Goal: Information Seeking & Learning: Learn about a topic

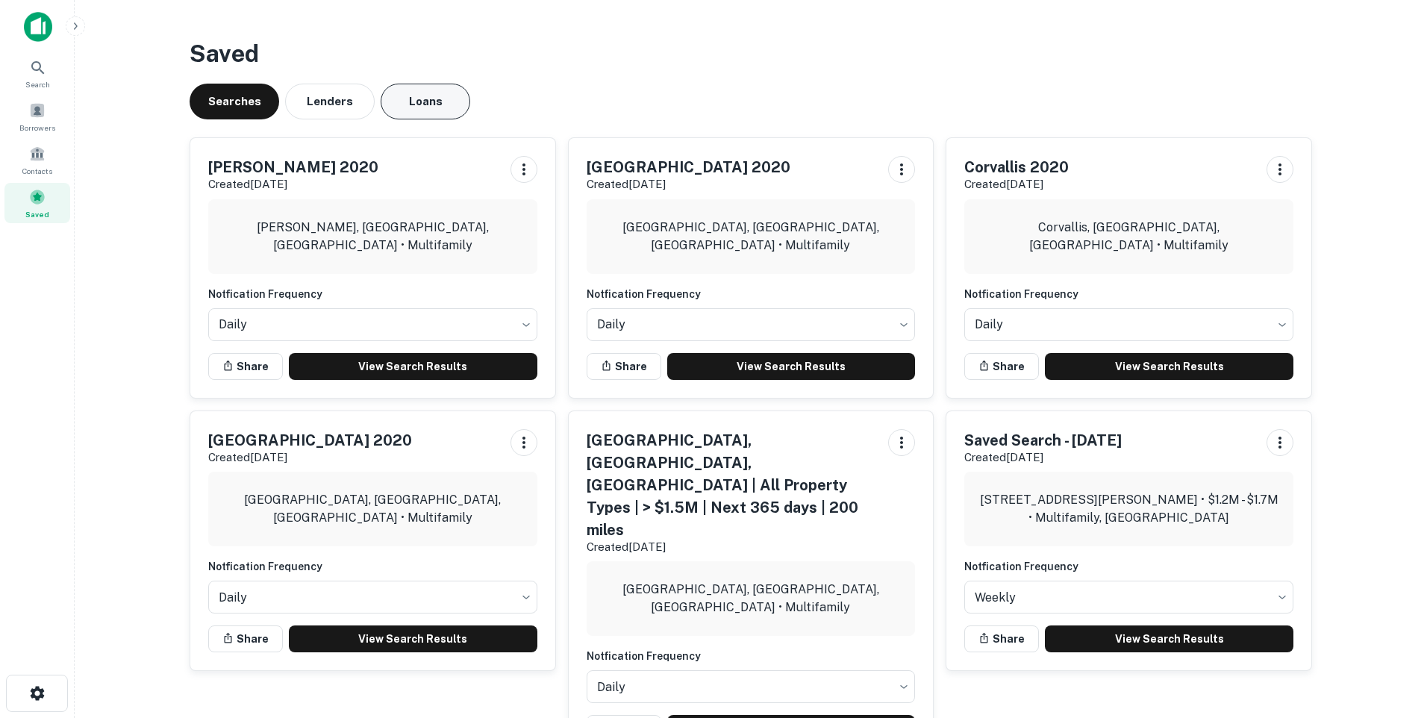
click at [432, 107] on button "Loans" at bounding box center [426, 102] width 90 height 36
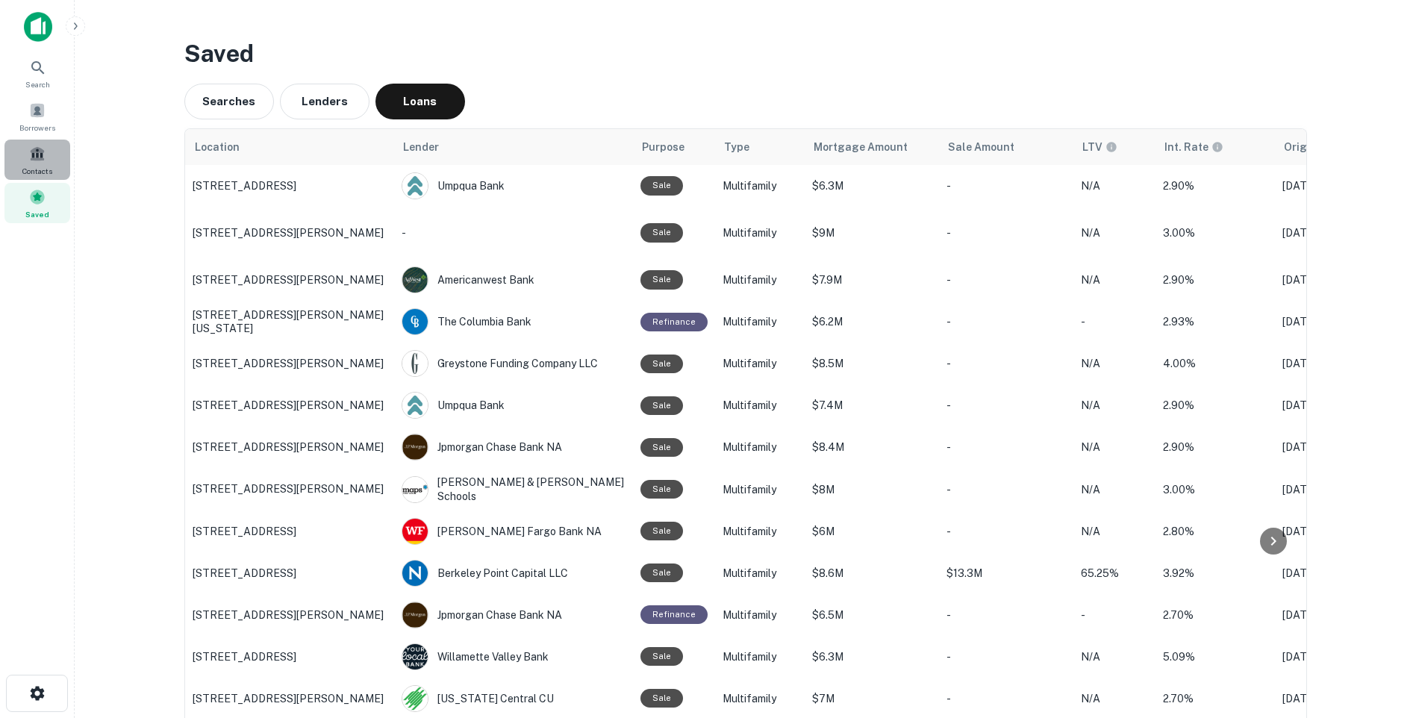
click at [37, 157] on span at bounding box center [37, 154] width 16 height 16
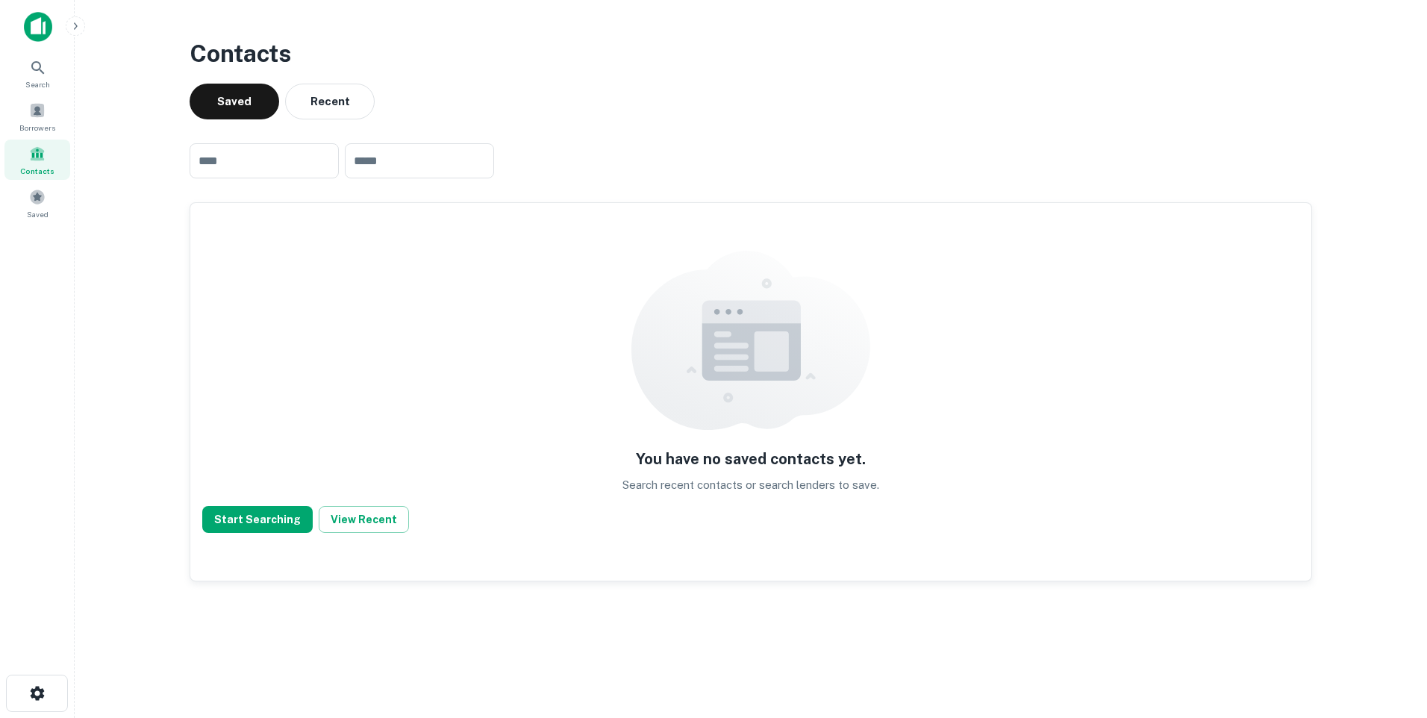
click at [30, 22] on img at bounding box center [38, 27] width 28 height 30
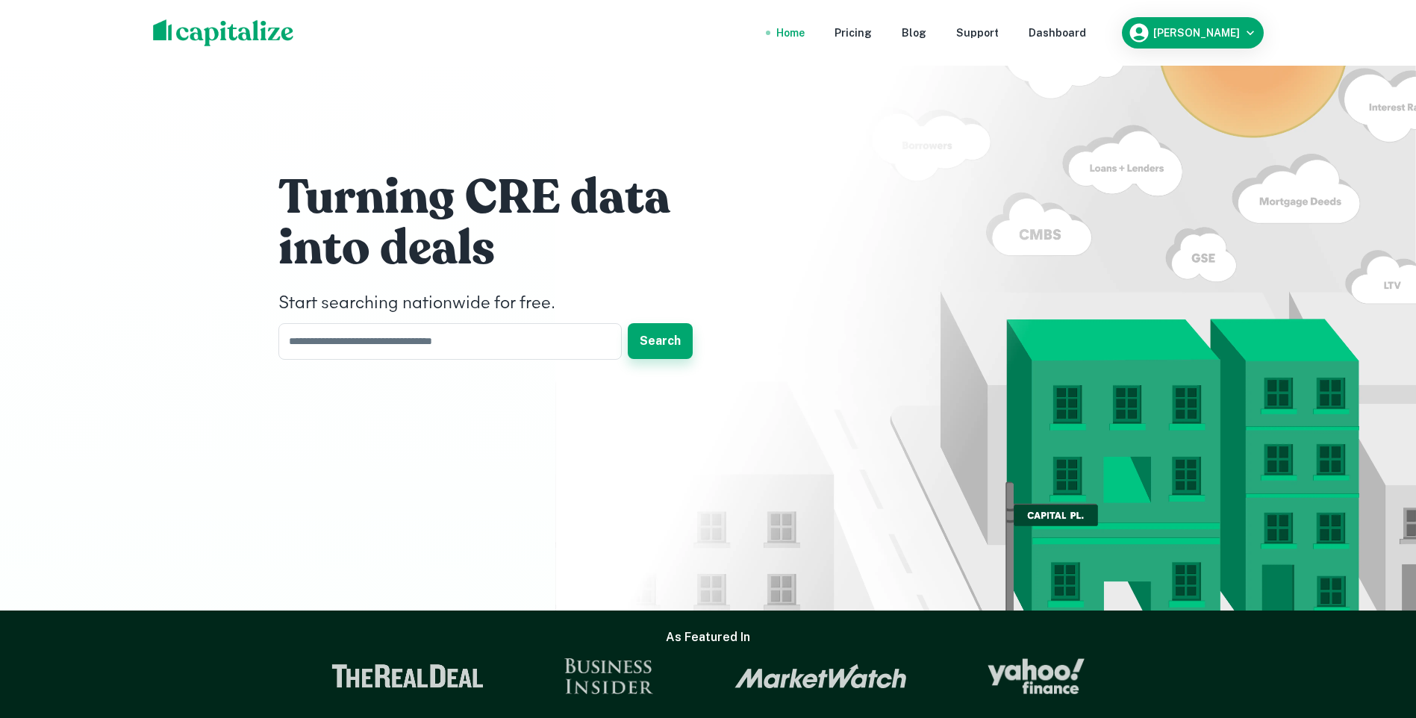
click at [660, 338] on button "Search" at bounding box center [660, 341] width 65 height 36
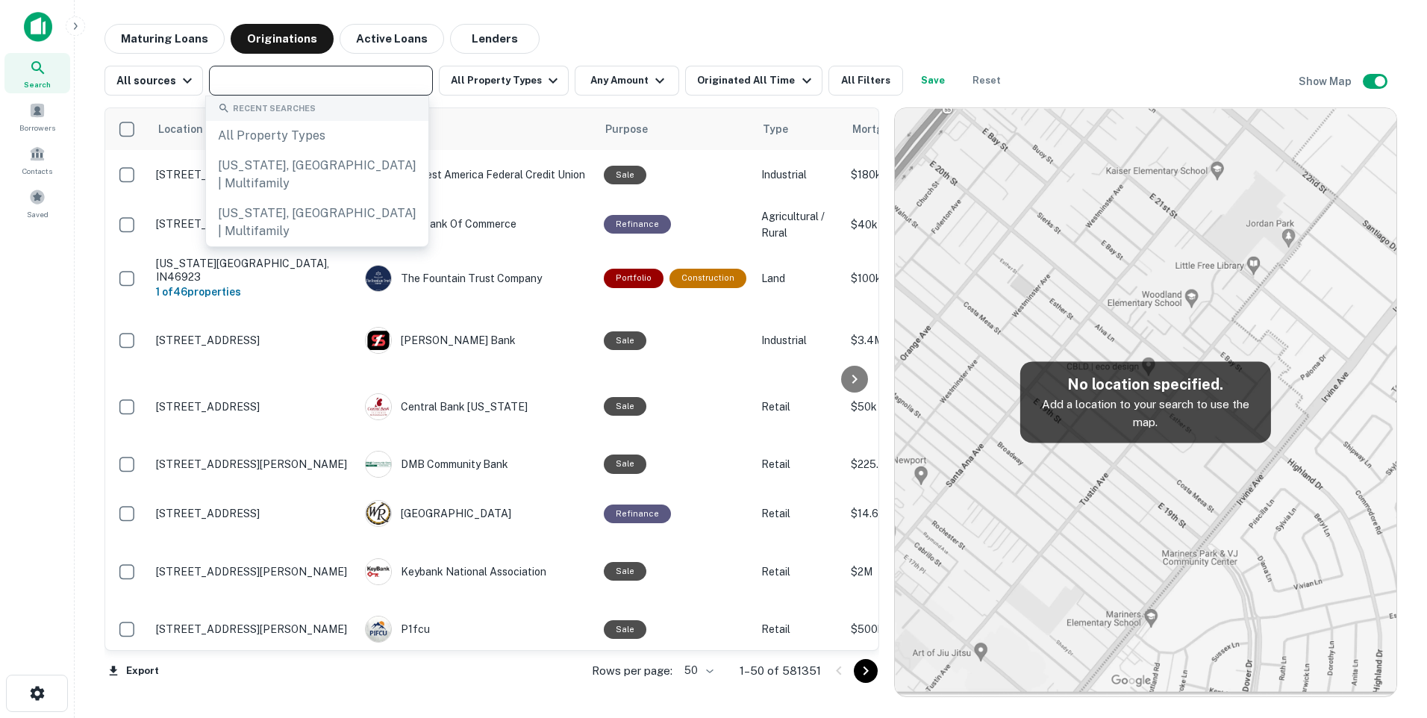
click at [242, 84] on input "text" at bounding box center [319, 80] width 213 height 21
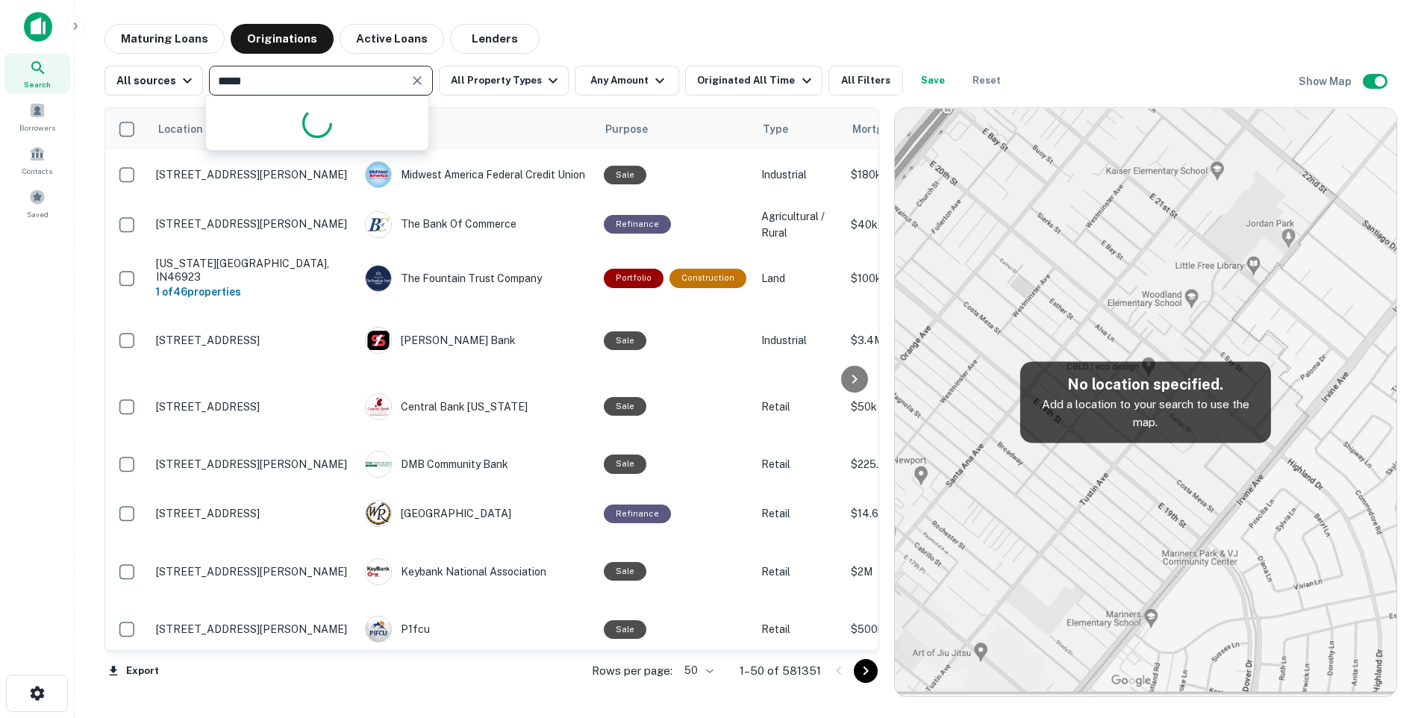
type input "******"
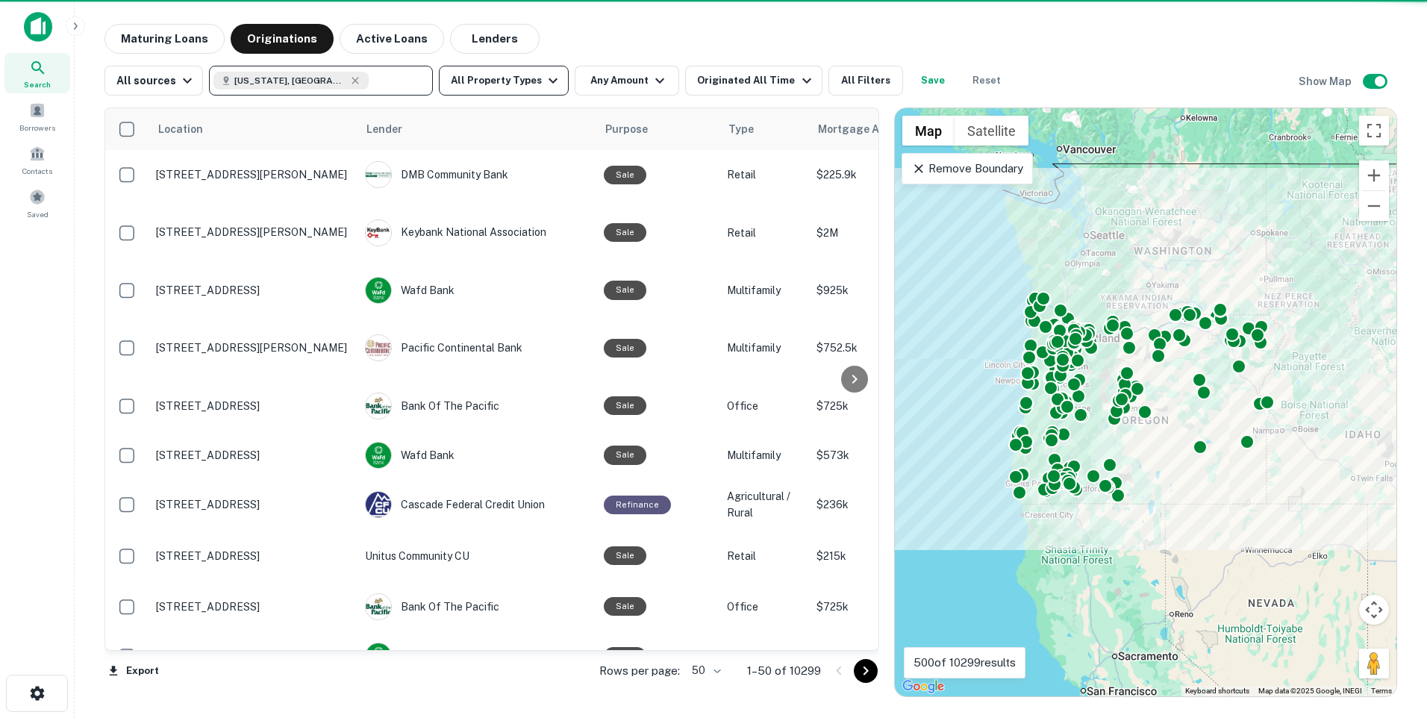
click at [544, 81] on icon "button" at bounding box center [553, 81] width 18 height 18
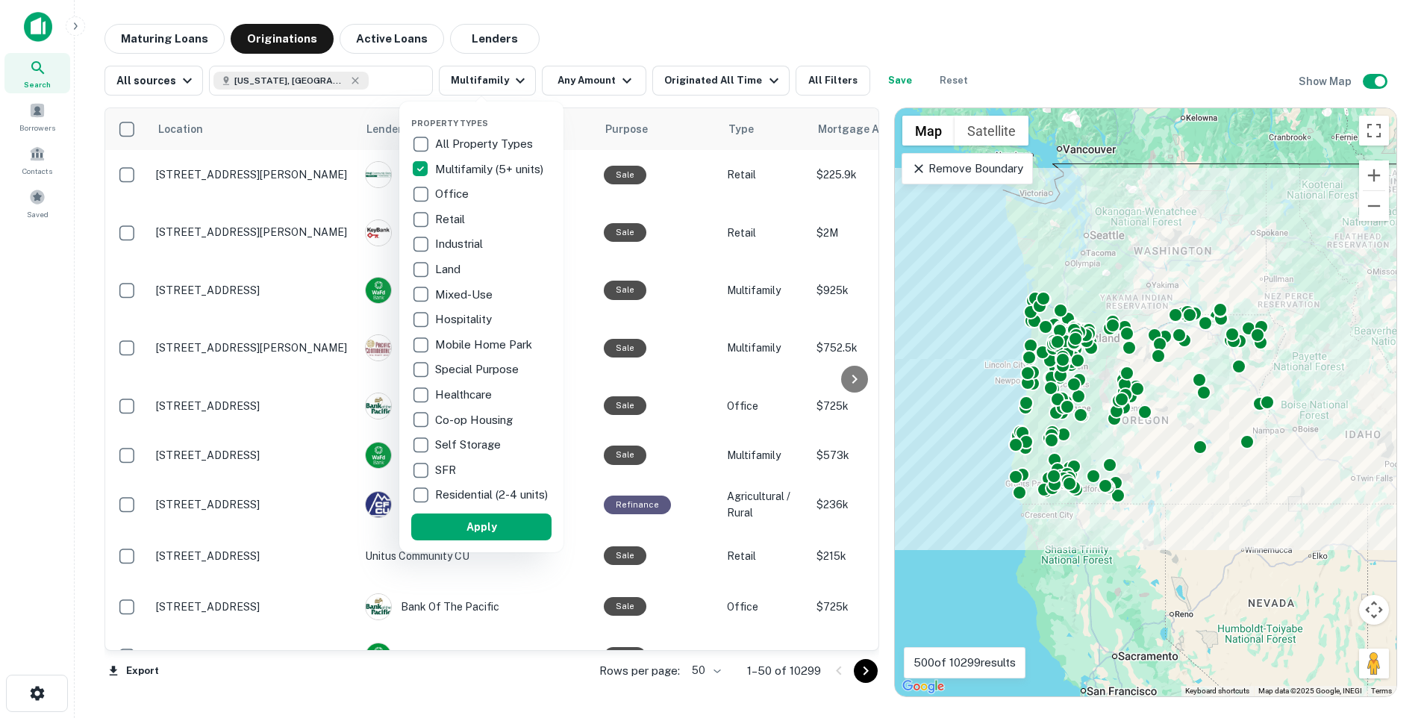
click at [617, 80] on div at bounding box center [713, 359] width 1427 height 718
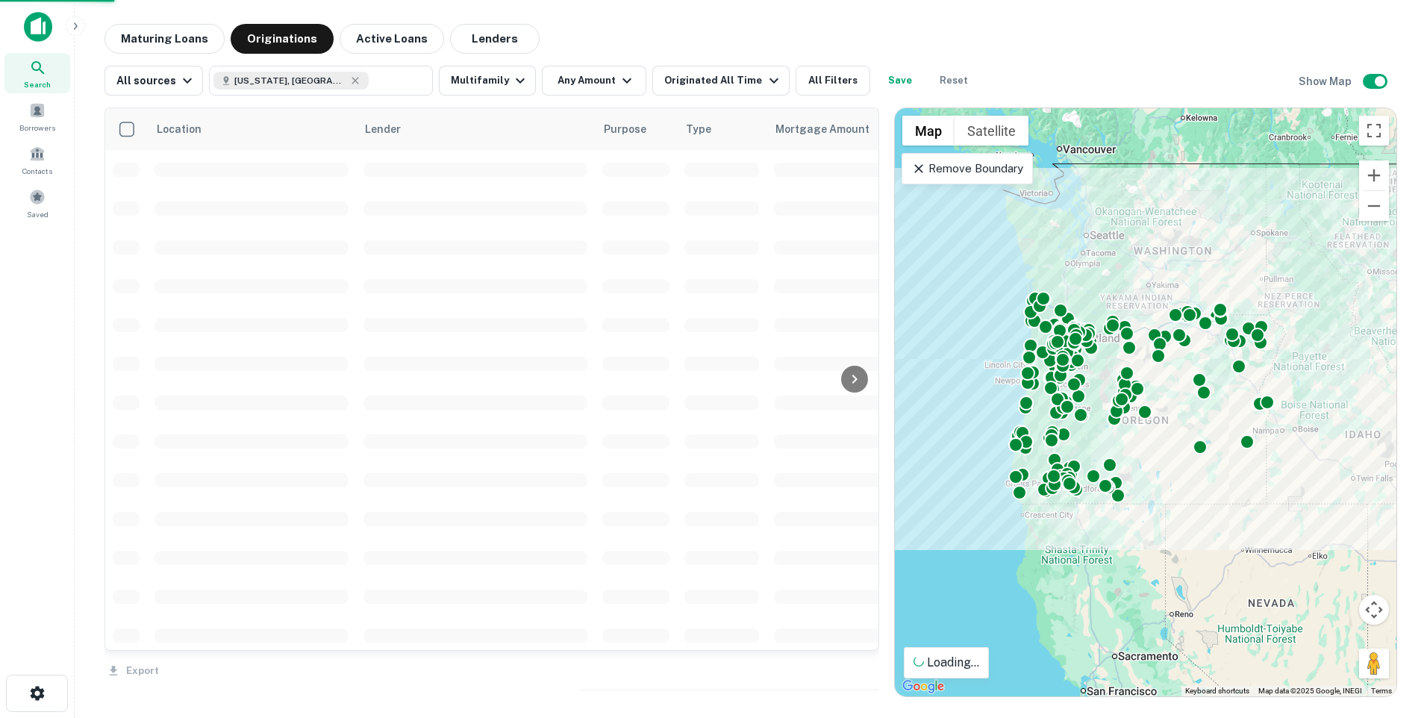
click at [617, 80] on div "Property Types All Property Types Multifamily (5+ units) Office Retail Industri…" at bounding box center [713, 359] width 1427 height 718
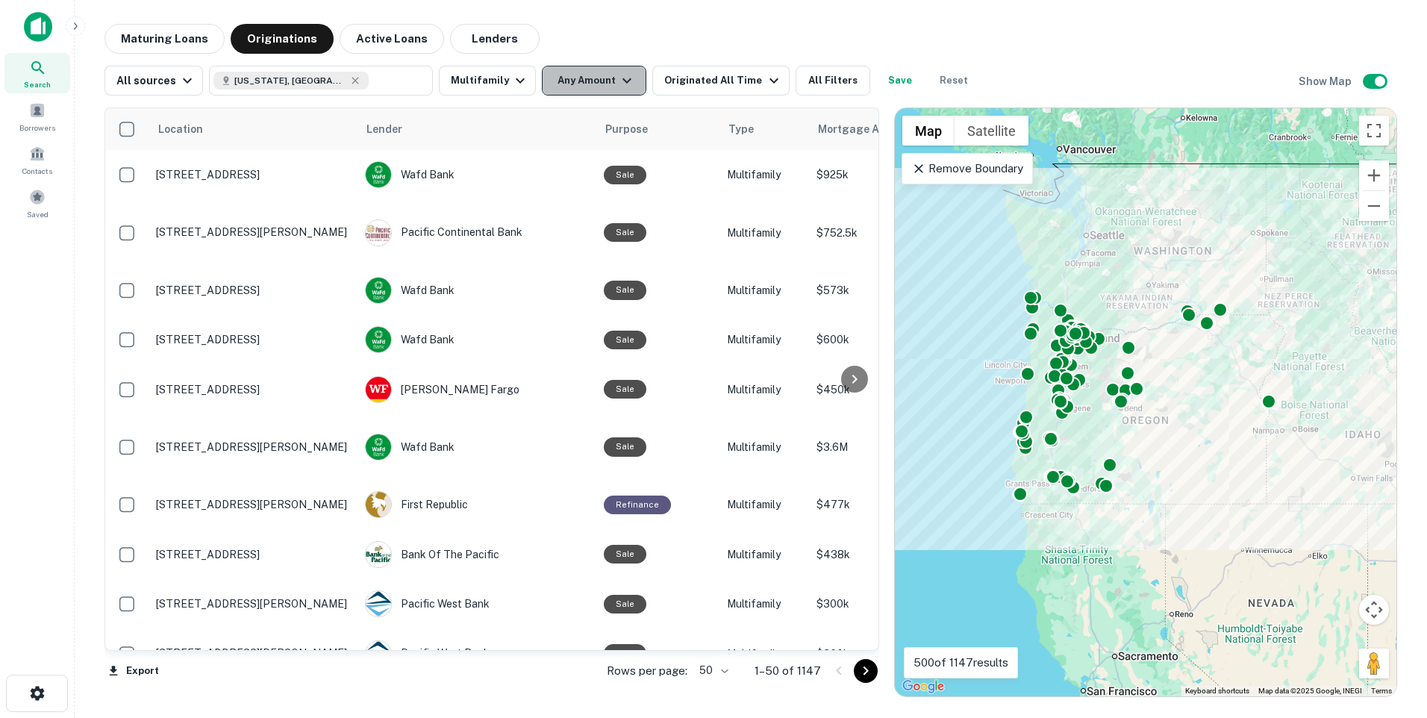
click at [584, 78] on button "Any Amount" at bounding box center [594, 81] width 104 height 30
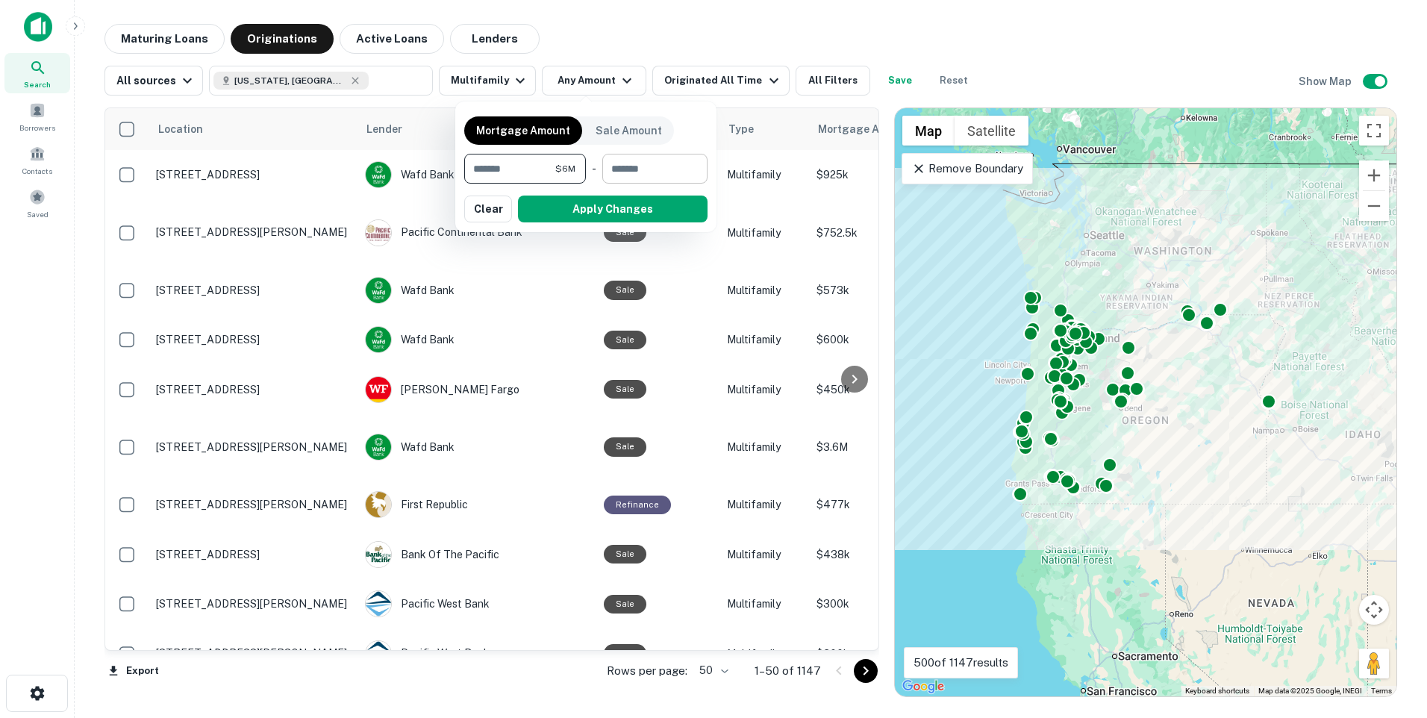
type input "*******"
click at [630, 169] on input "number" at bounding box center [649, 169] width 95 height 30
type input "*******"
click at [620, 216] on button "Apply Changes" at bounding box center [613, 209] width 190 height 27
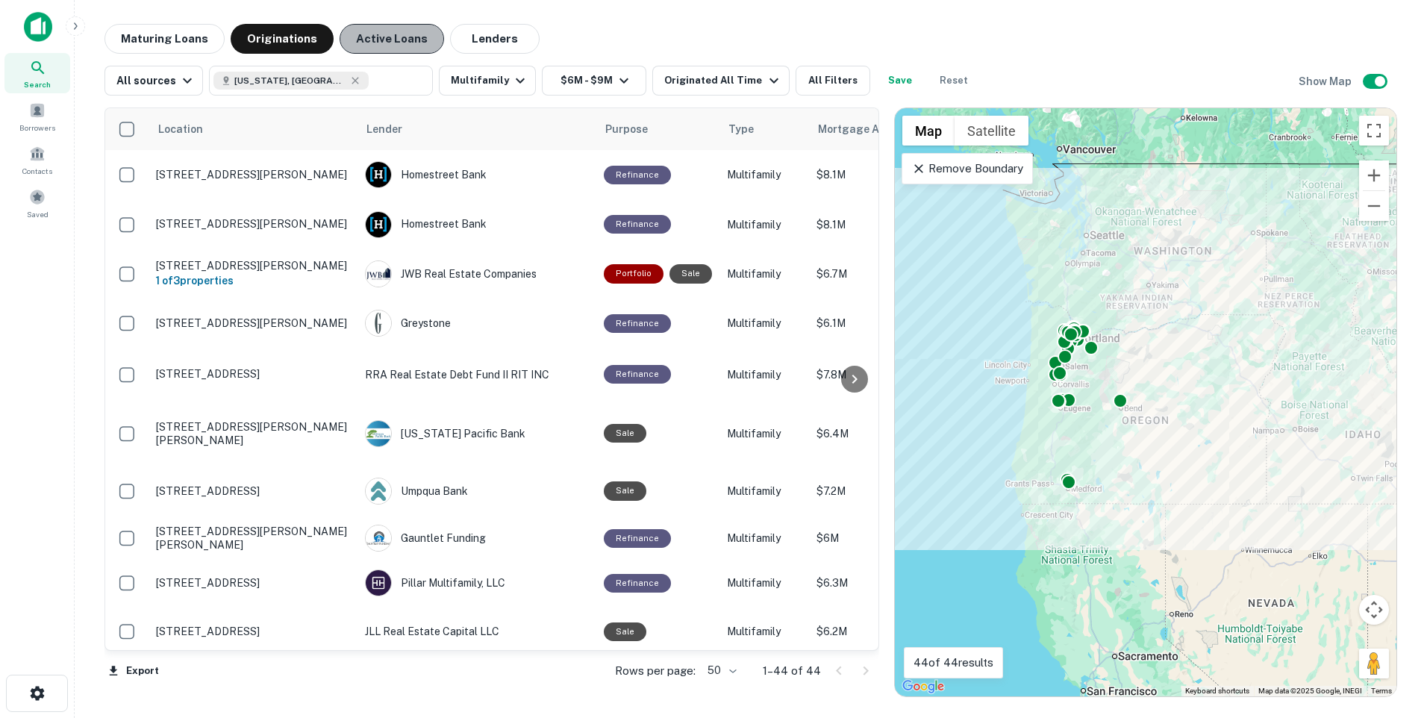
click at [375, 33] on button "Active Loans" at bounding box center [392, 39] width 104 height 30
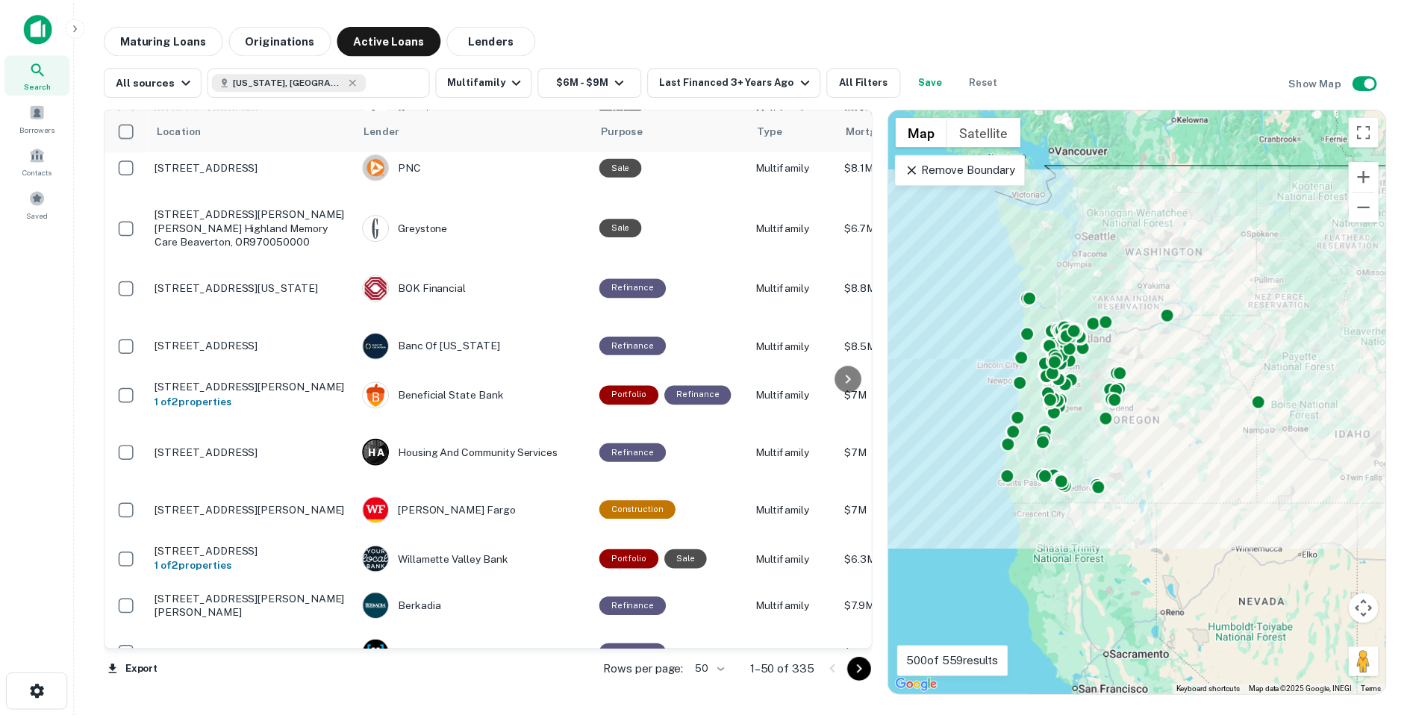
scroll to position [77, 0]
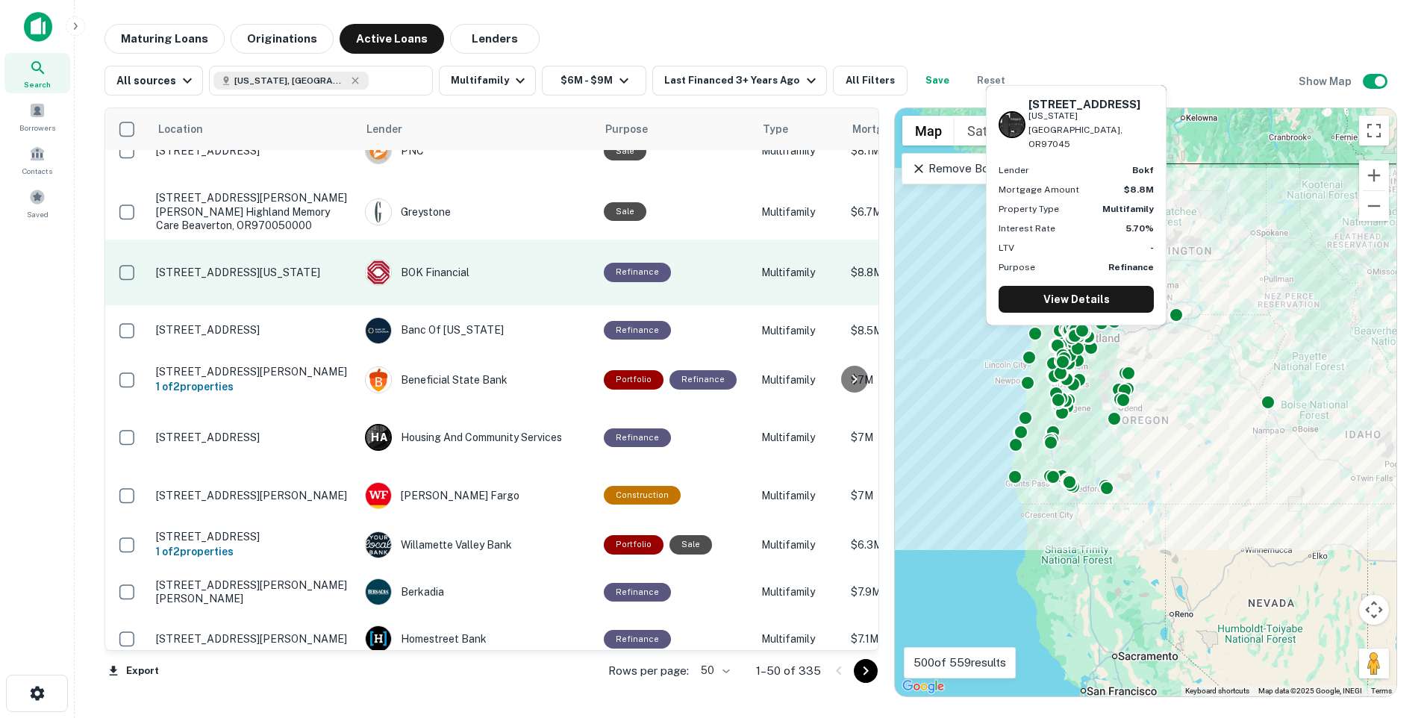
click at [171, 278] on p "950 S End Rd Oregon City, OR97045" at bounding box center [253, 272] width 194 height 13
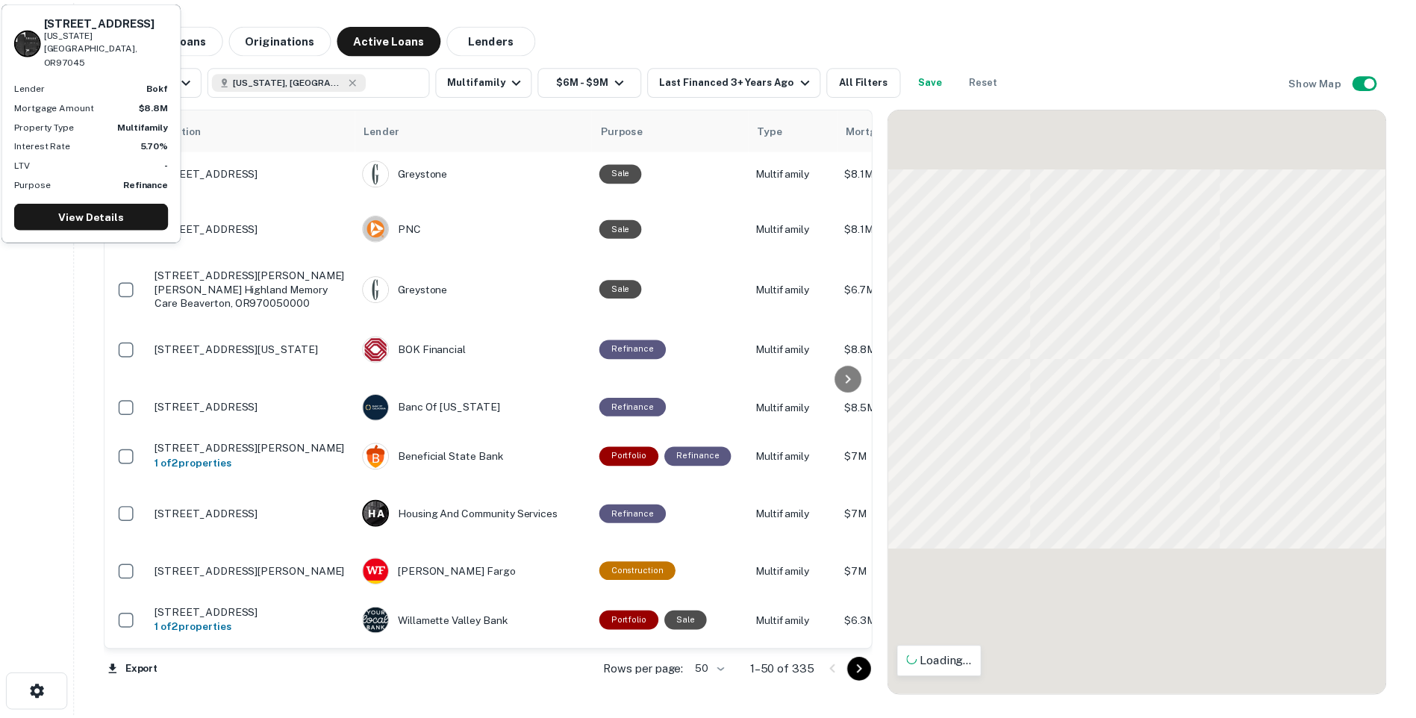
scroll to position [77, 0]
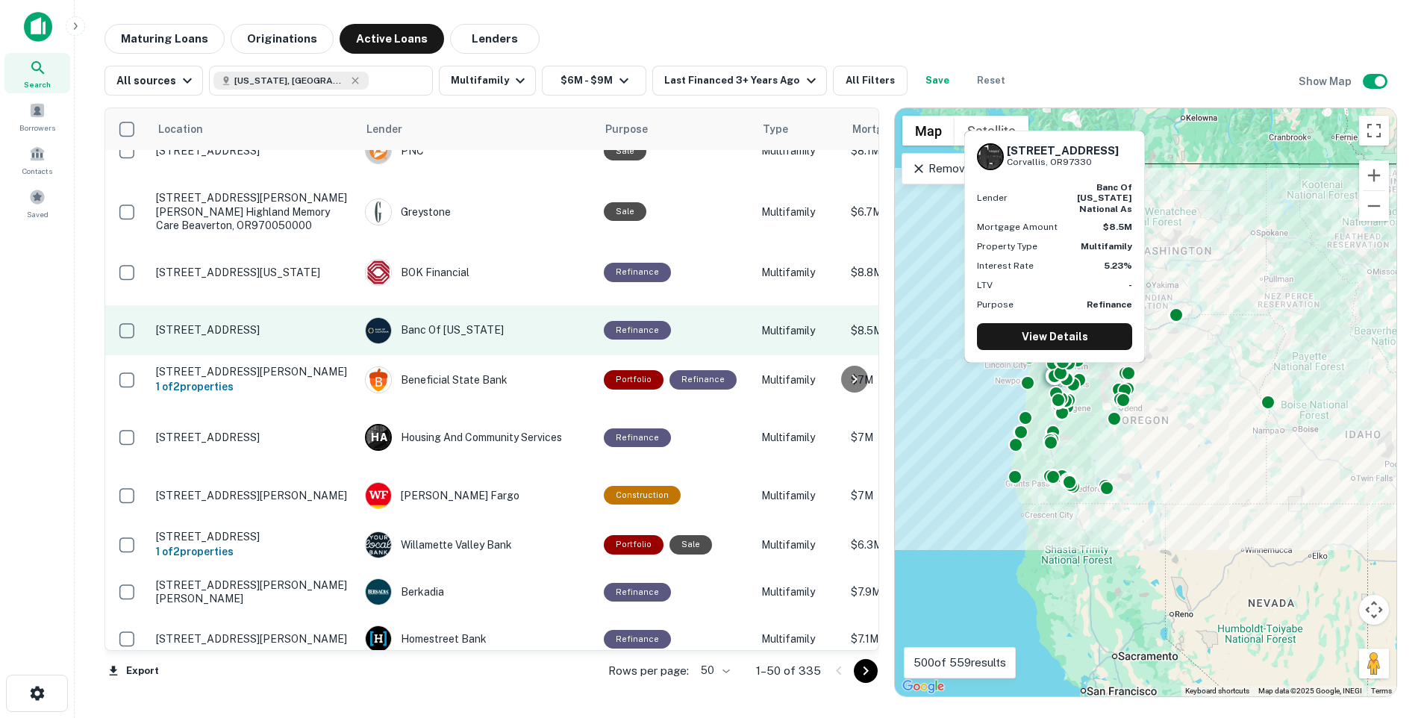
click at [196, 325] on p "307 Sw 7th St # 101-11 Corvallis, OR97330" at bounding box center [253, 329] width 194 height 13
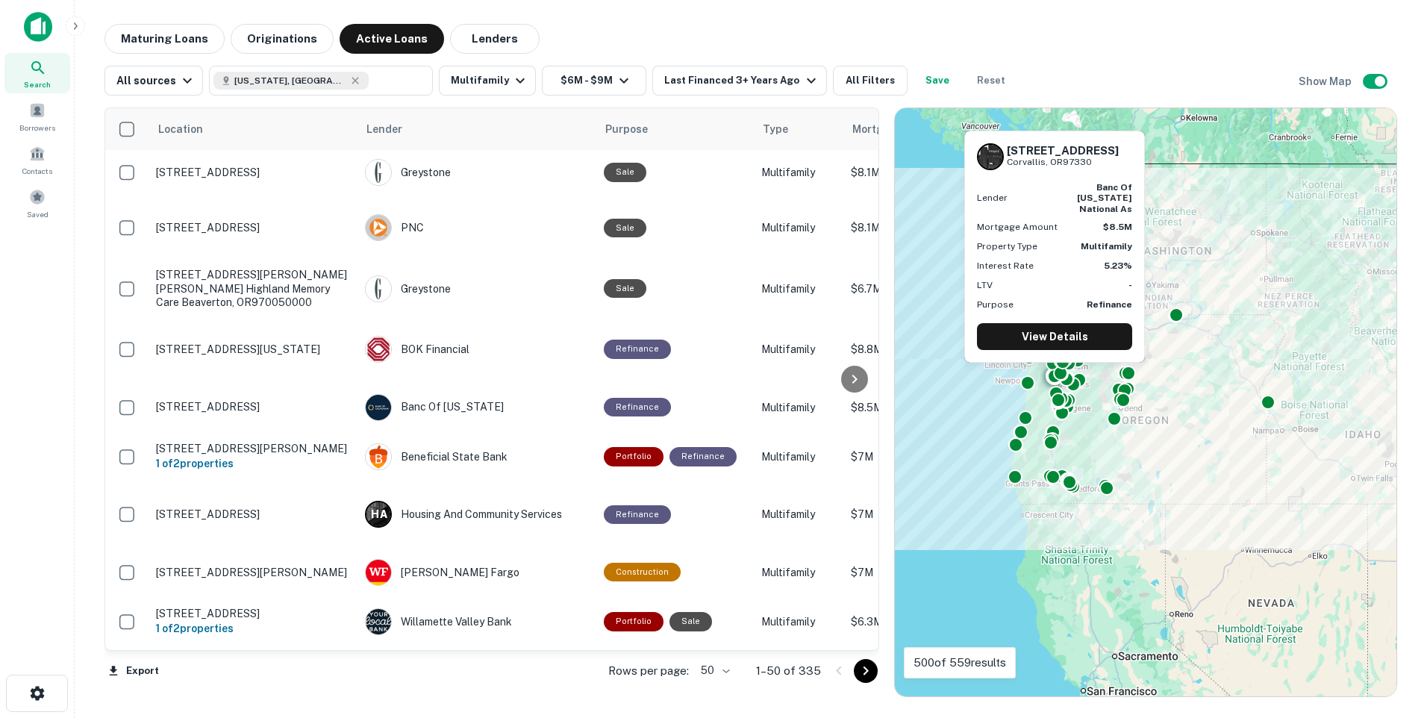
scroll to position [77, 0]
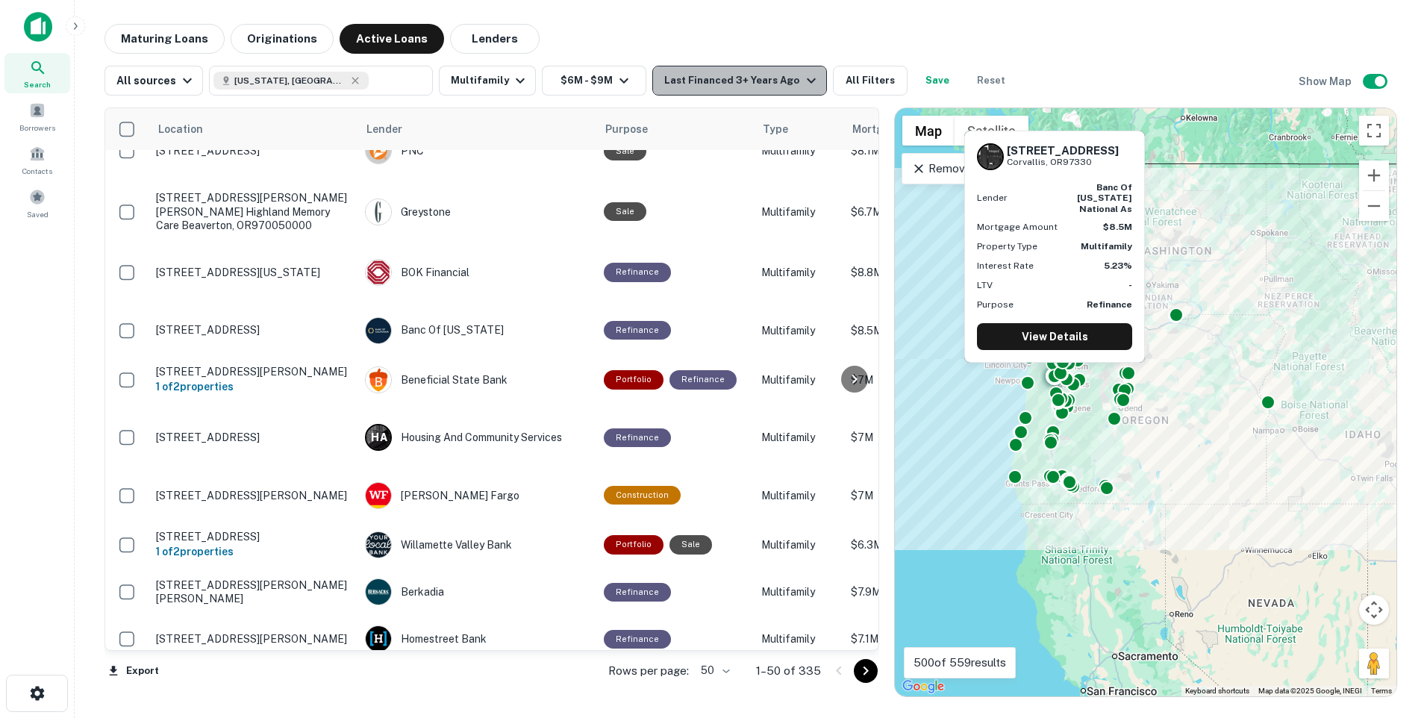
click at [807, 83] on icon "button" at bounding box center [811, 80] width 9 height 5
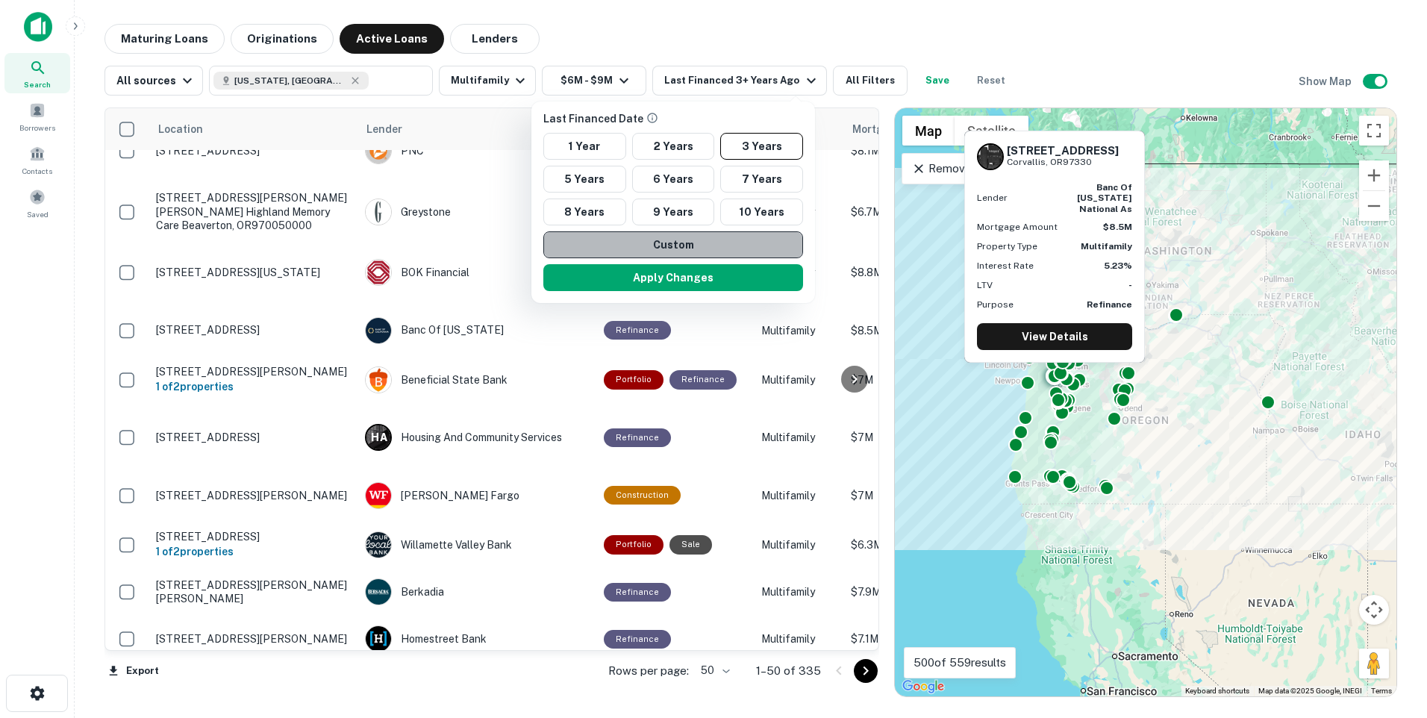
click at [668, 241] on button "Custom" at bounding box center [673, 244] width 260 height 27
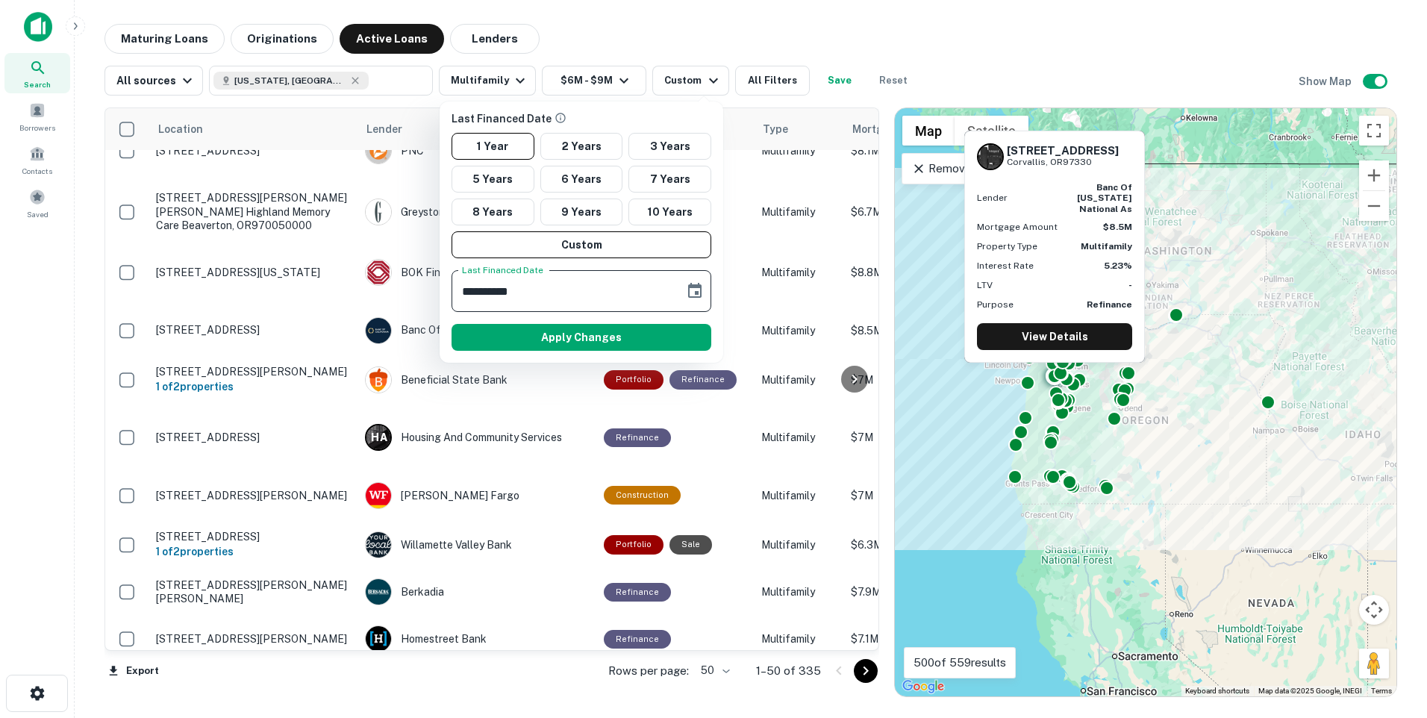
click at [537, 292] on input "**********" at bounding box center [563, 291] width 222 height 42
type input "**********"
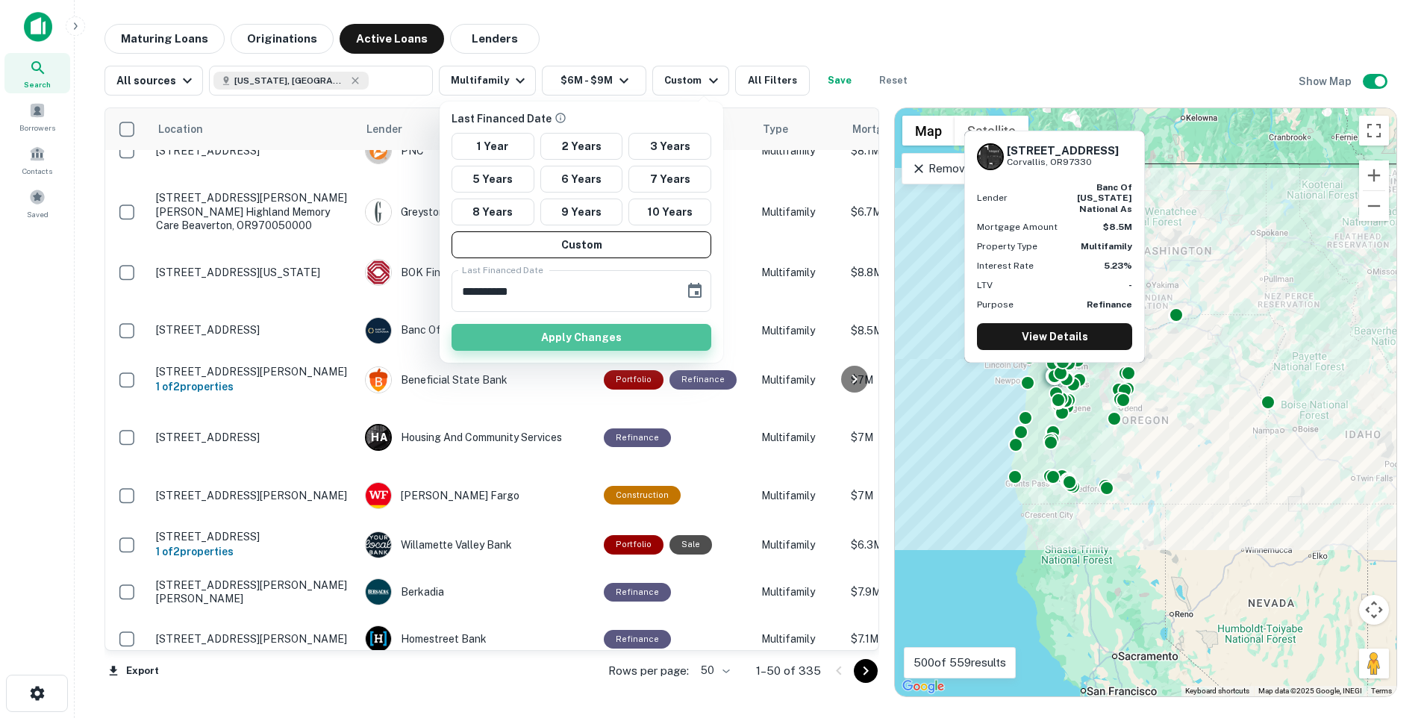
click at [606, 337] on button "Apply Changes" at bounding box center [582, 337] width 260 height 27
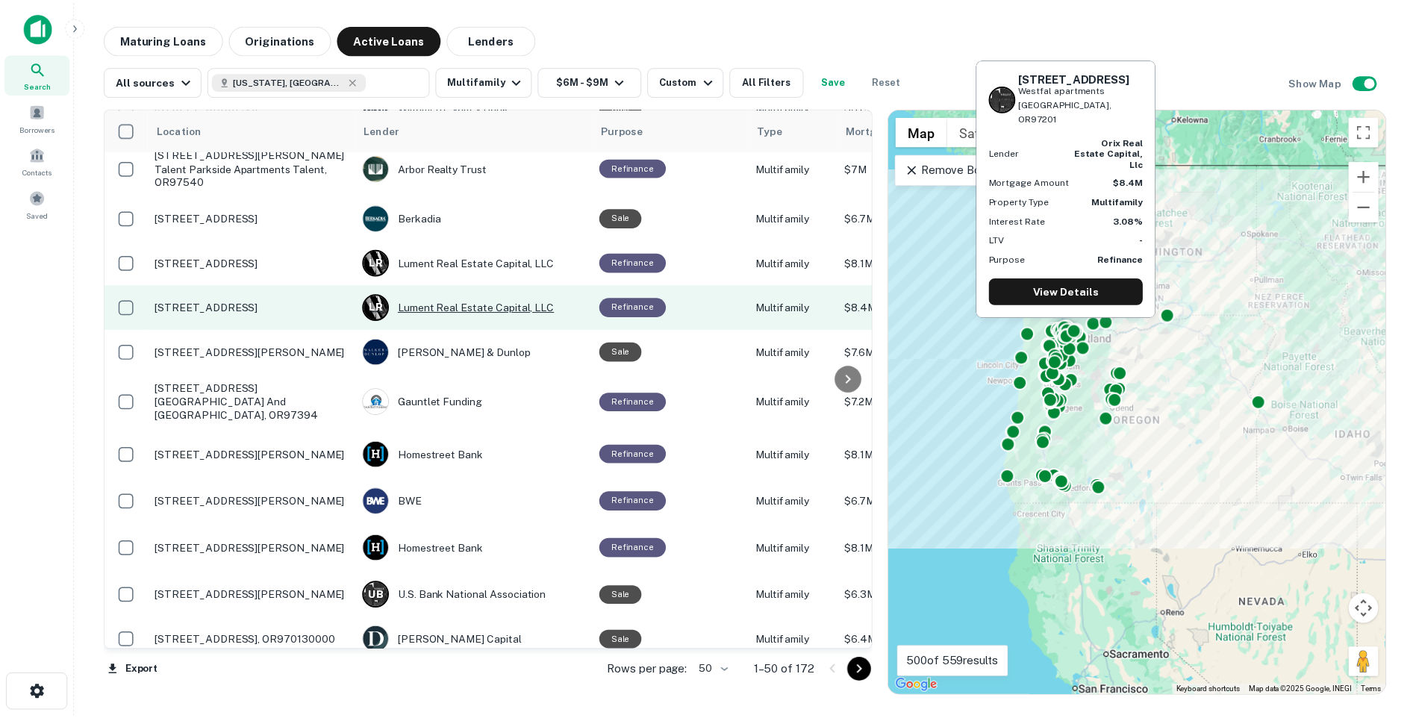
scroll to position [152, 0]
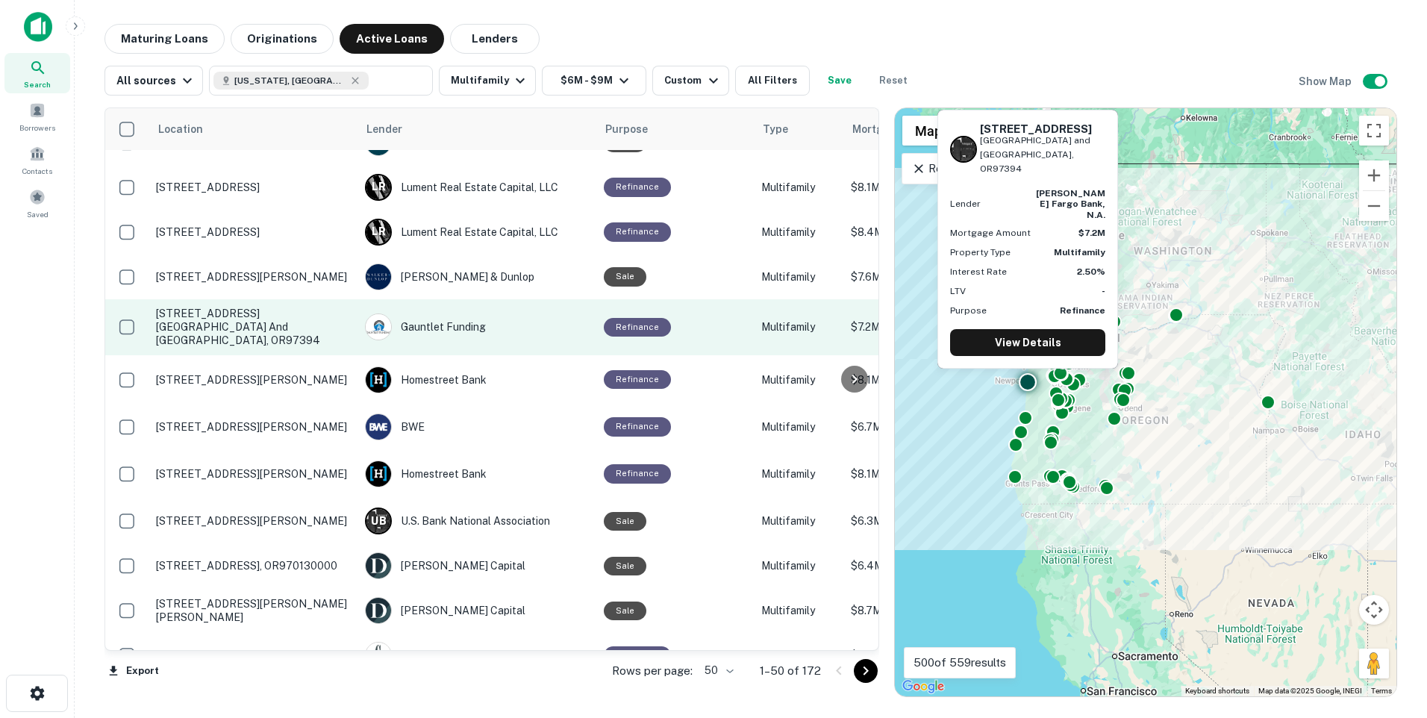
click at [284, 312] on p "5405 Nw Pacific Coast Highway Driftwood village mhc and fox hill mhc Waldport, …" at bounding box center [253, 327] width 194 height 41
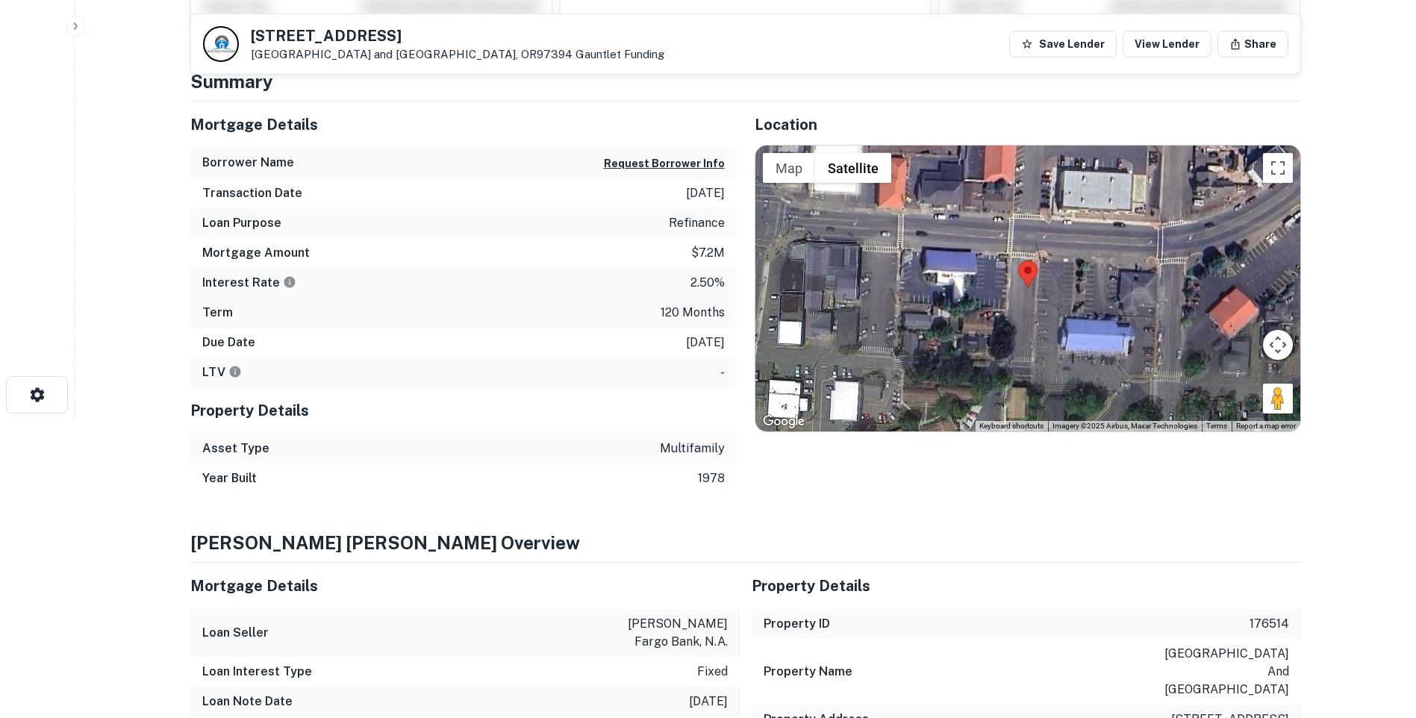
scroll to position [75, 0]
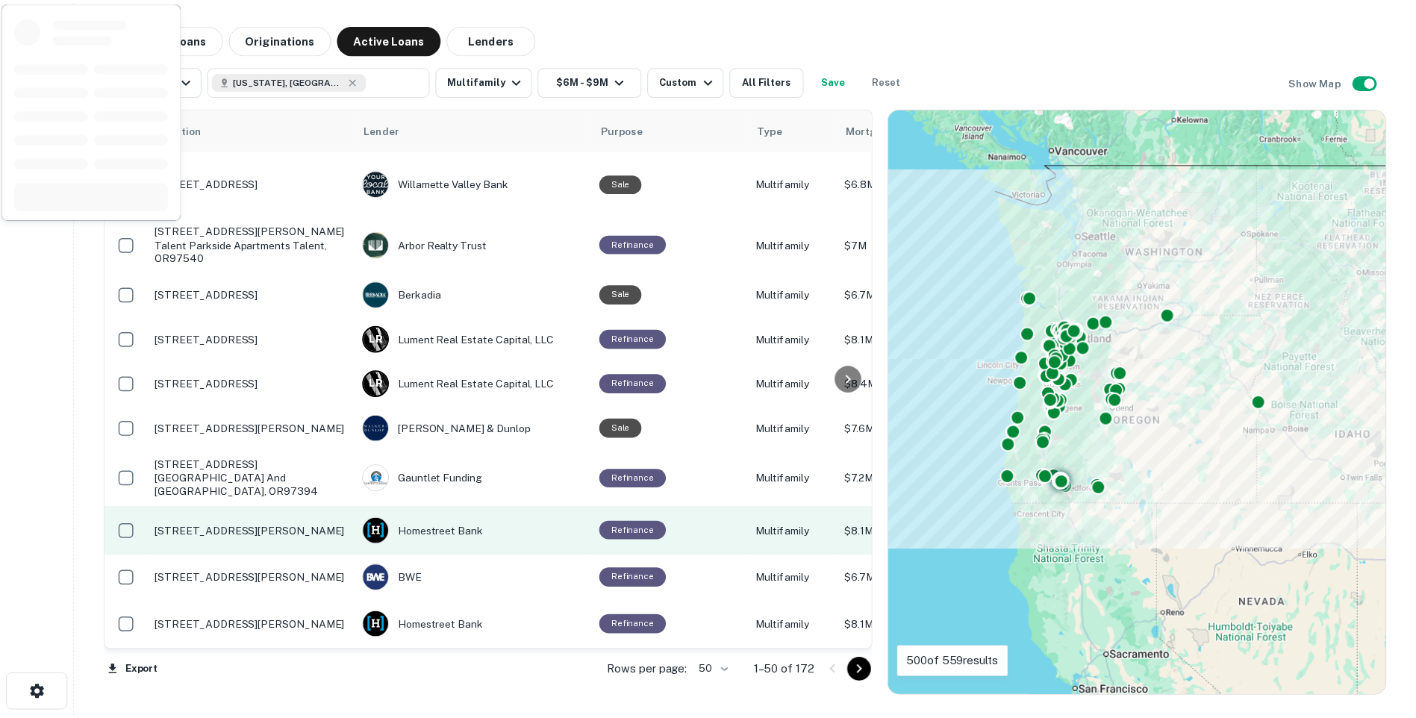
scroll to position [152, 0]
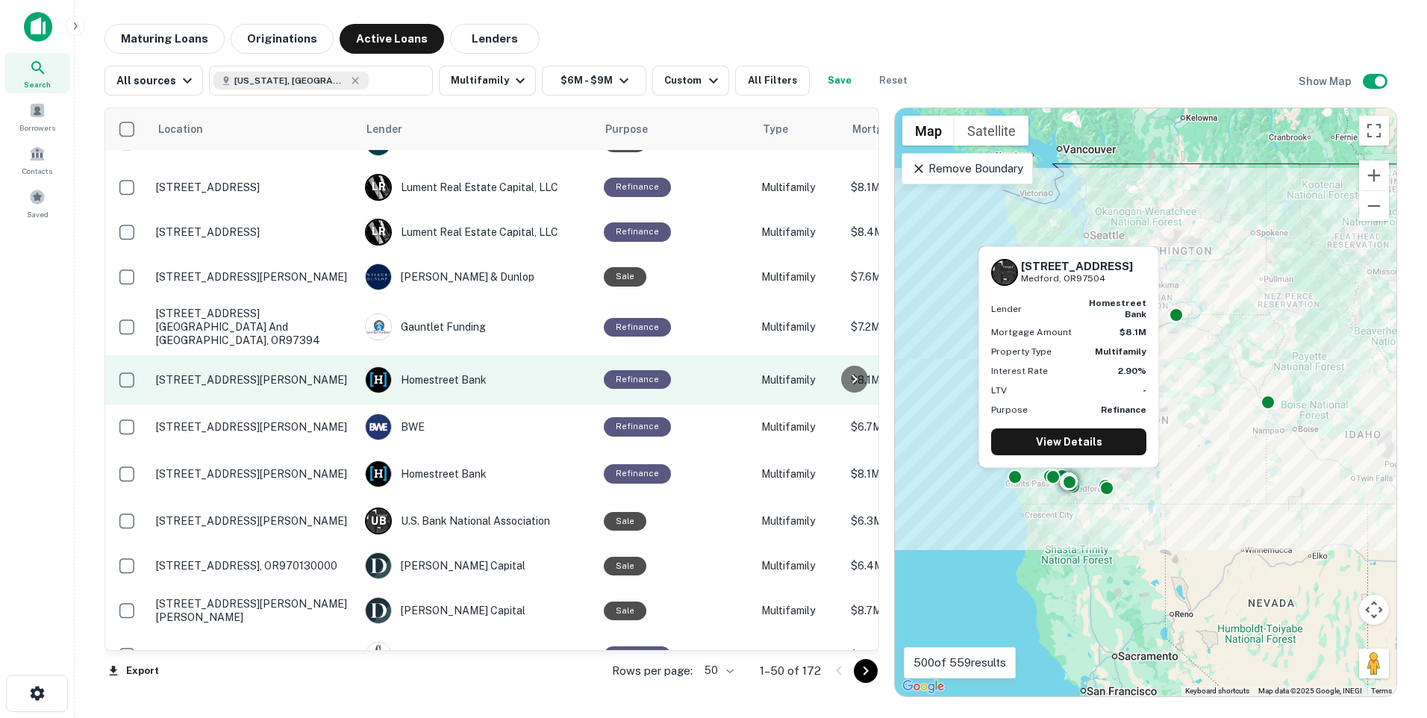
click at [189, 373] on p "800 Ellendale Dr Medford, OR97504" at bounding box center [253, 379] width 194 height 13
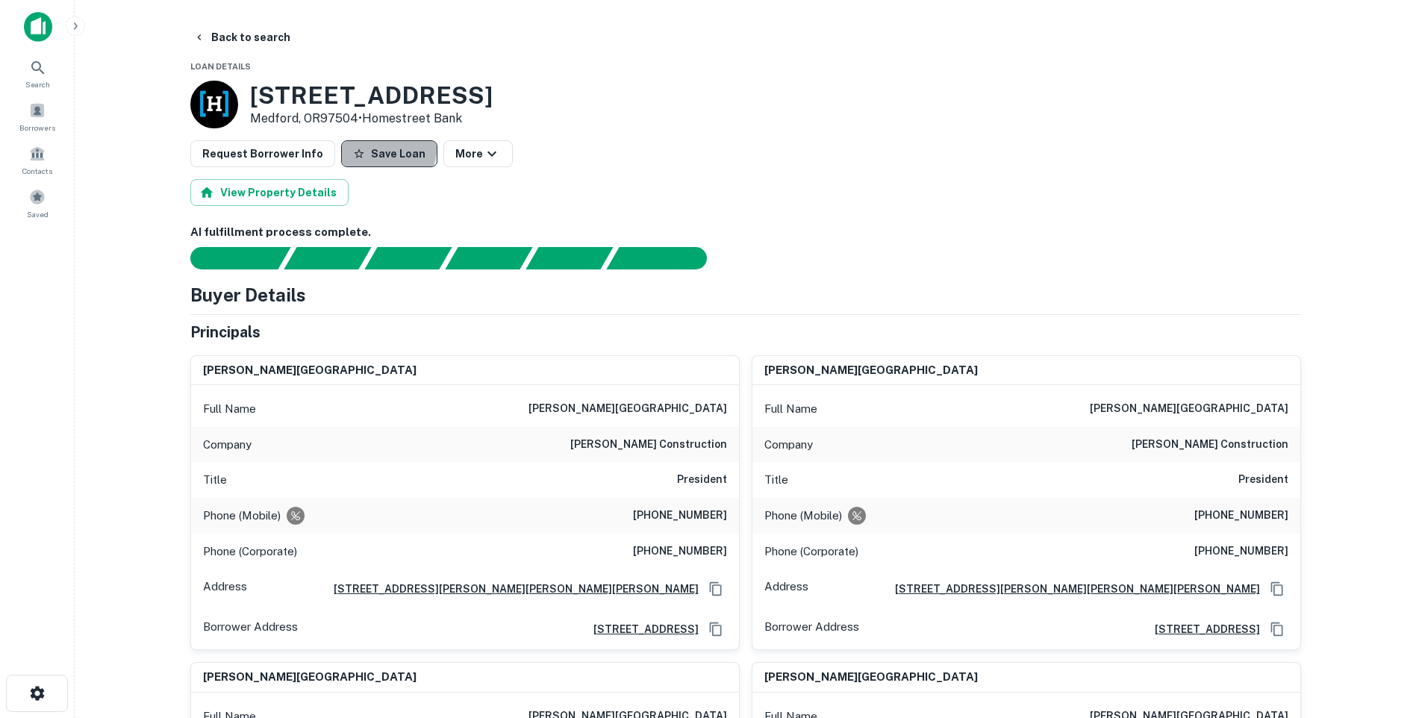
click at [375, 149] on button "Save Loan" at bounding box center [389, 153] width 96 height 27
click at [36, 206] on div "Saved" at bounding box center [37, 203] width 66 height 40
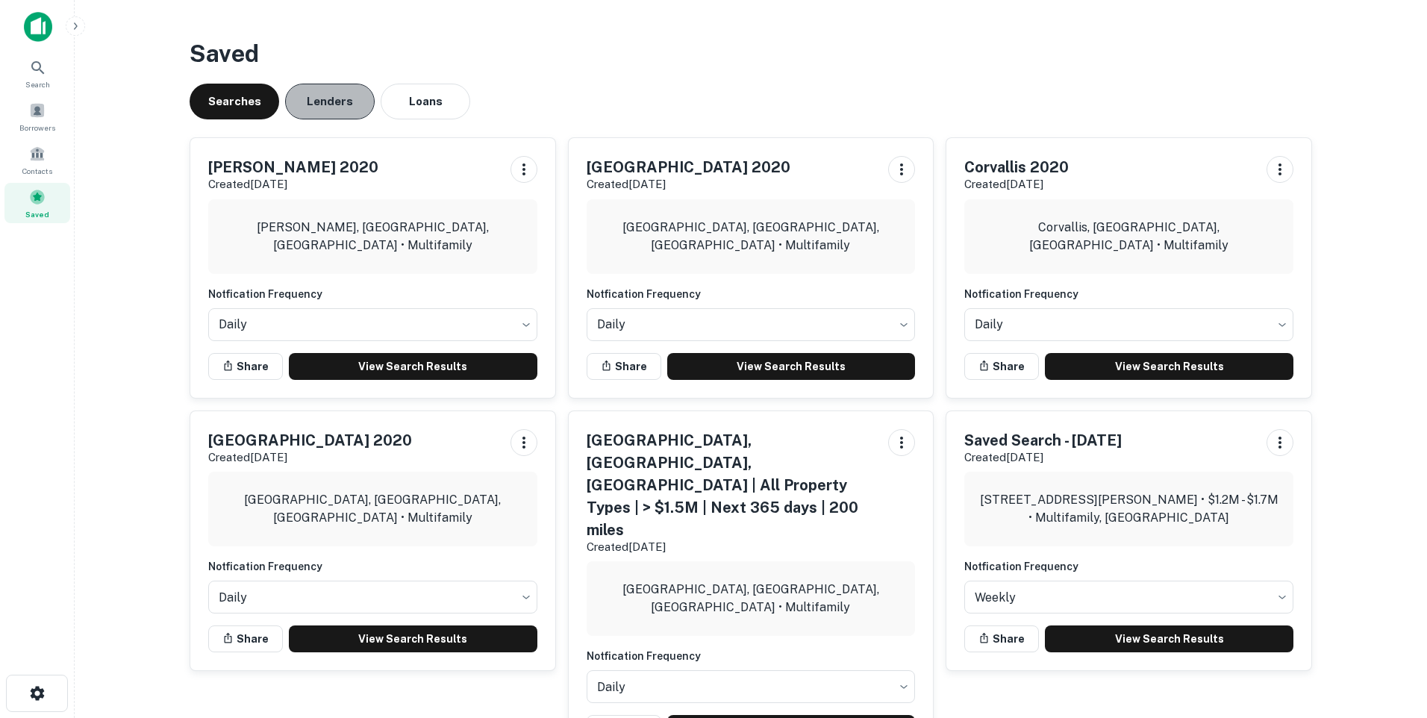
click at [328, 106] on button "Lenders" at bounding box center [330, 102] width 90 height 36
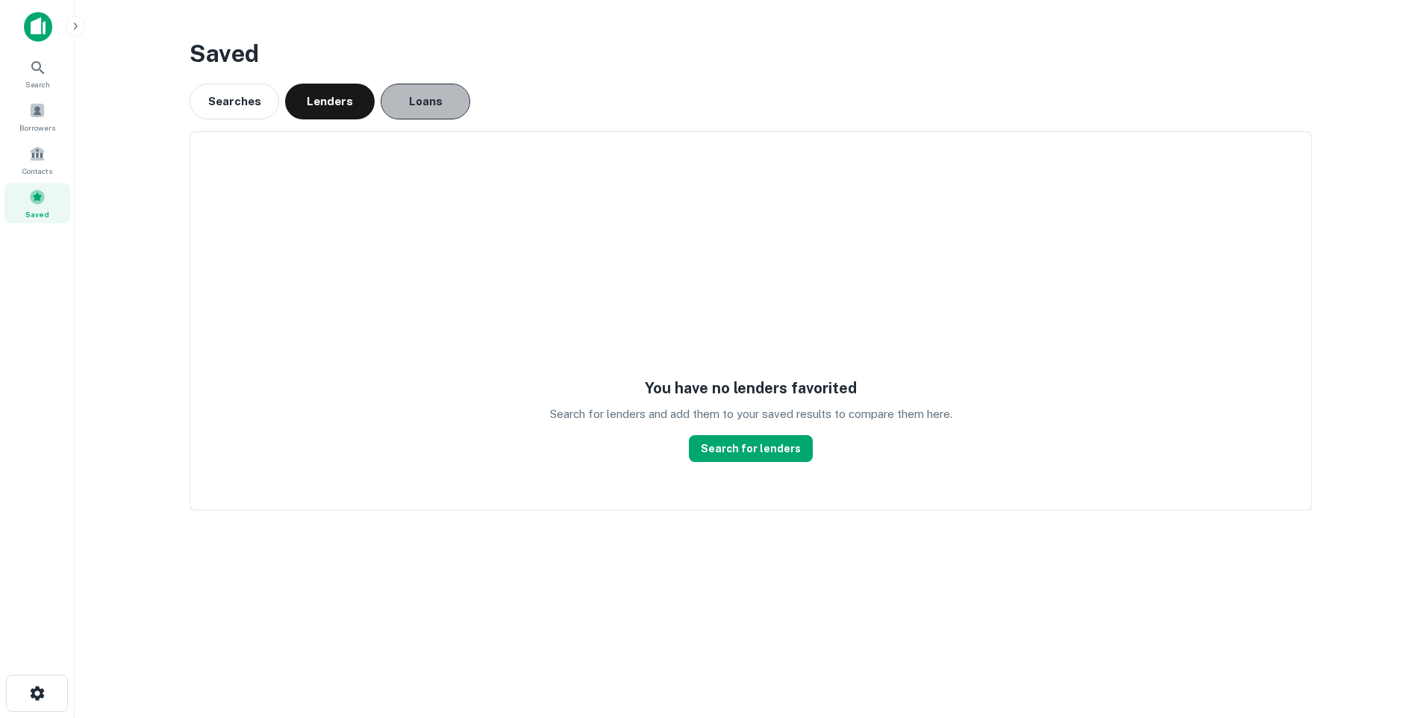
click at [432, 94] on button "Loans" at bounding box center [426, 102] width 90 height 36
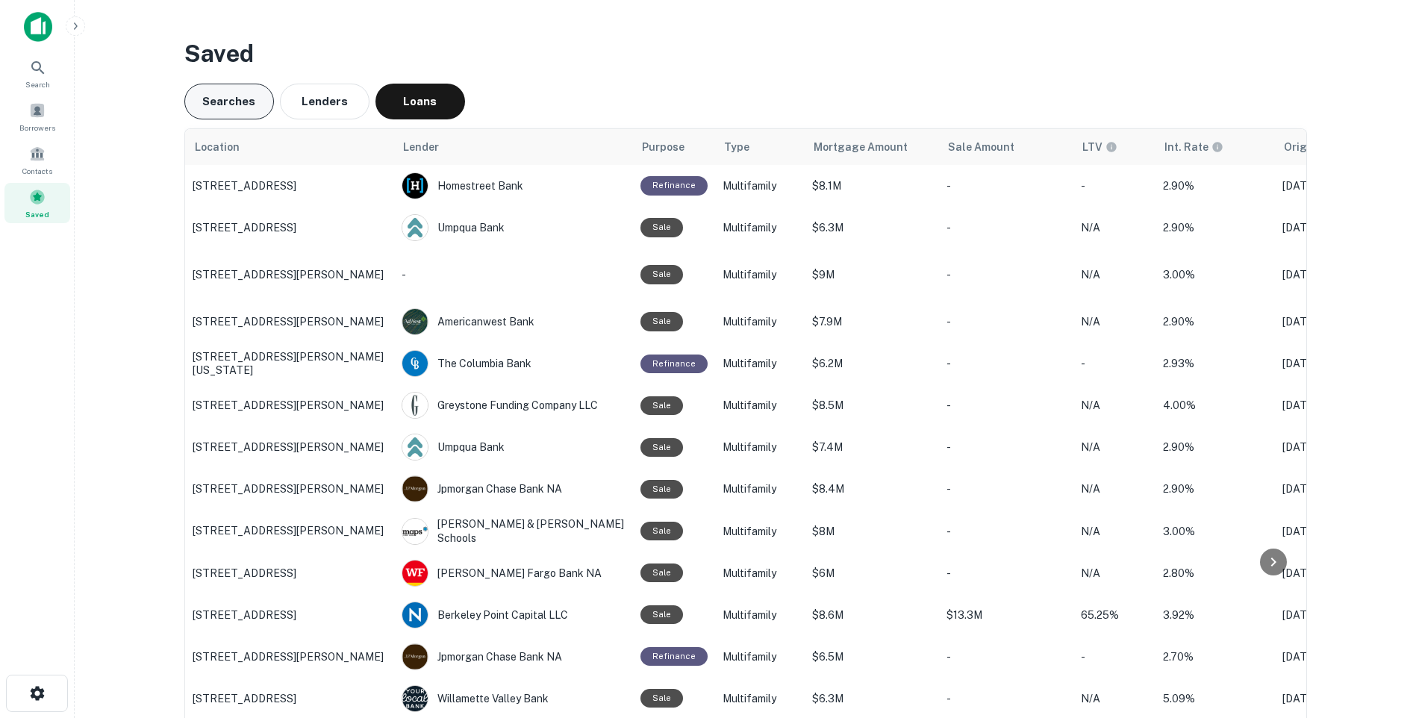
click at [218, 103] on button "Searches" at bounding box center [229, 102] width 90 height 36
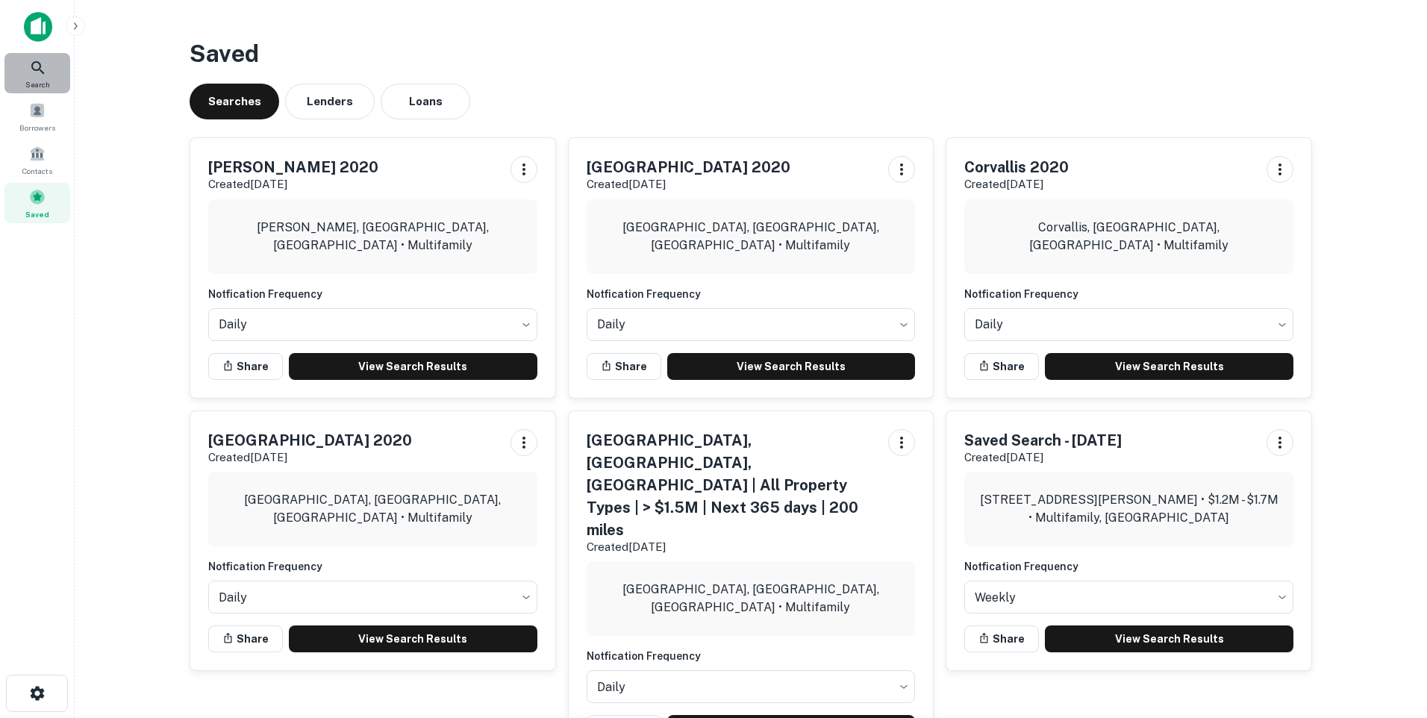
click at [44, 84] on span "Search" at bounding box center [37, 84] width 25 height 12
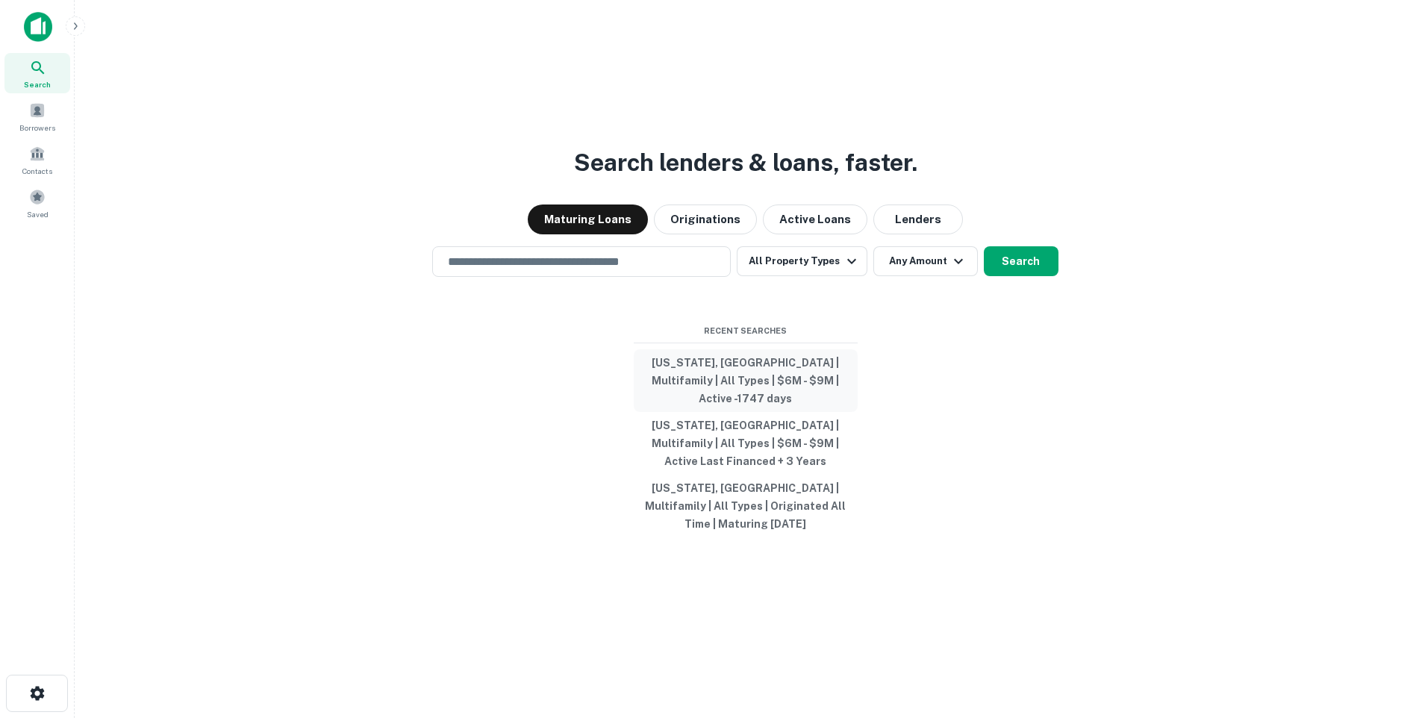
click at [752, 386] on button "[US_STATE], [GEOGRAPHIC_DATA] | Multifamily | All Types | $6M - $9M | Active -1…" at bounding box center [746, 380] width 224 height 63
type input "**********"
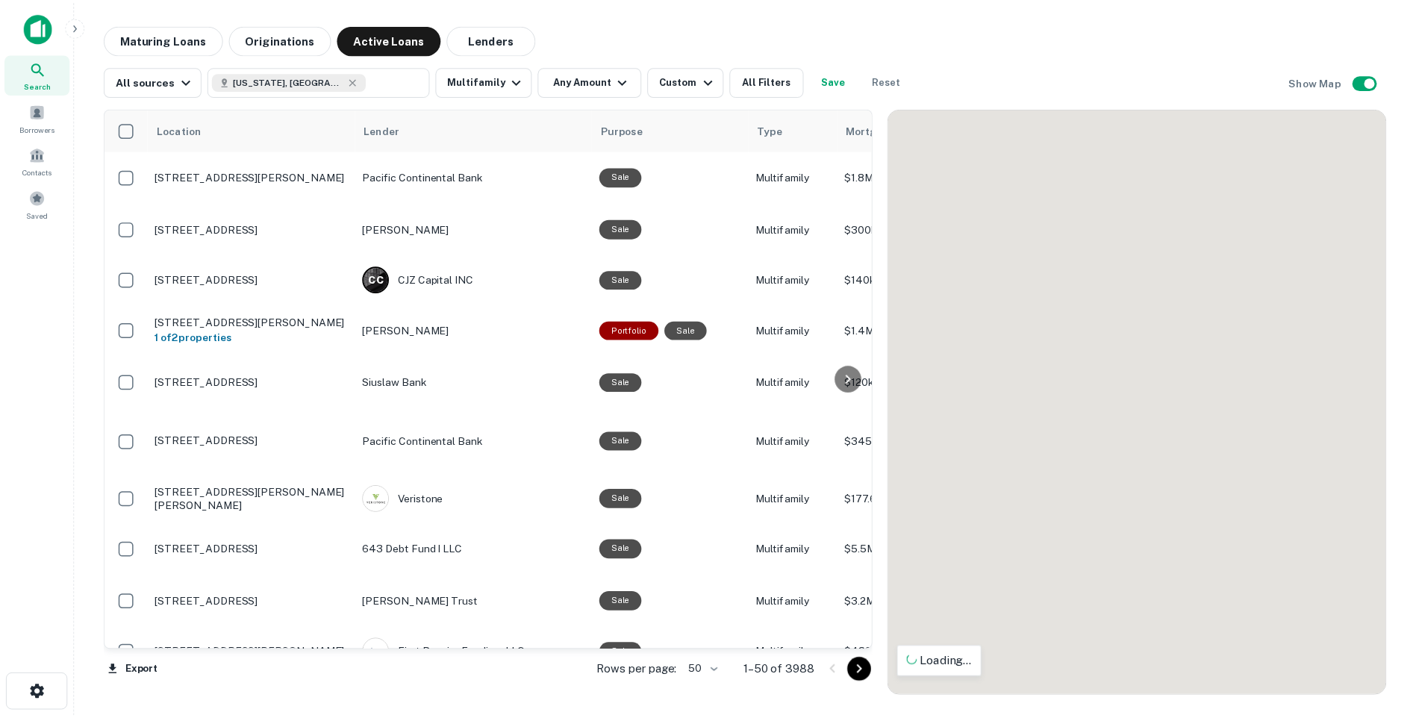
scroll to position [152, 0]
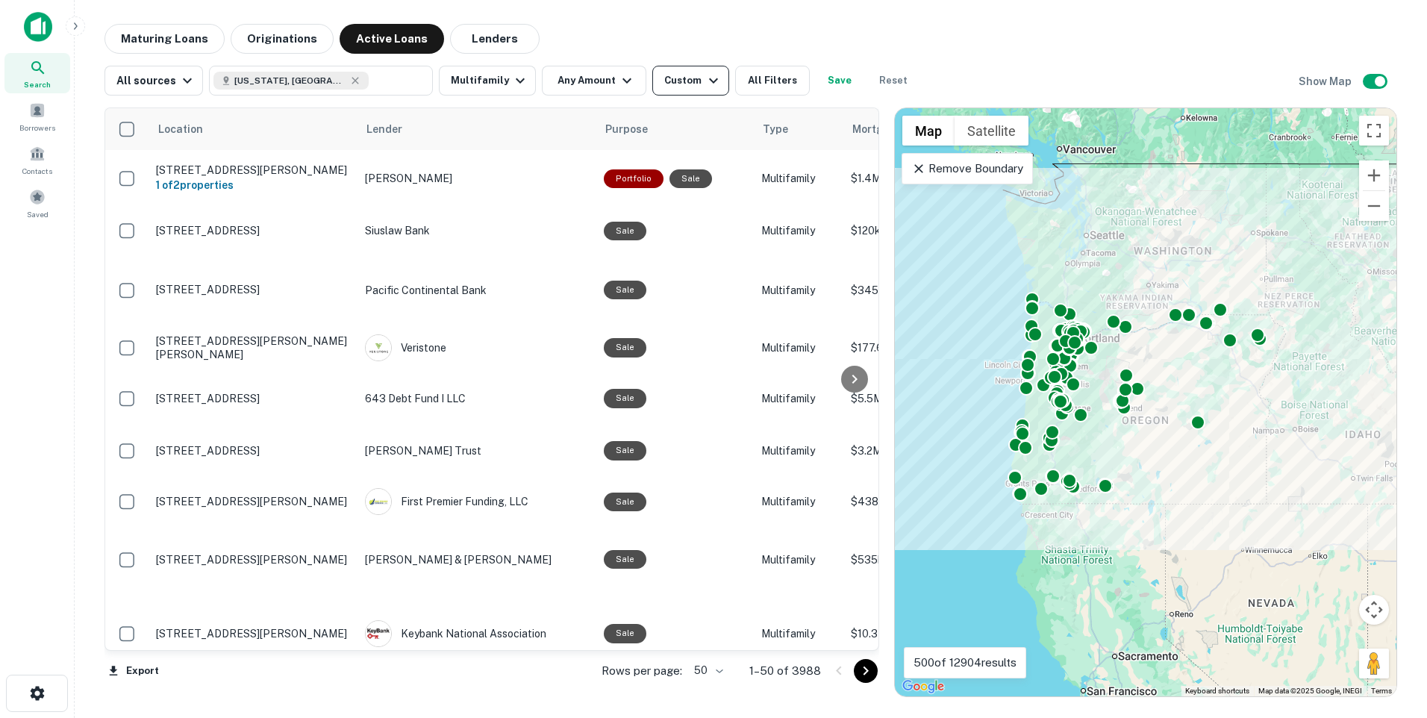
click at [709, 79] on icon "button" at bounding box center [713, 80] width 9 height 5
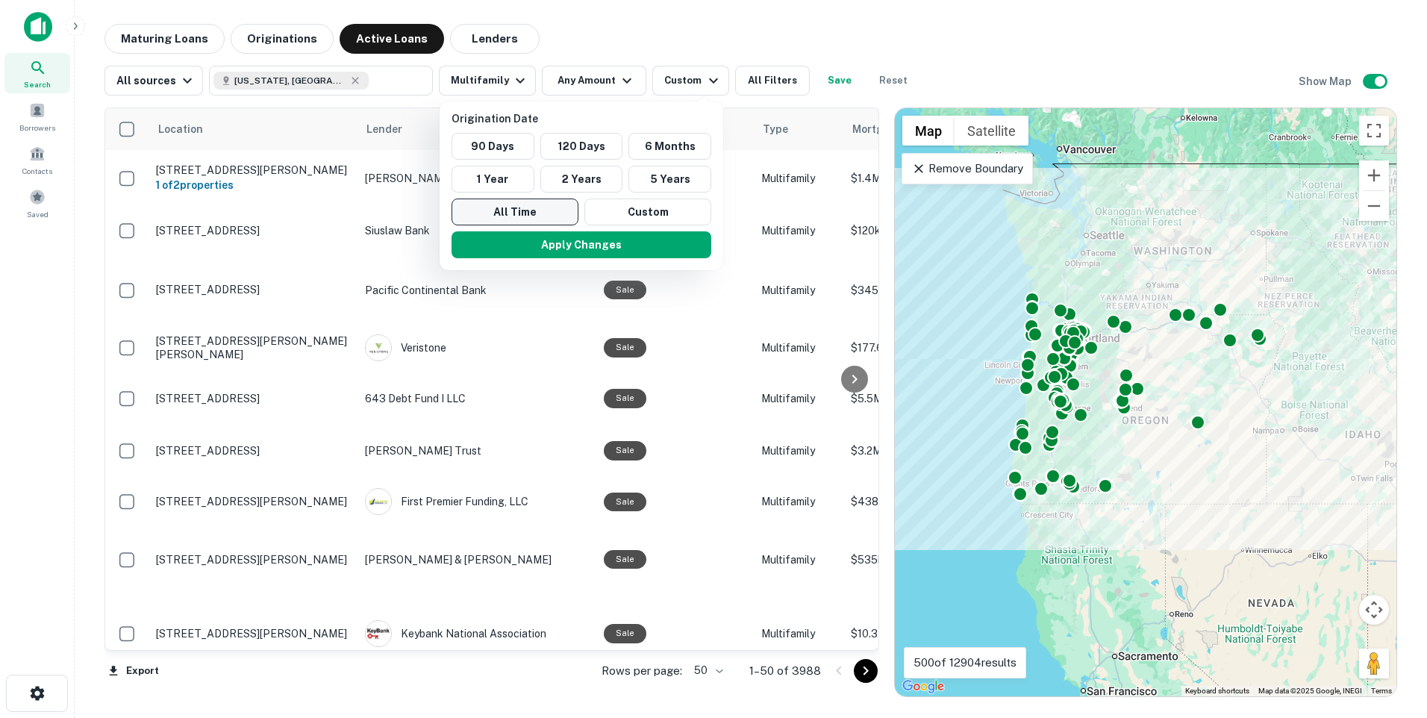
click at [514, 213] on button "All Time" at bounding box center [515, 212] width 127 height 27
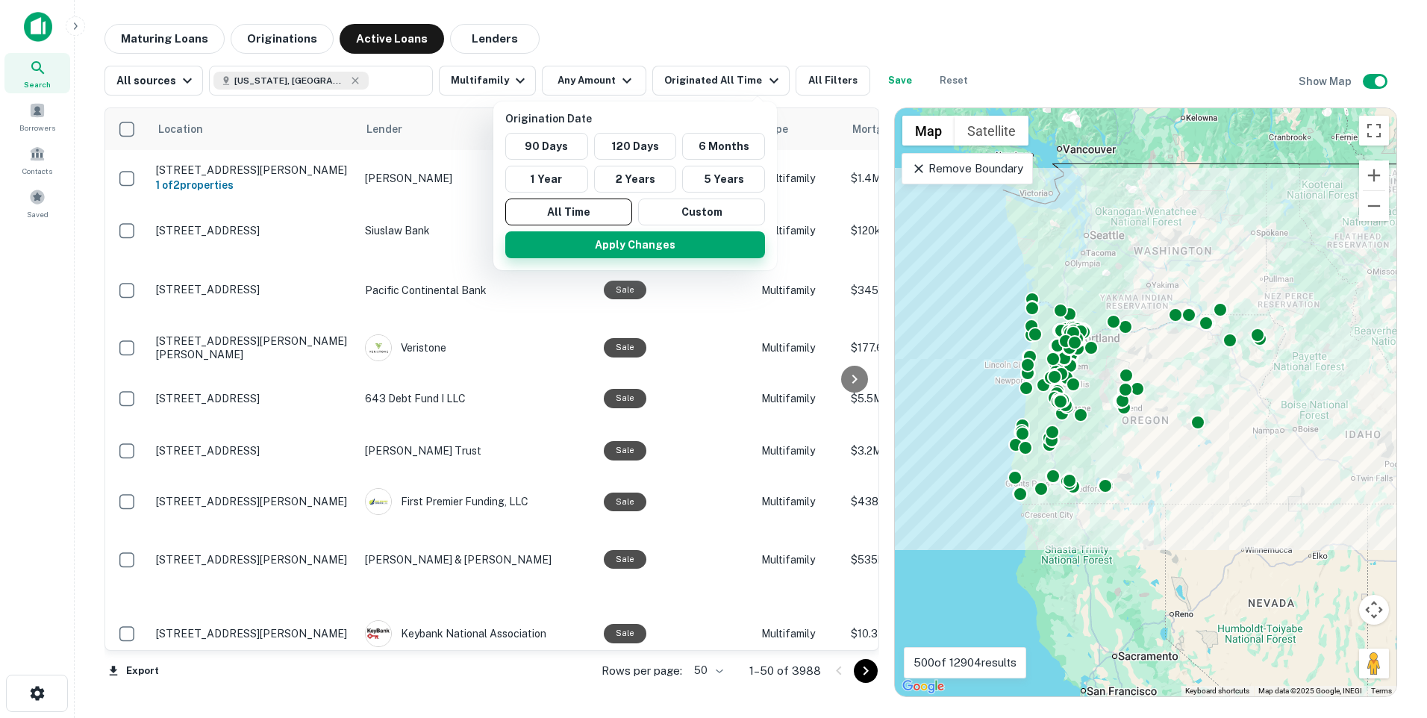
click at [626, 245] on button "Apply Changes" at bounding box center [635, 244] width 260 height 27
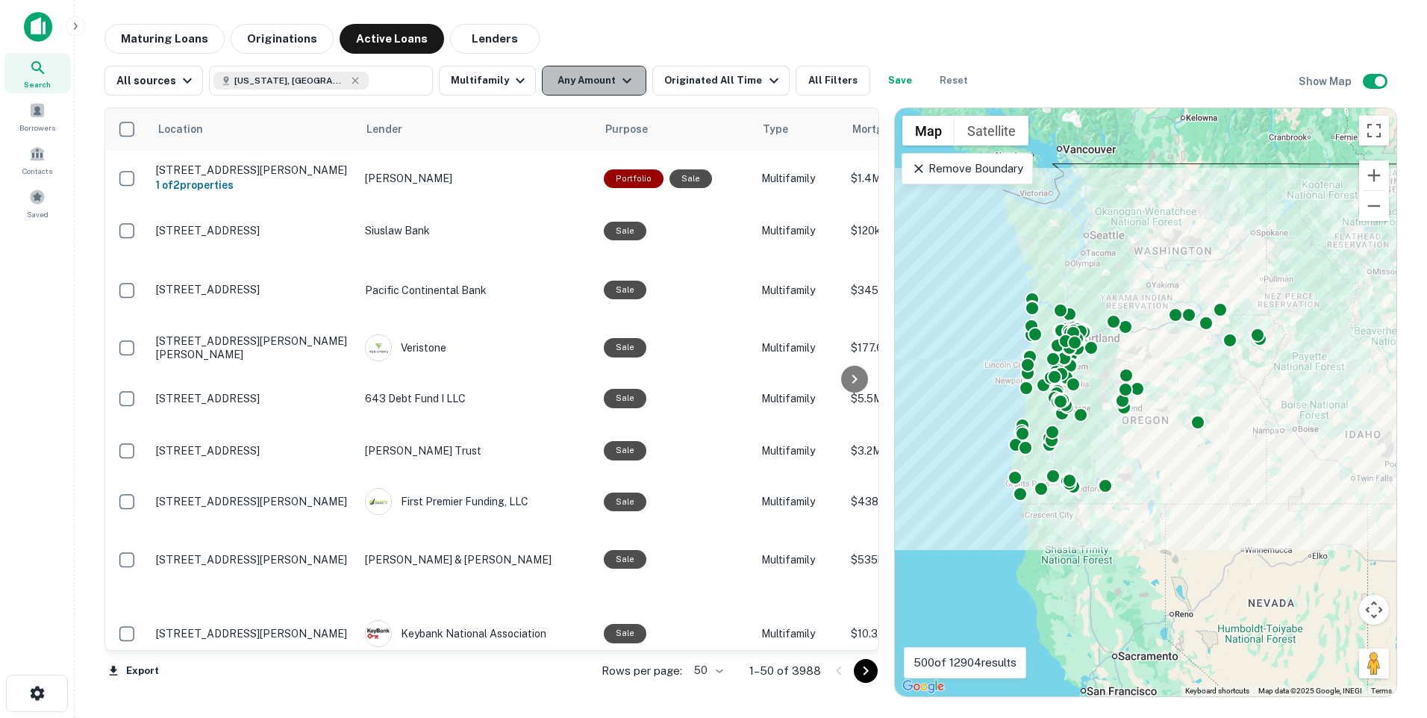
click at [623, 79] on icon "button" at bounding box center [627, 80] width 9 height 5
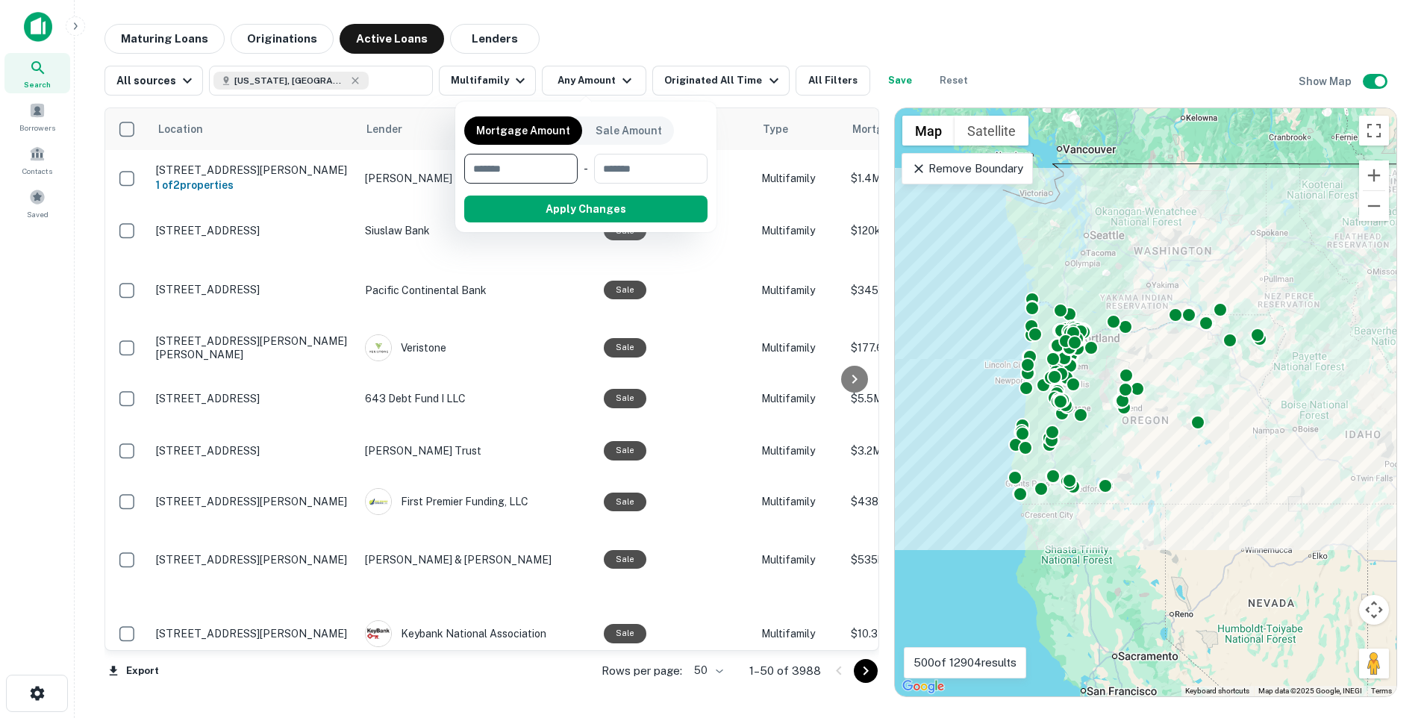
click at [484, 166] on input "number" at bounding box center [515, 169] width 103 height 30
type input "*******"
click at [628, 167] on input "number" at bounding box center [649, 169] width 95 height 30
type input "*******"
click at [608, 209] on button "Apply Changes" at bounding box center [613, 209] width 190 height 27
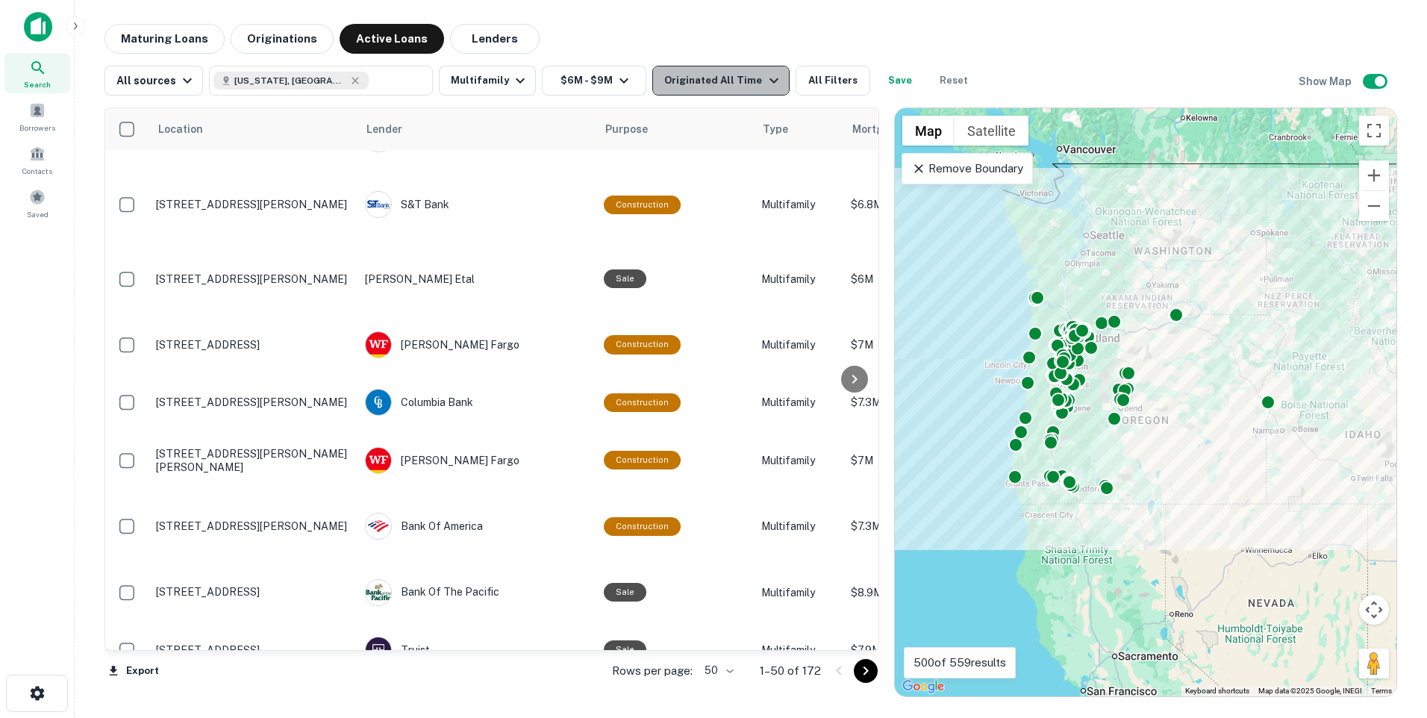
click at [746, 76] on div "Originated All Time" at bounding box center [723, 81] width 118 height 18
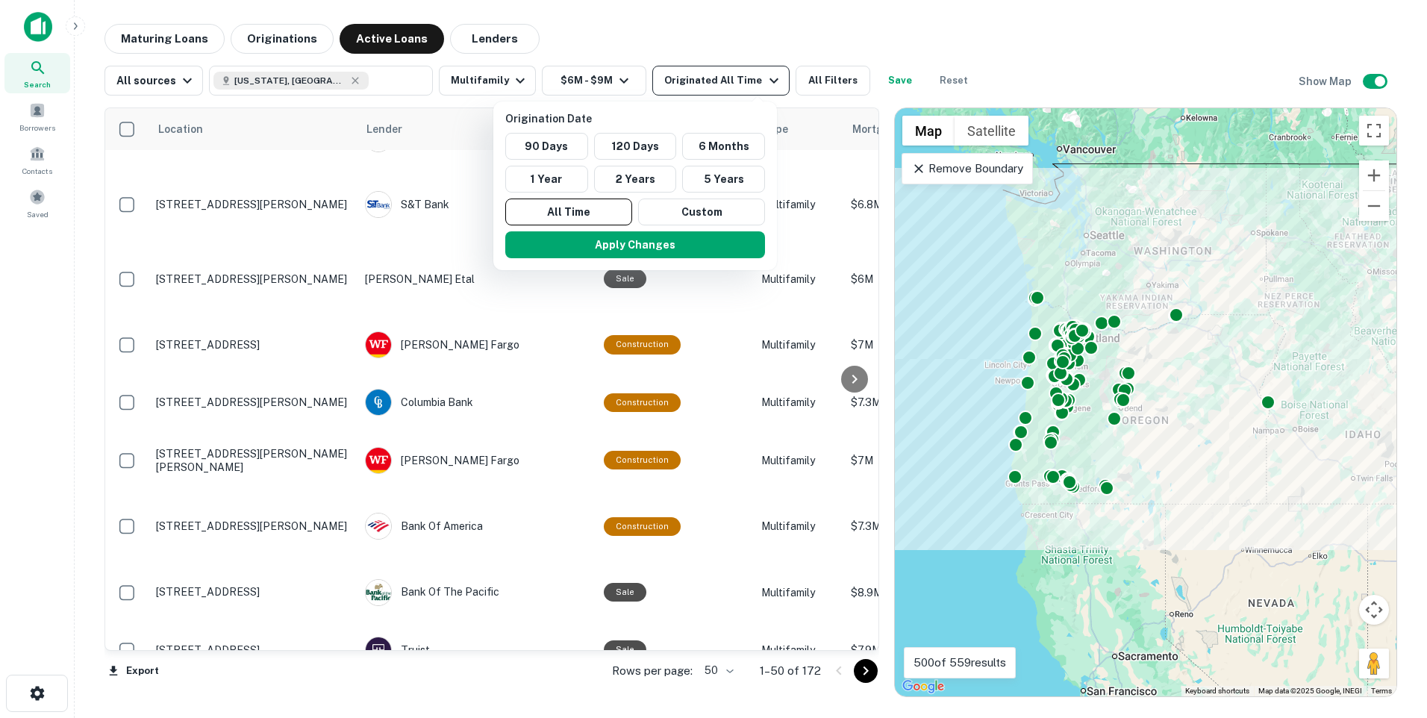
click at [746, 76] on div at bounding box center [713, 359] width 1427 height 718
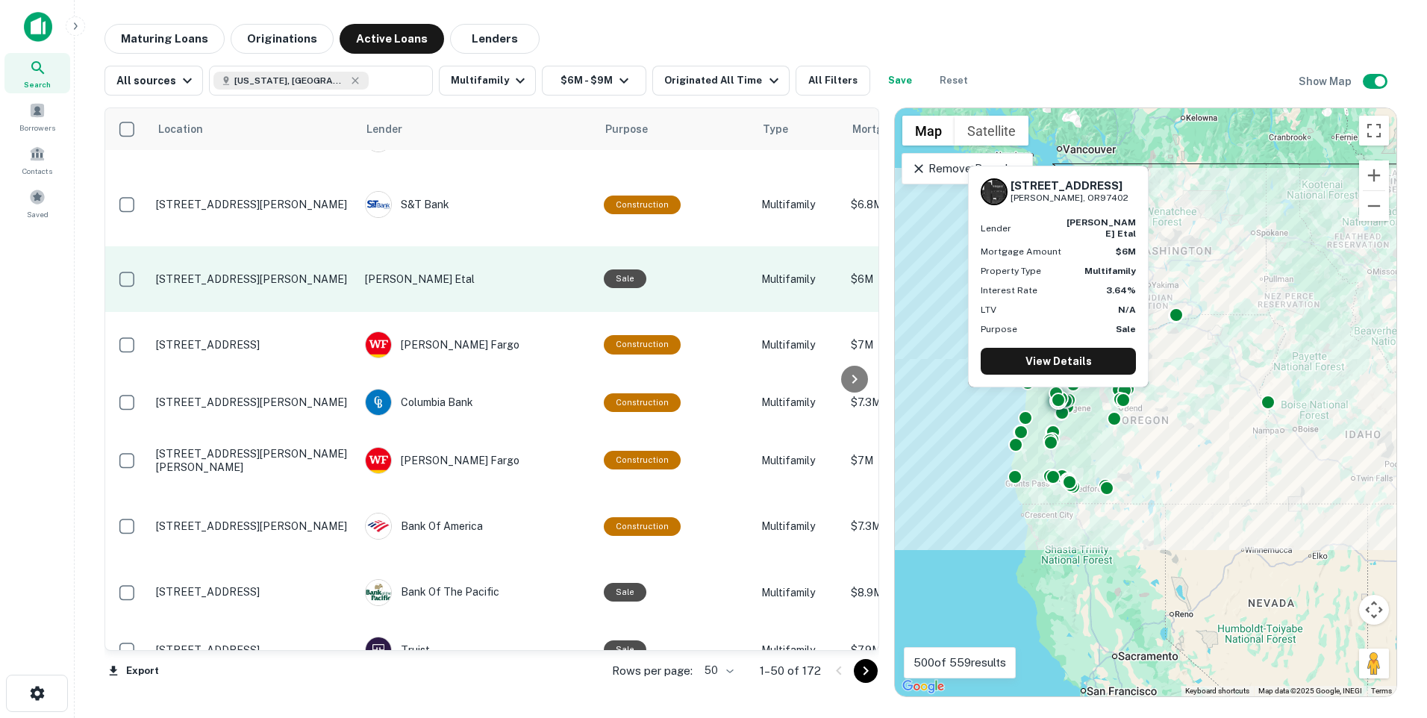
click at [251, 263] on td "[STREET_ADDRESS][PERSON_NAME]" at bounding box center [253, 279] width 209 height 66
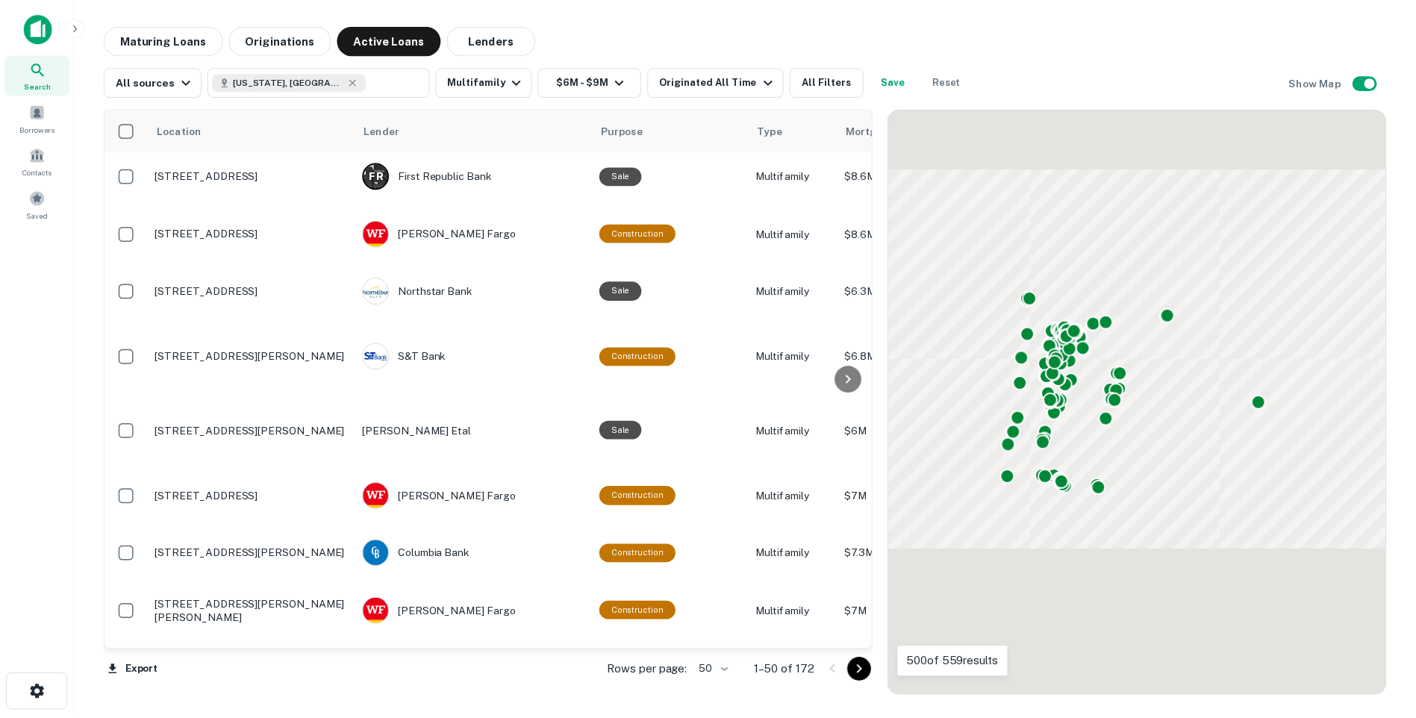
scroll to position [152, 0]
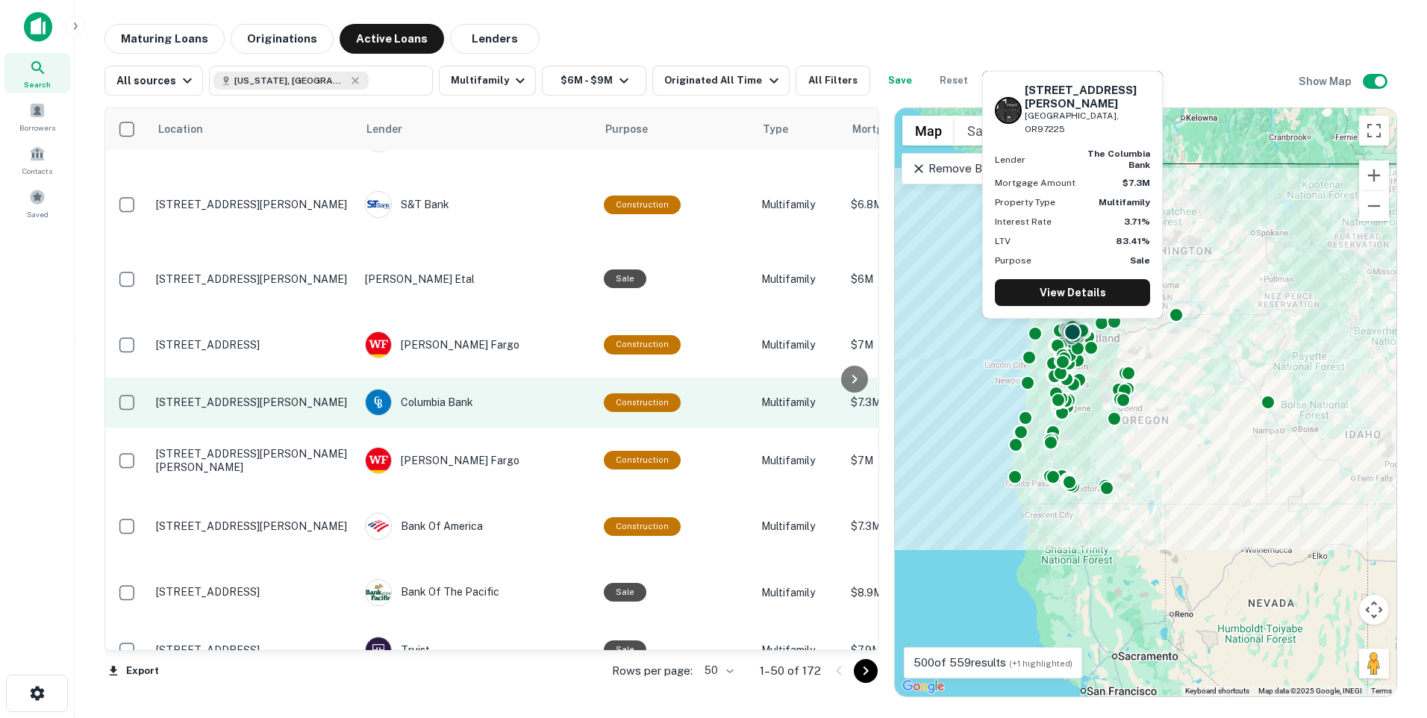
click at [217, 396] on p "7015 Sw Ivy Ln Apt 61 Portland, OR97225" at bounding box center [253, 402] width 194 height 13
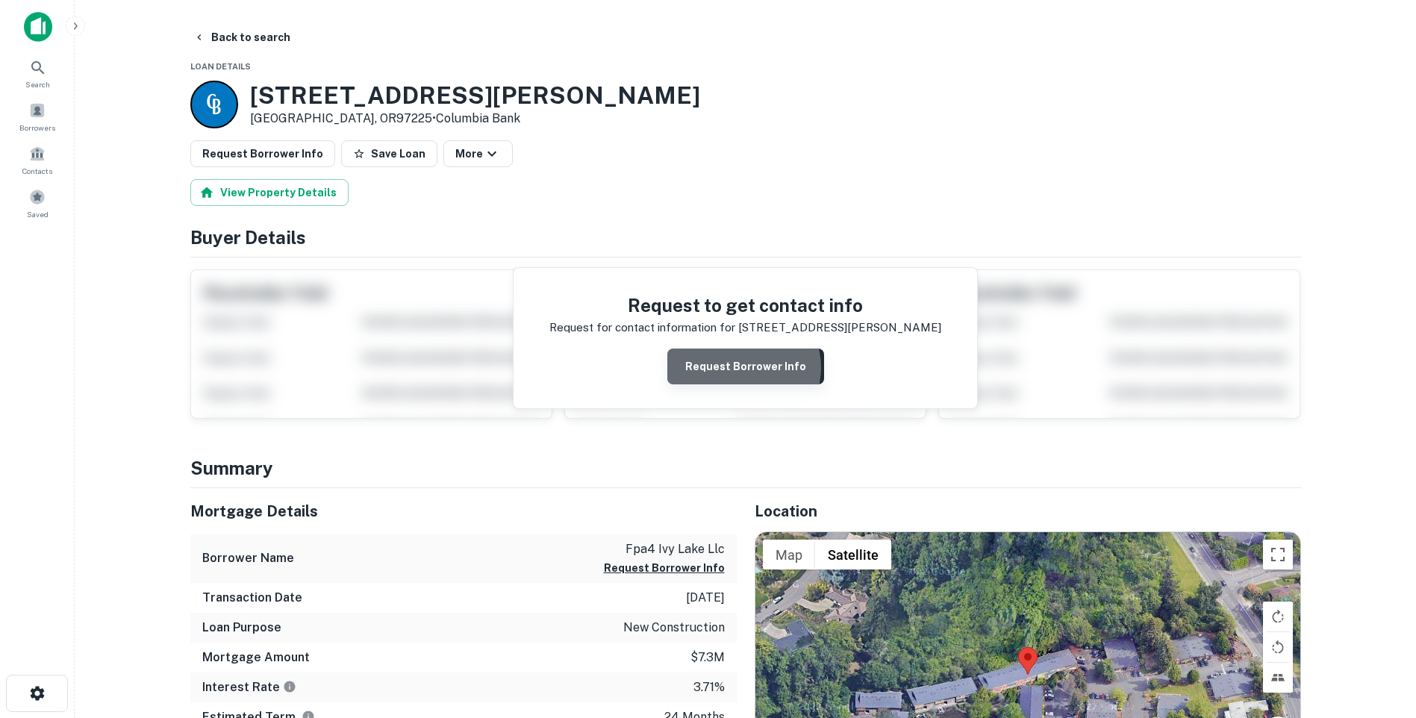
click at [746, 368] on button "Request Borrower Info" at bounding box center [745, 367] width 157 height 36
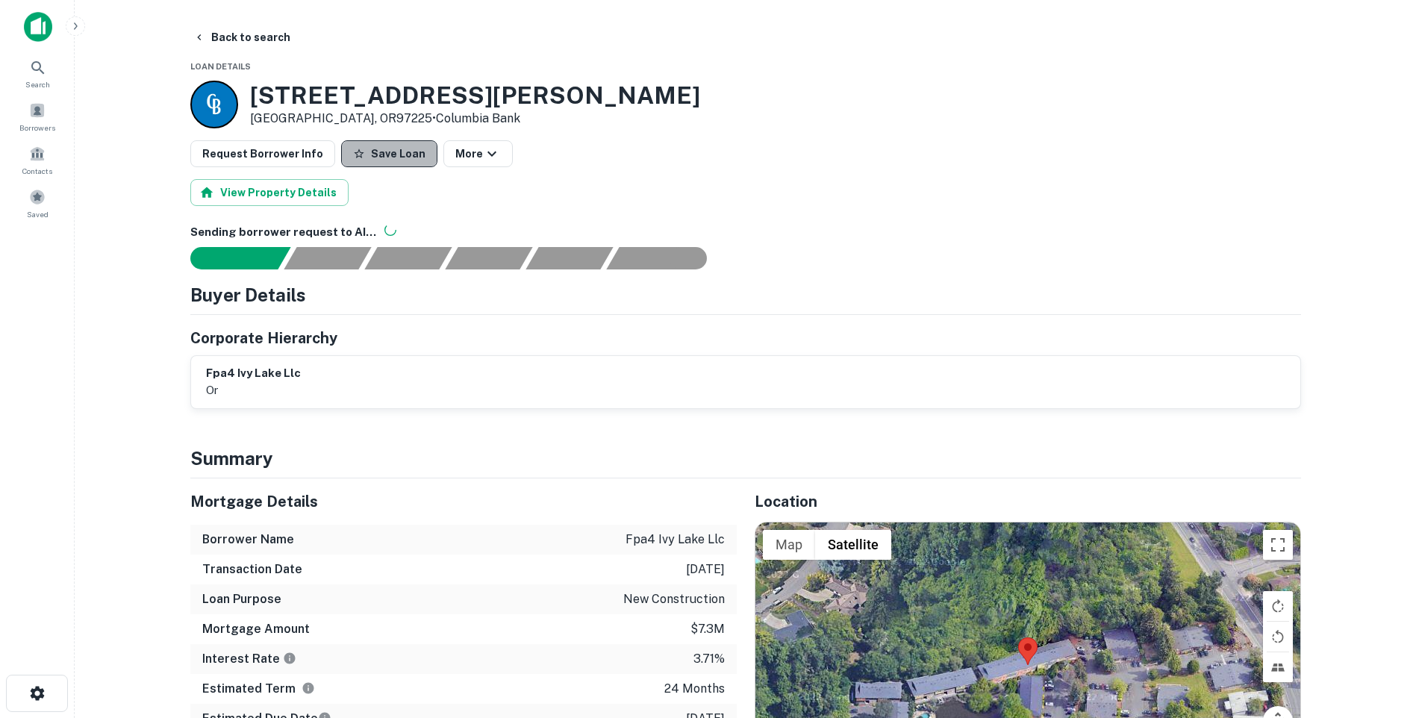
click at [384, 156] on button "Save Loan" at bounding box center [389, 153] width 96 height 27
click at [273, 190] on button "View Property Details" at bounding box center [269, 192] width 158 height 27
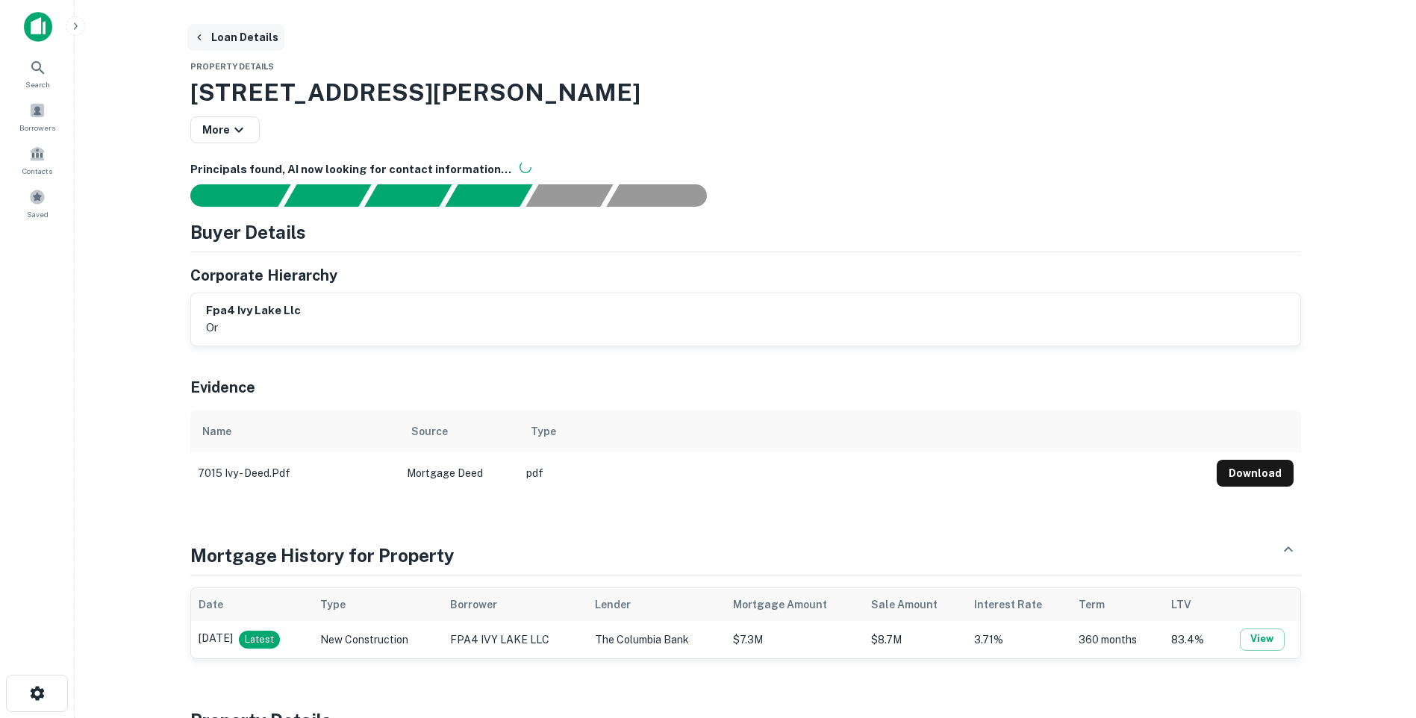
click at [244, 37] on button "Loan Details" at bounding box center [235, 37] width 97 height 27
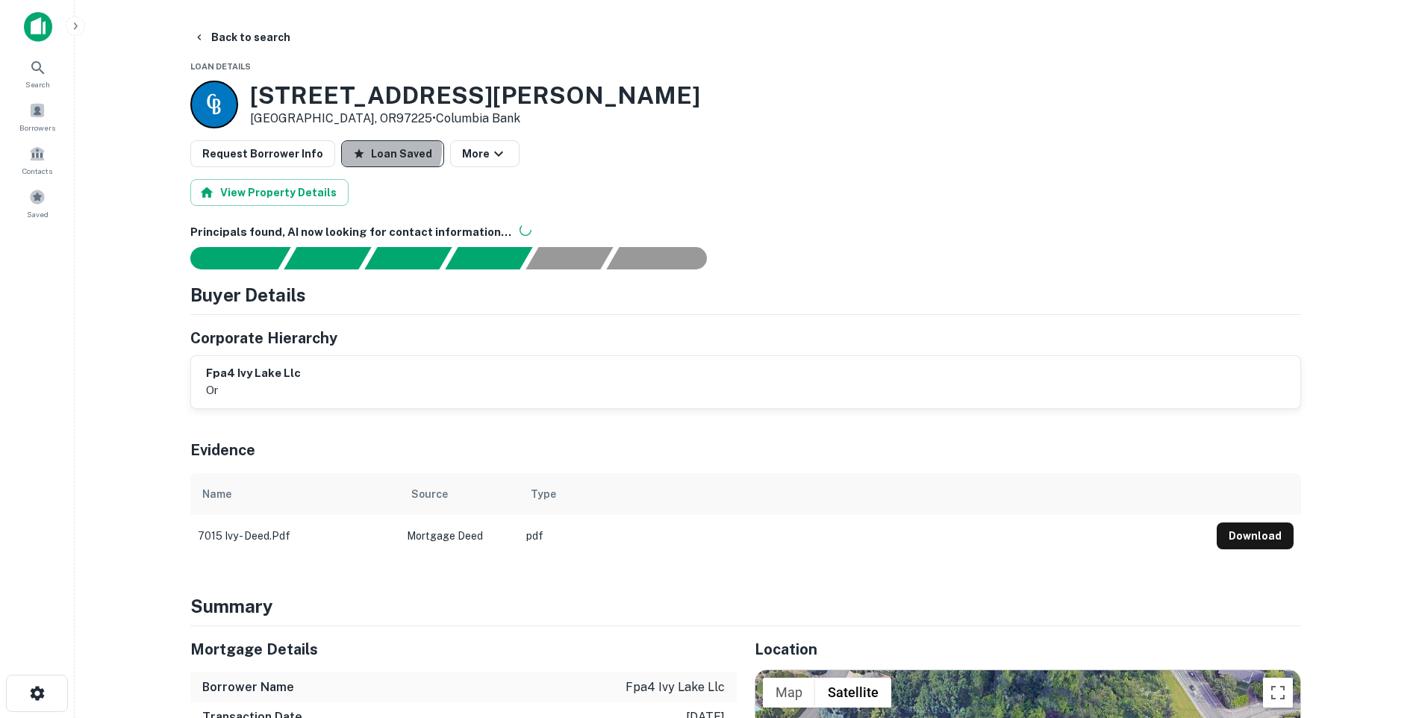
click at [375, 149] on button "Loan Saved" at bounding box center [392, 153] width 103 height 27
click at [373, 155] on button "Save Loan" at bounding box center [389, 153] width 96 height 27
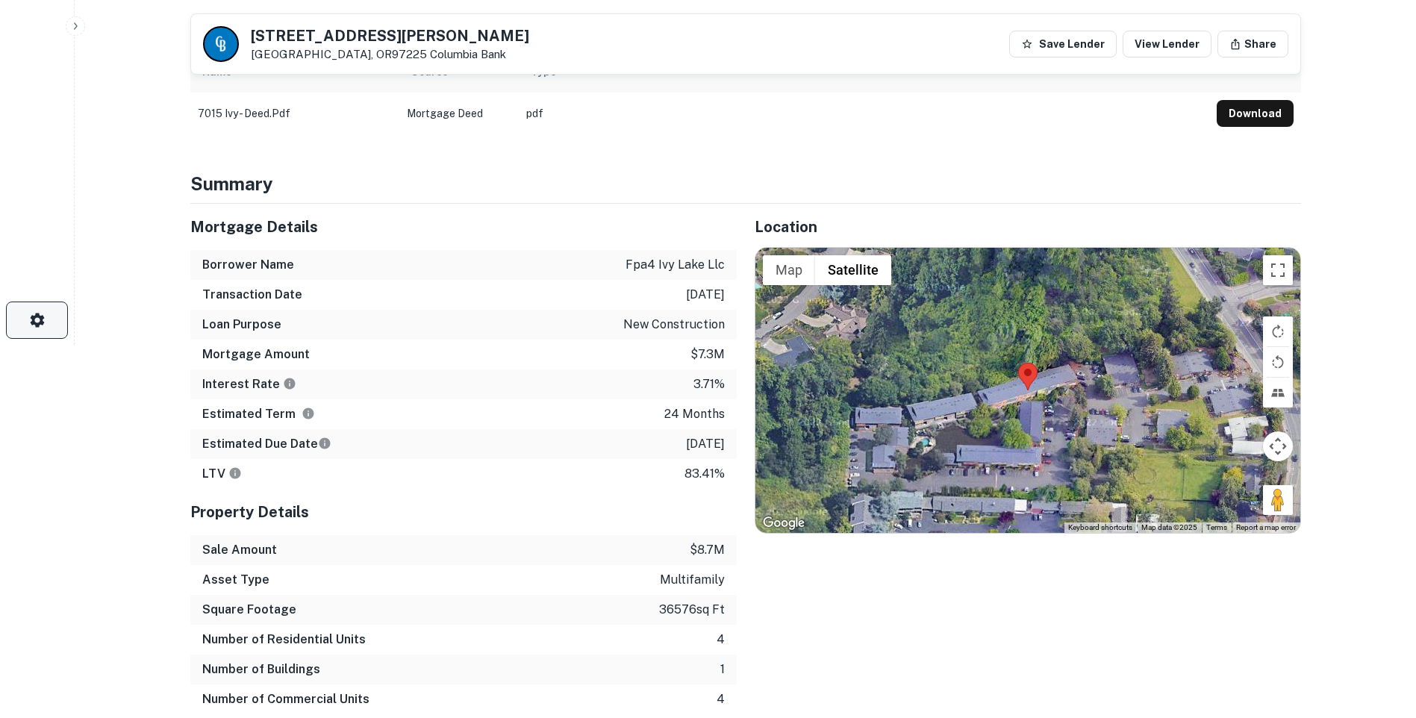
scroll to position [224, 0]
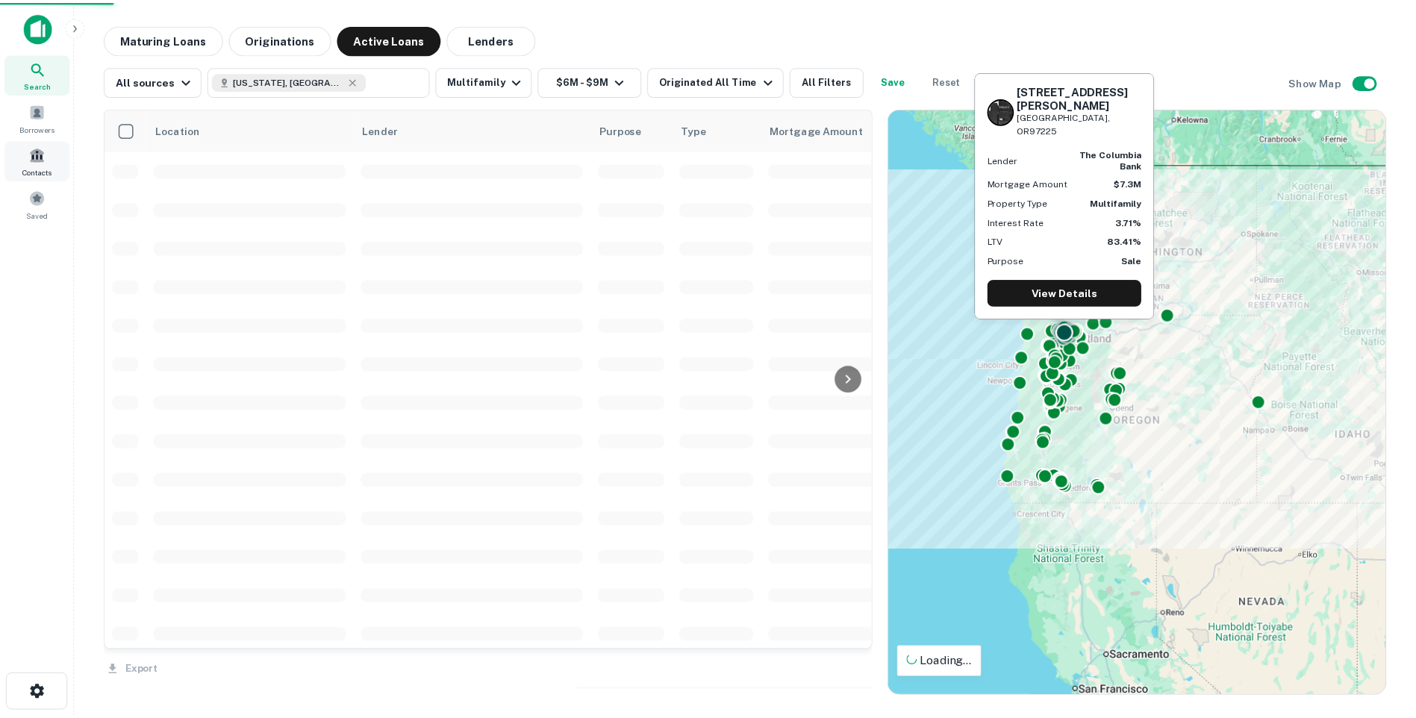
scroll to position [152, 0]
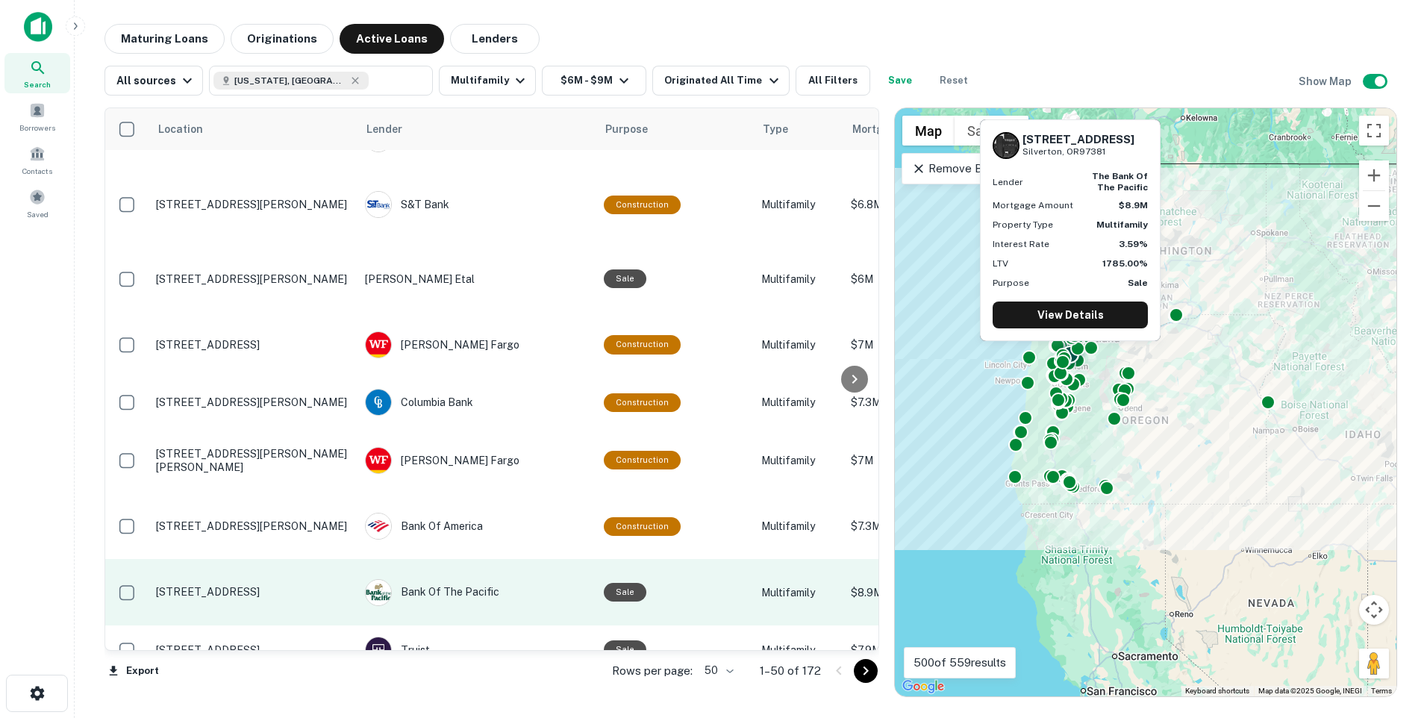
click at [280, 585] on p "329 Fossholm St Ne Silverton, OR97381" at bounding box center [253, 591] width 194 height 13
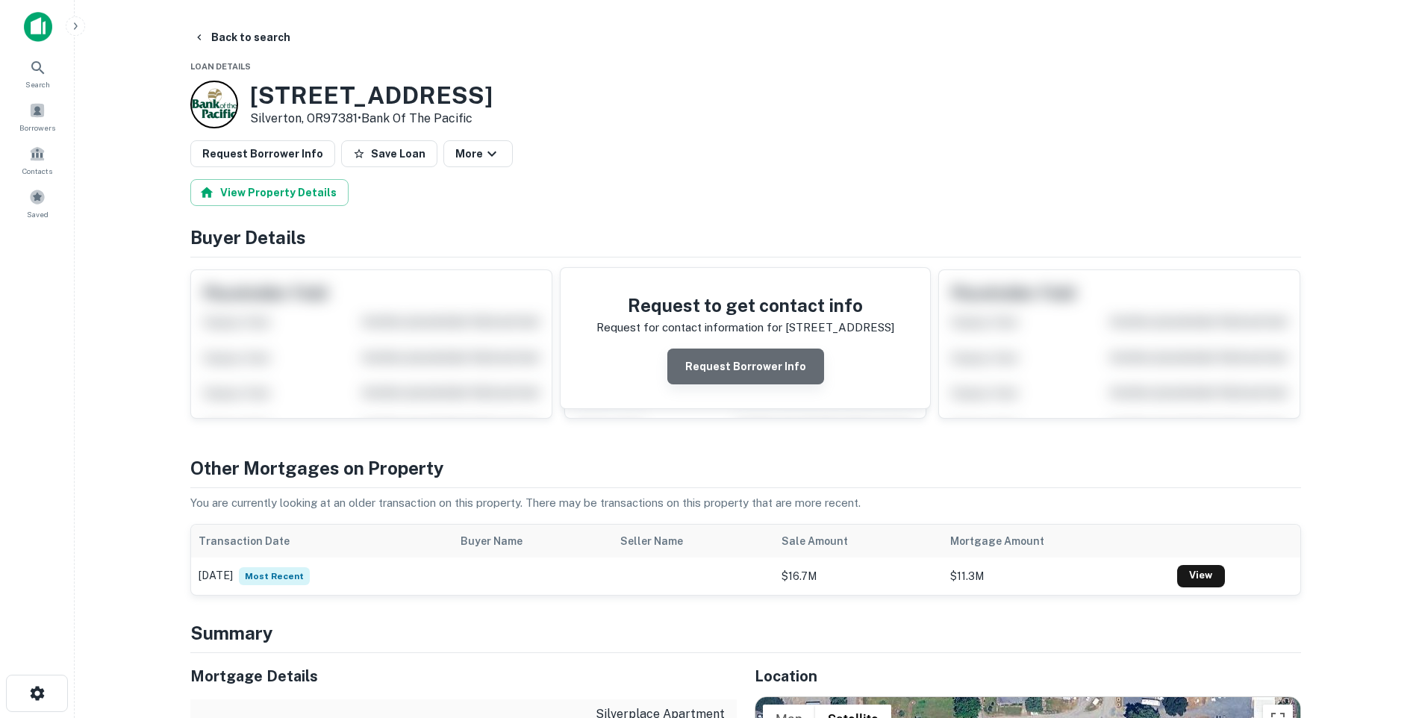
click at [764, 358] on button "Request Borrower Info" at bounding box center [745, 367] width 157 height 36
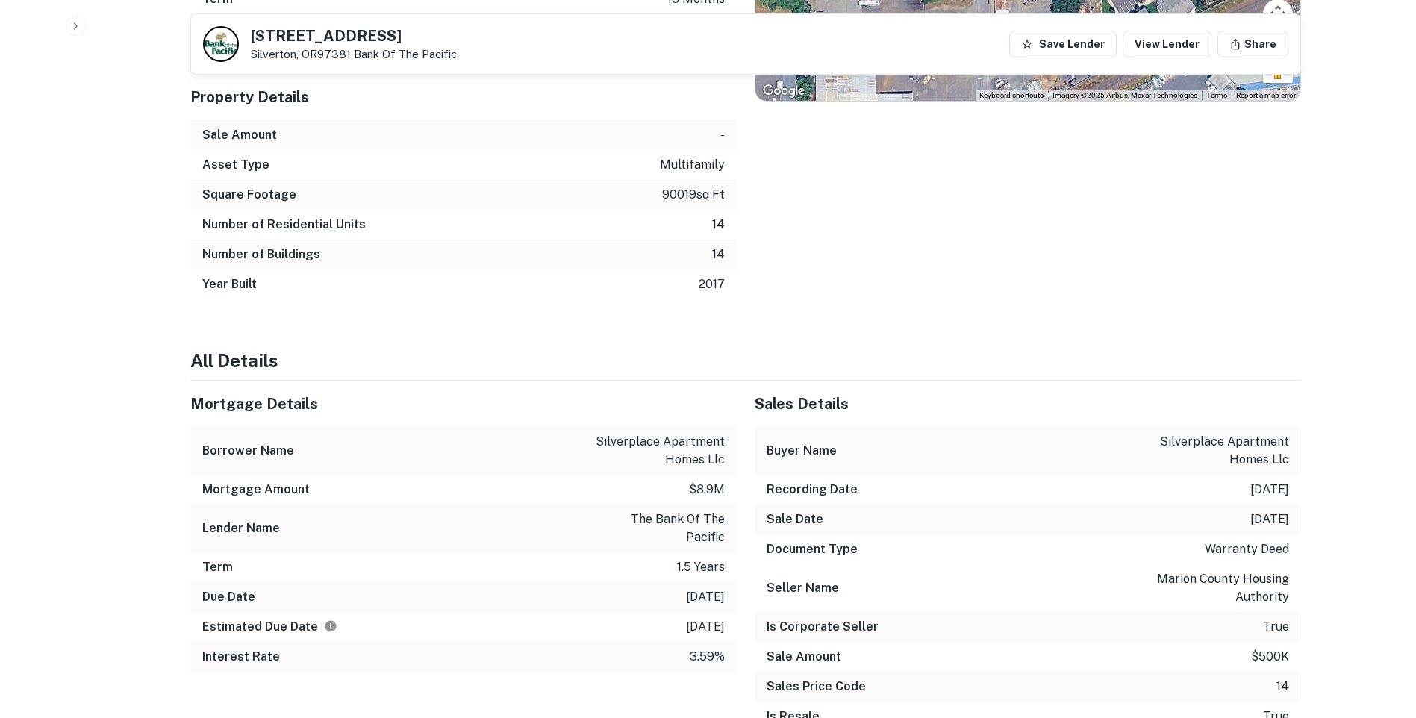
scroll to position [1045, 0]
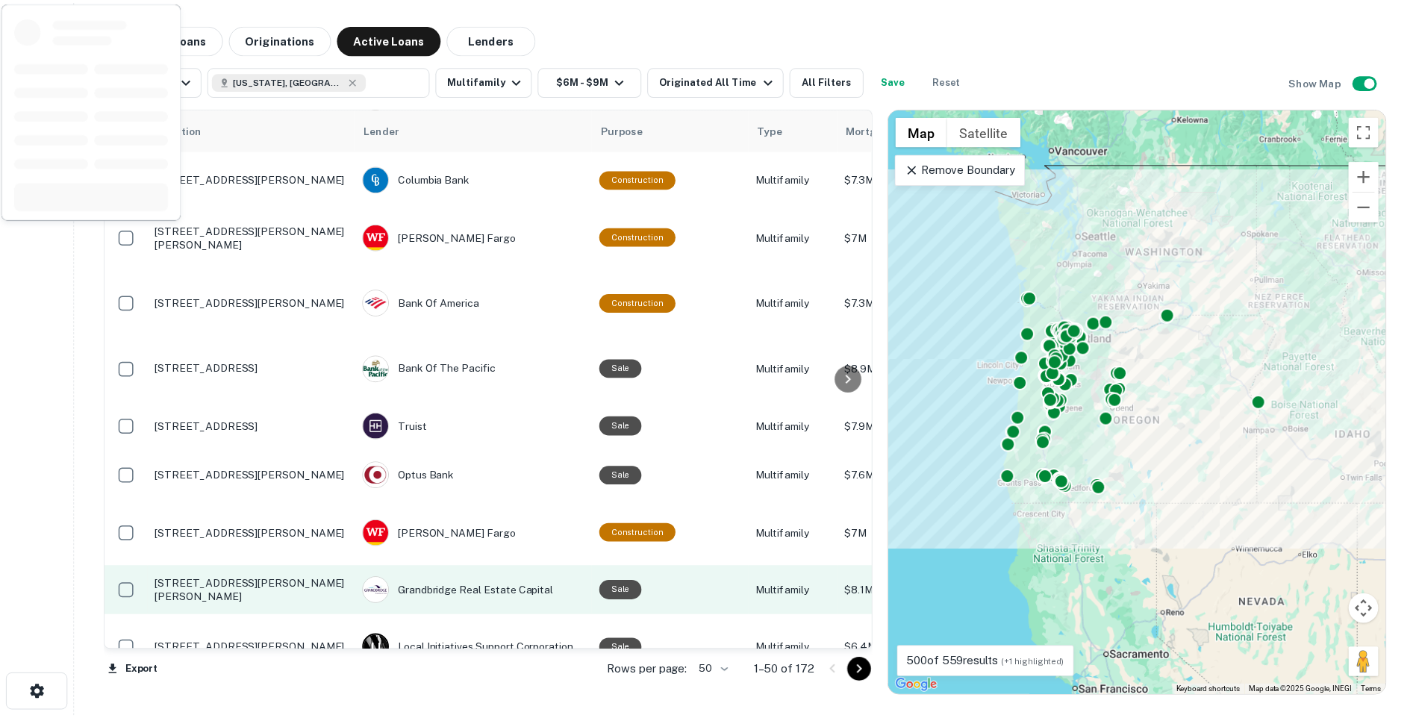
scroll to position [525, 0]
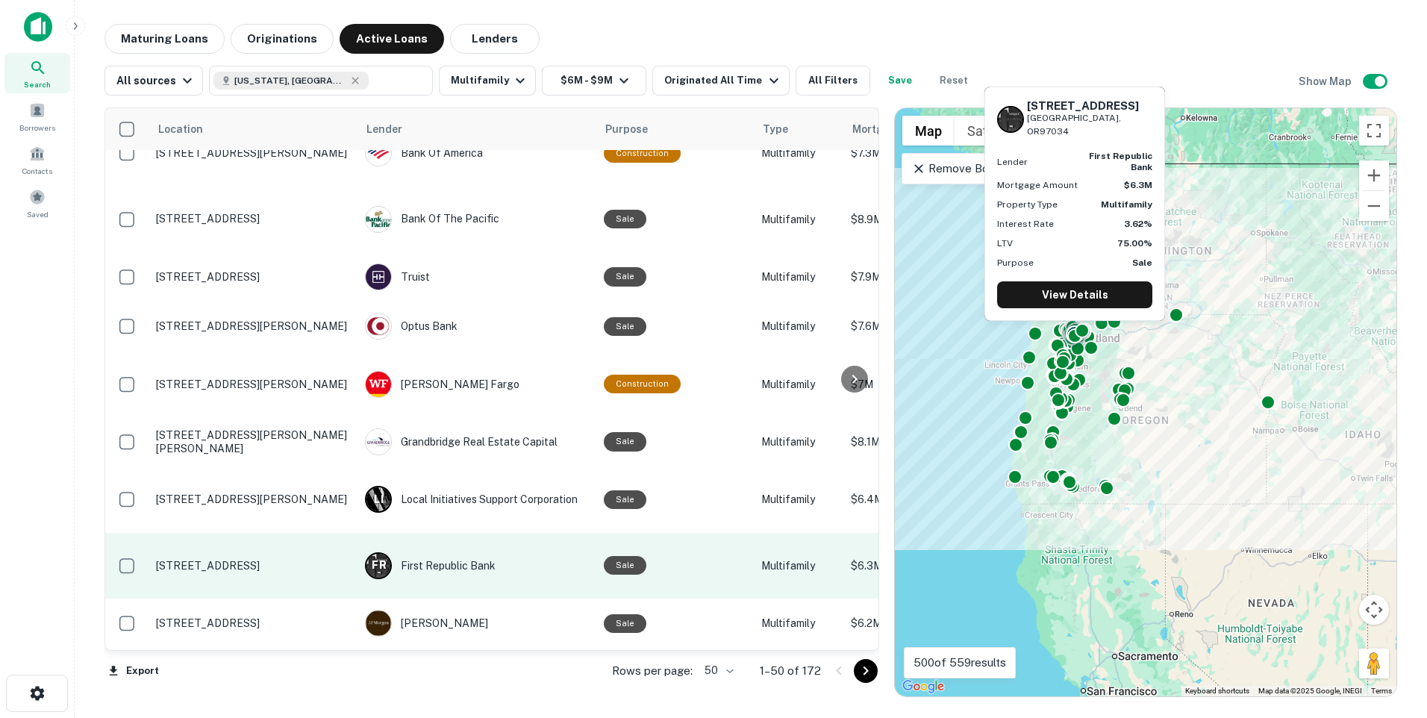
click at [311, 559] on p "199 E Ave Lake Oswego, OR97034" at bounding box center [253, 565] width 194 height 13
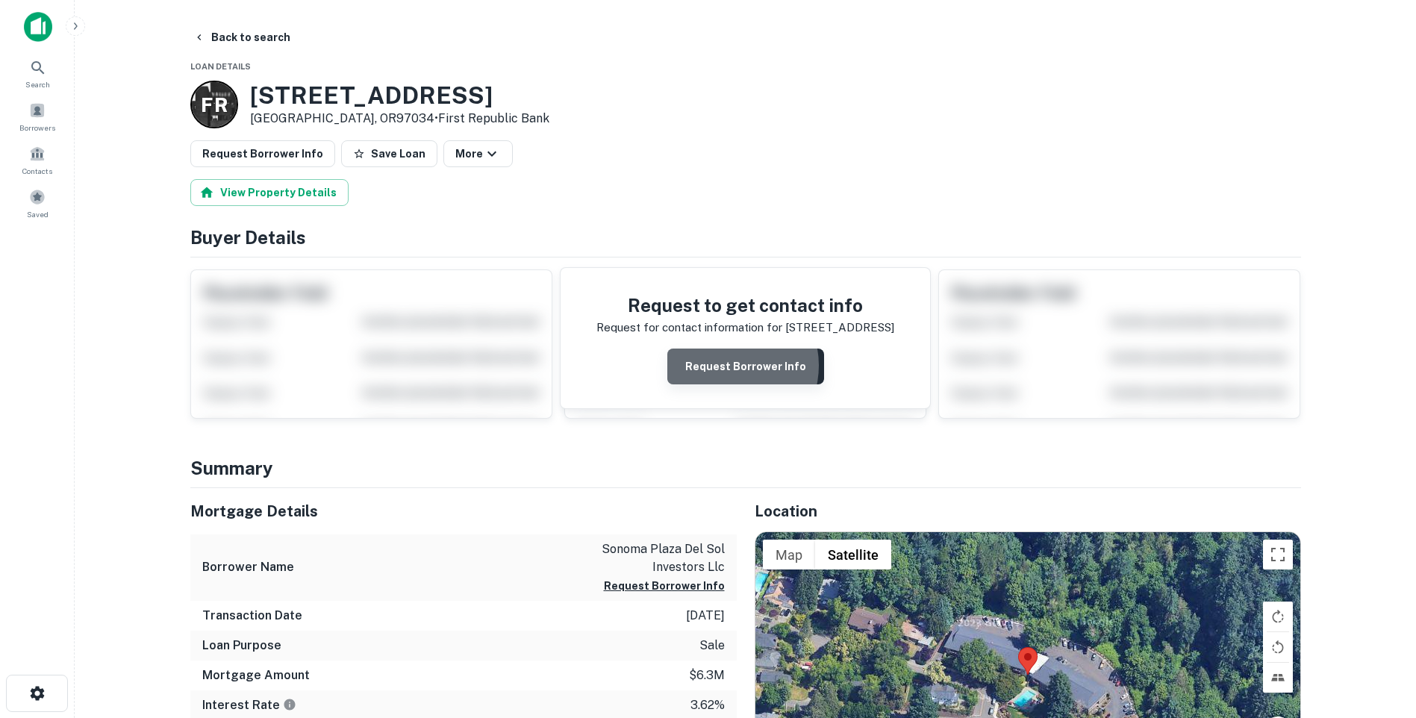
click at [728, 366] on button "Request Borrower Info" at bounding box center [745, 367] width 157 height 36
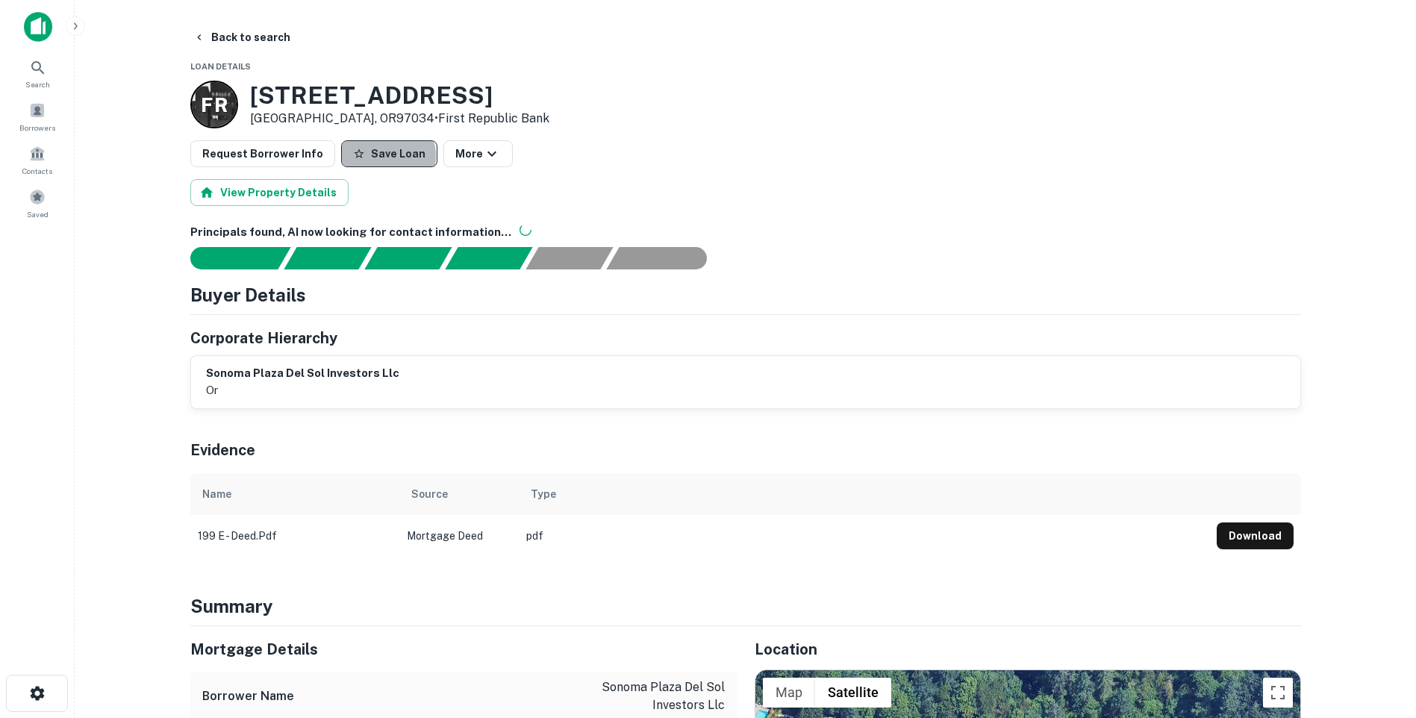
click at [375, 156] on button "Save Loan" at bounding box center [389, 153] width 96 height 27
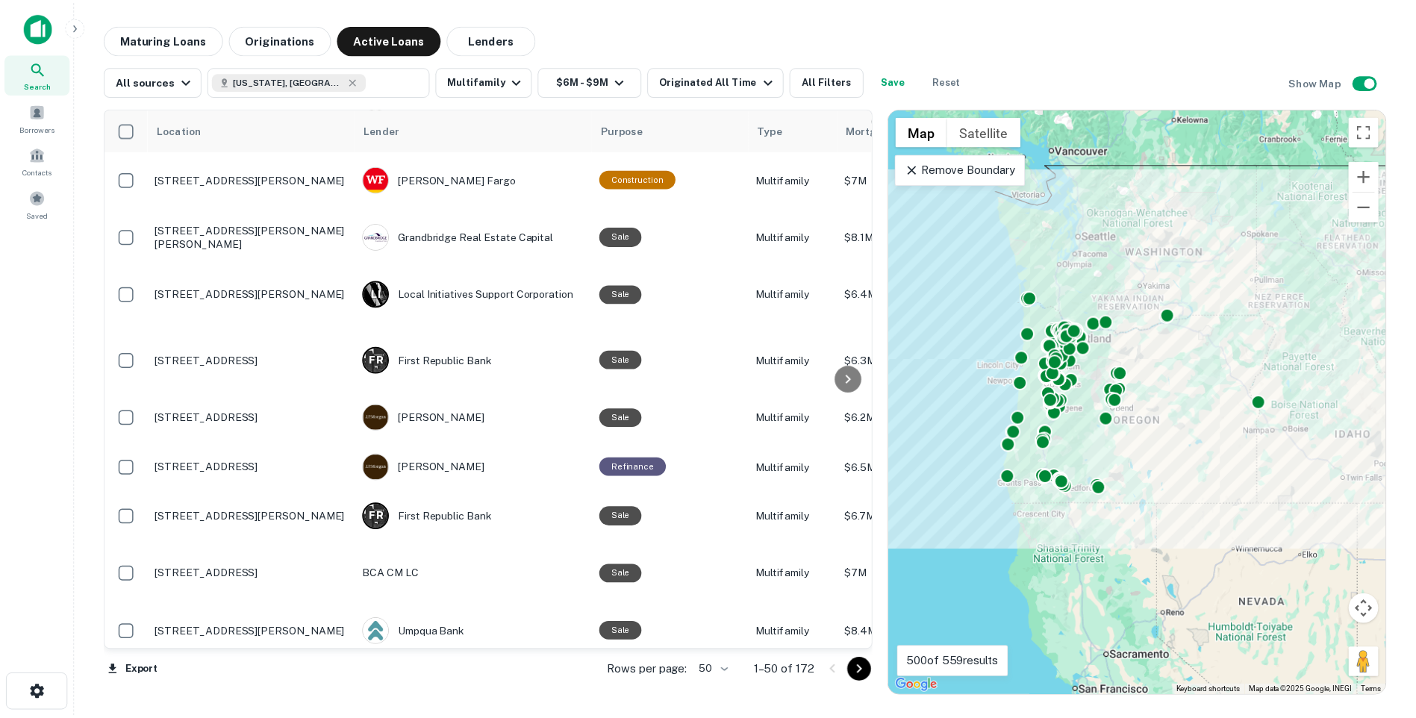
scroll to position [738, 0]
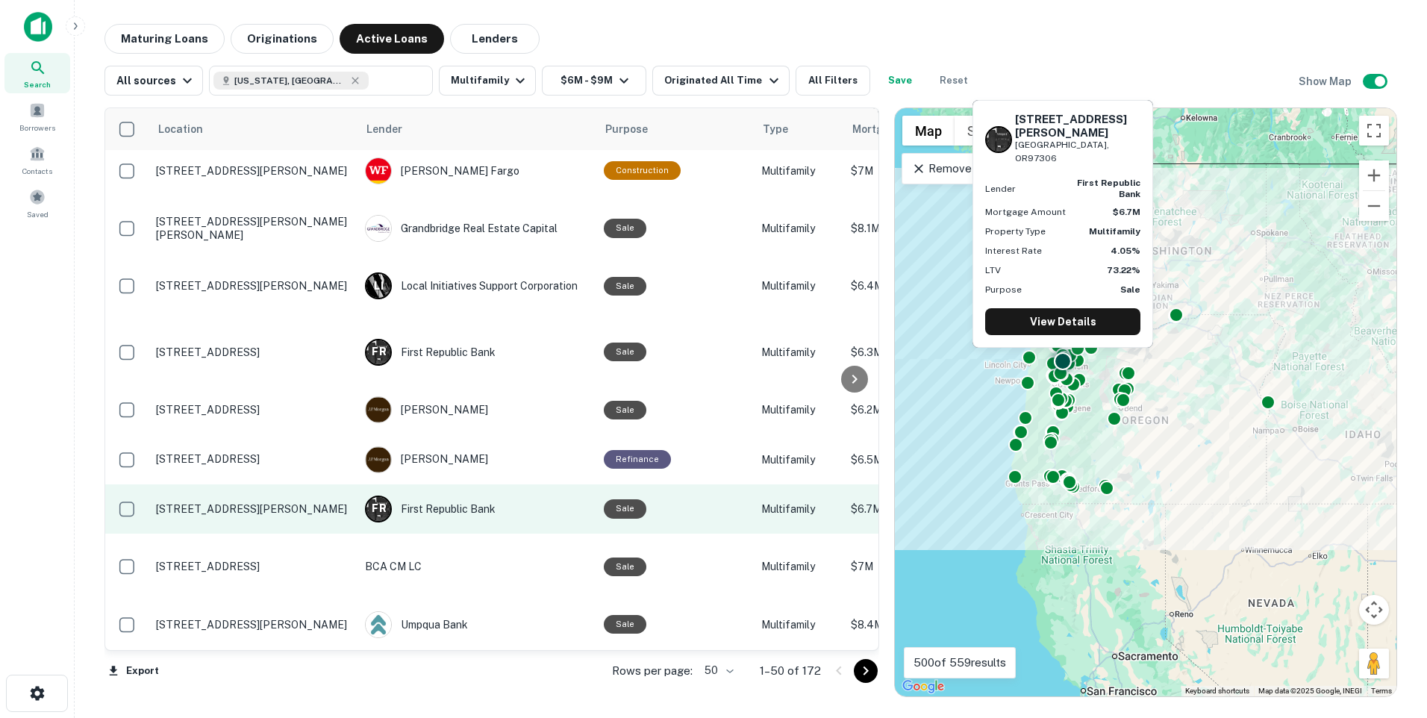
click at [337, 502] on p "1549 Wiltsey Rd Se Salem, OR97306" at bounding box center [253, 508] width 194 height 13
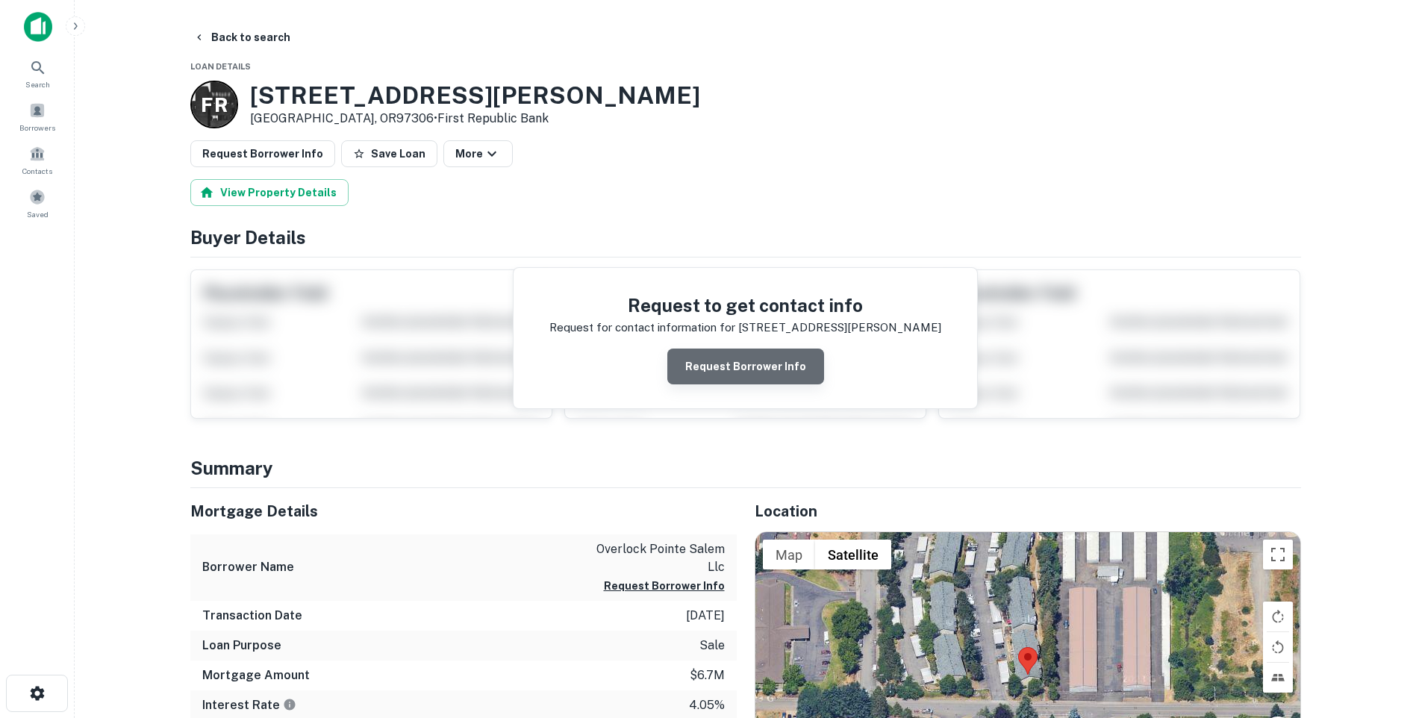
click at [760, 366] on button "Request Borrower Info" at bounding box center [745, 367] width 157 height 36
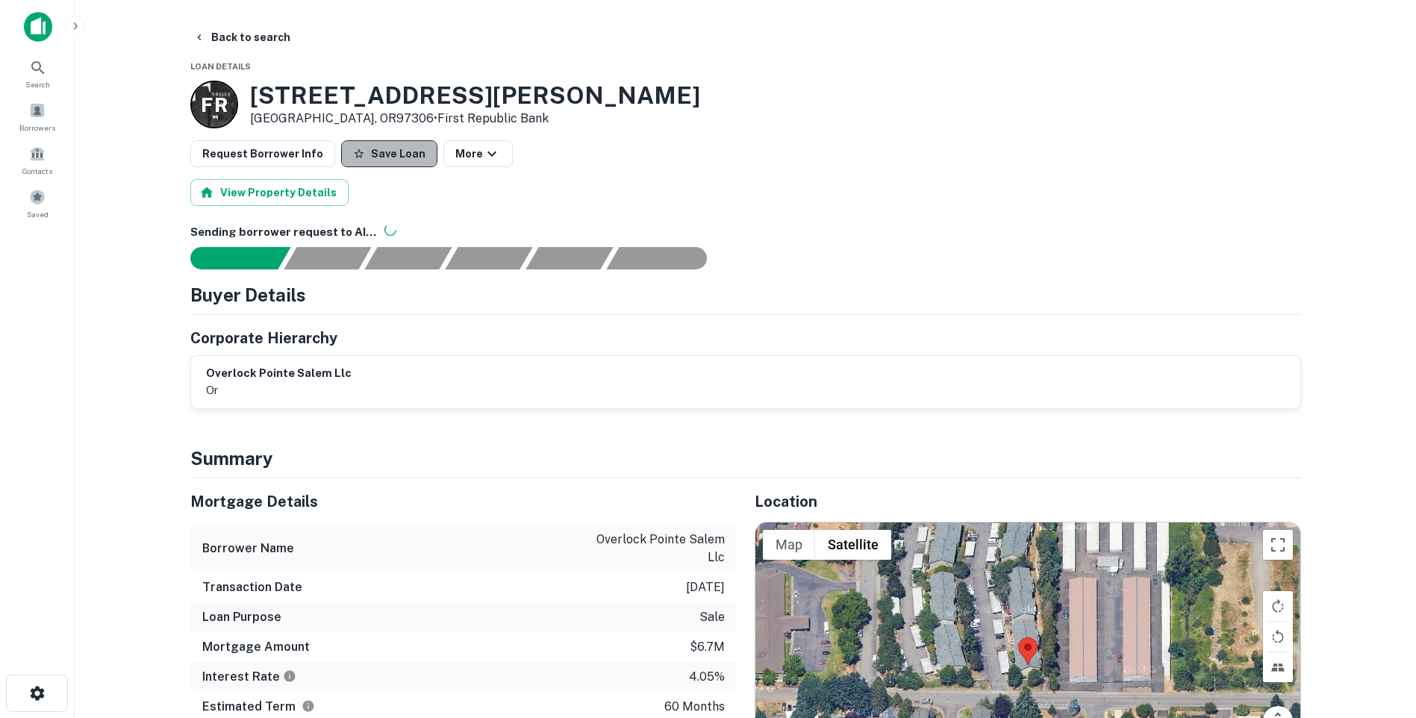
click at [386, 155] on button "Save Loan" at bounding box center [389, 153] width 96 height 27
click at [40, 207] on div "Saved" at bounding box center [37, 203] width 66 height 40
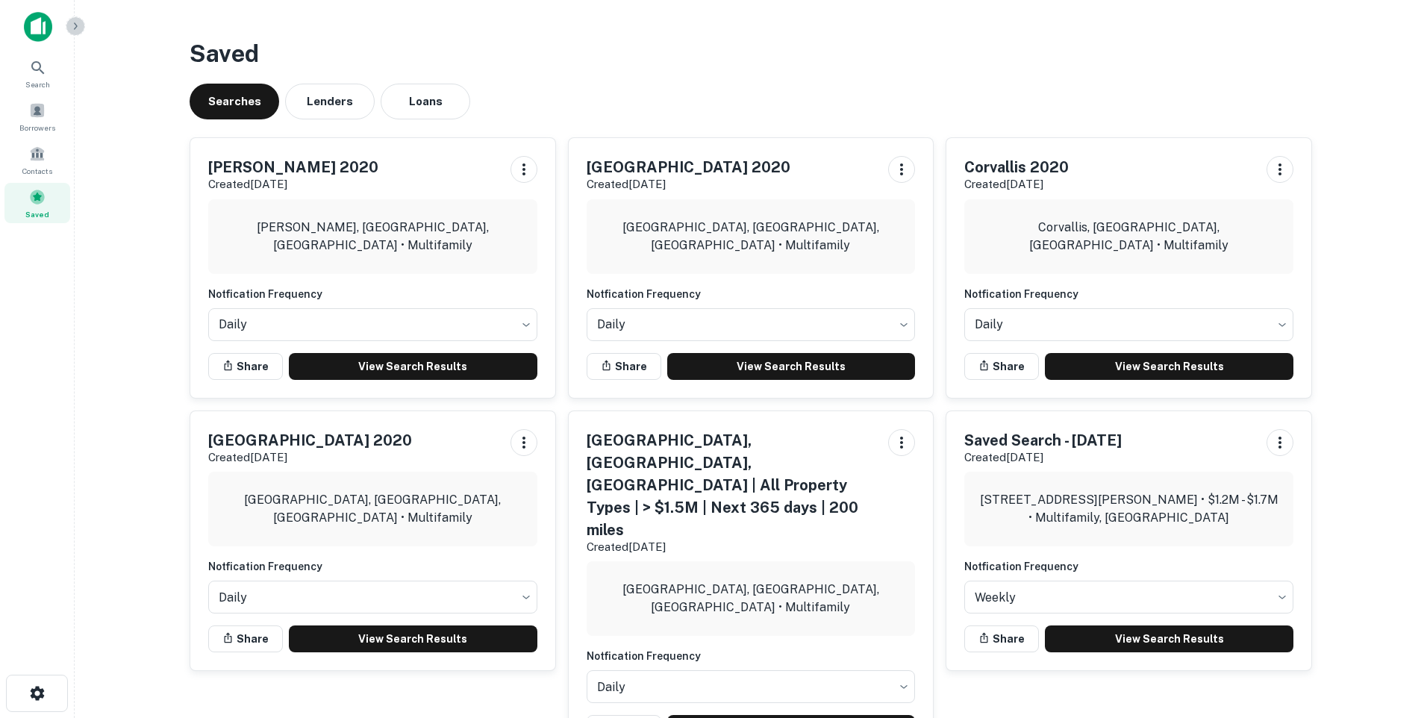
click at [75, 24] on icon "button" at bounding box center [76, 25] width 4 height 7
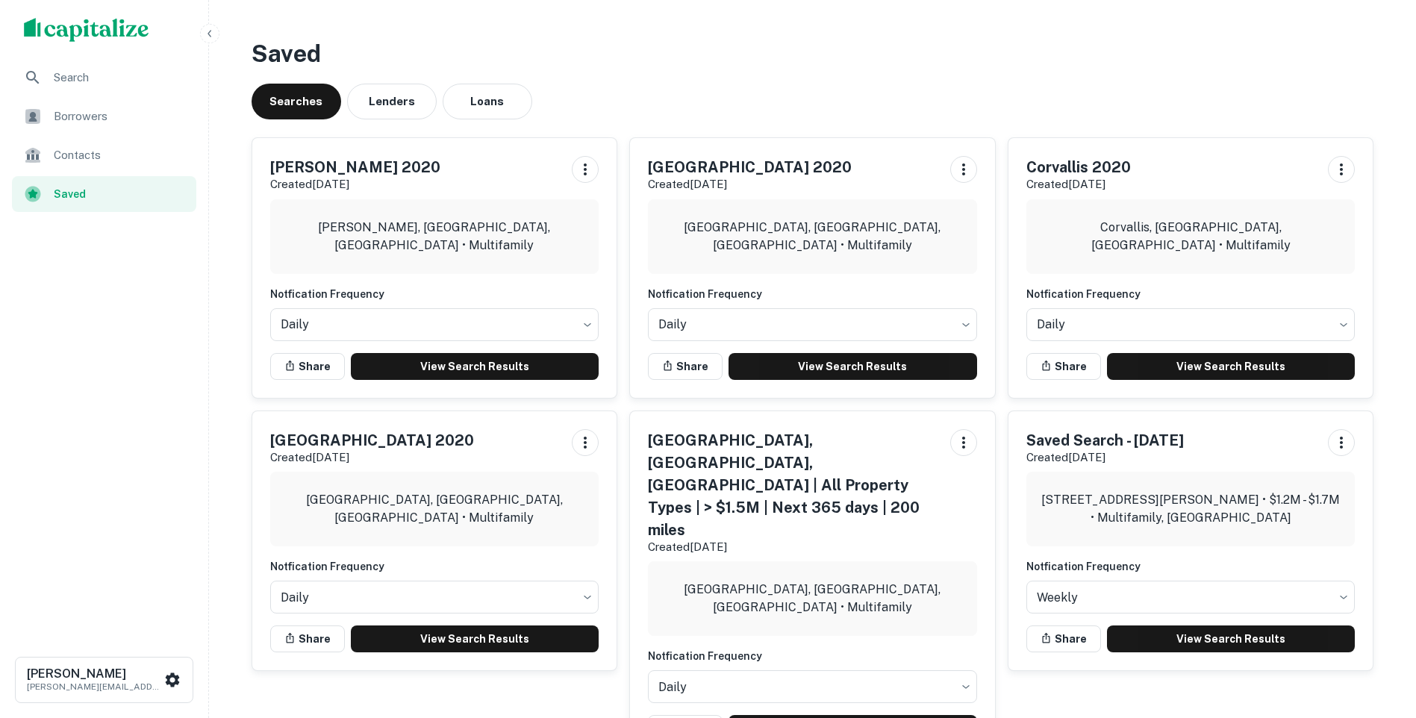
click at [98, 123] on span "Borrowers" at bounding box center [121, 116] width 134 height 18
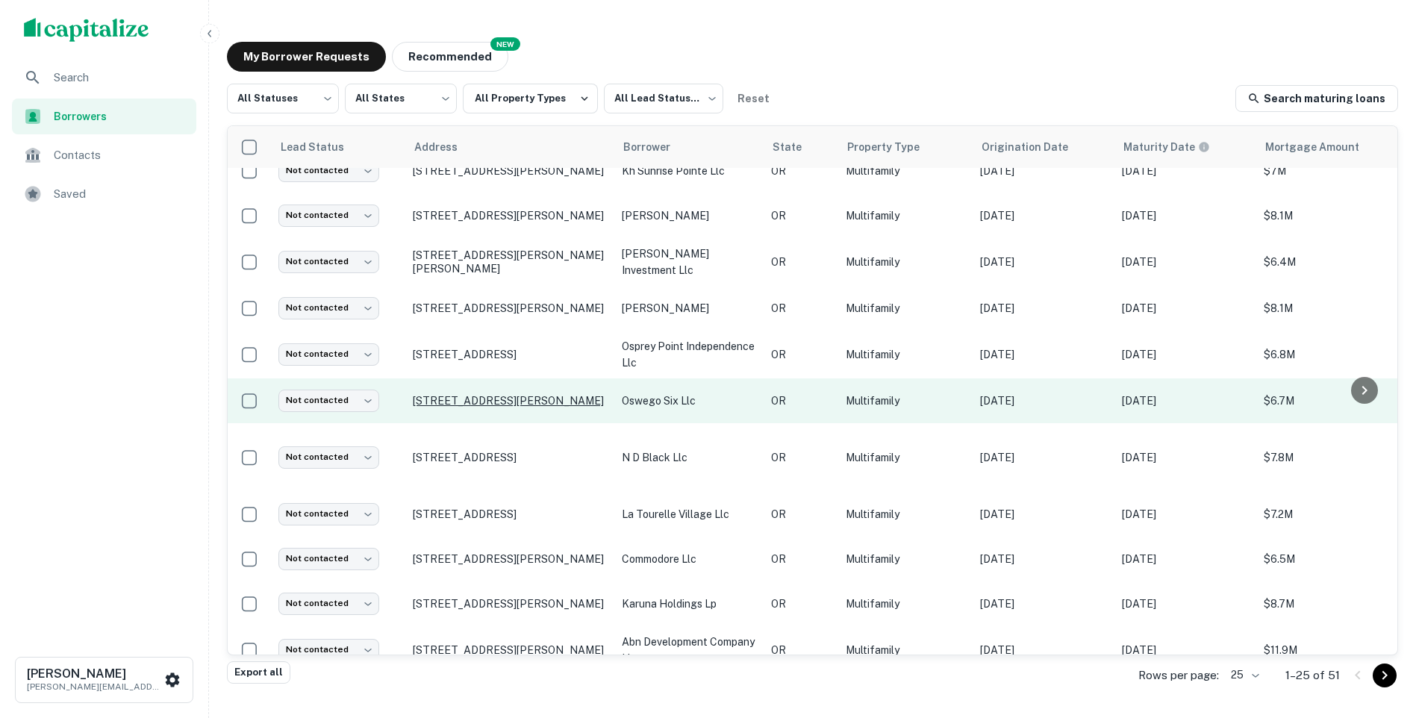
scroll to position [696, 0]
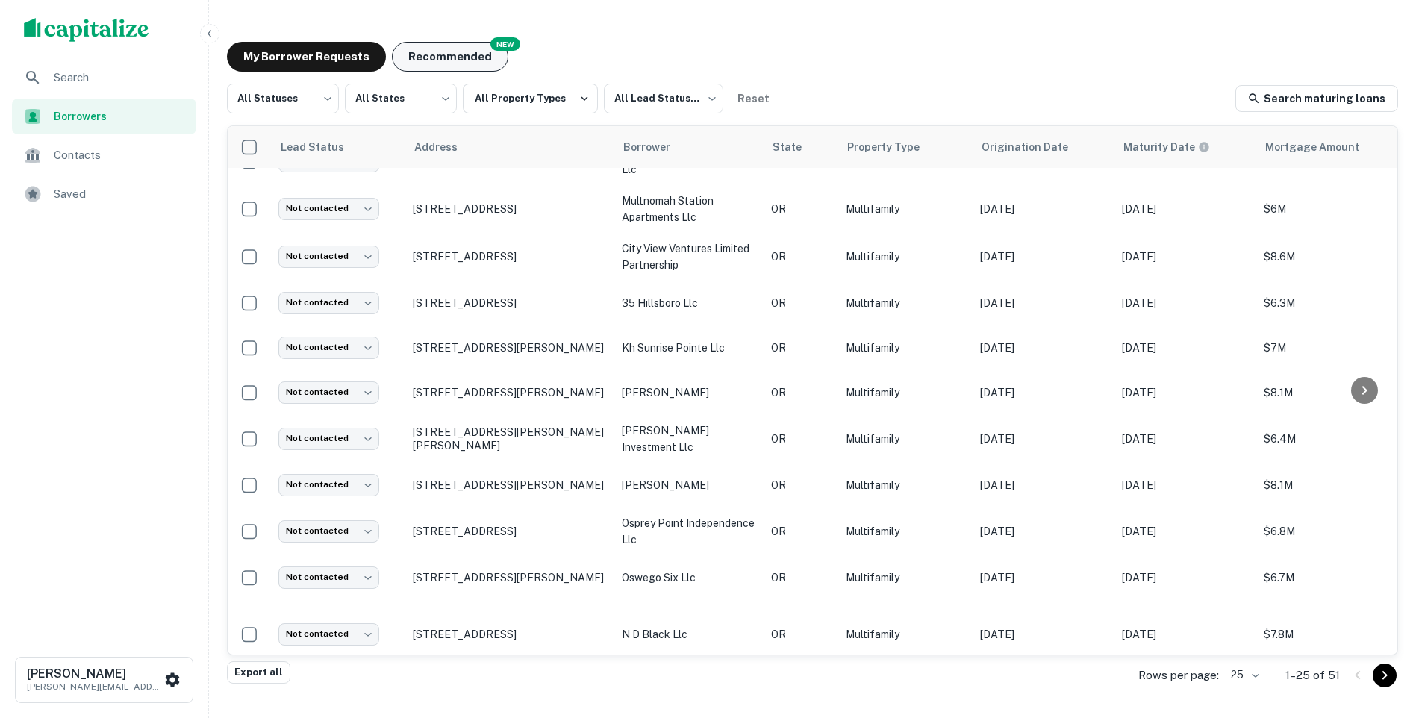
click at [446, 52] on button "Recommended" at bounding box center [450, 57] width 116 height 30
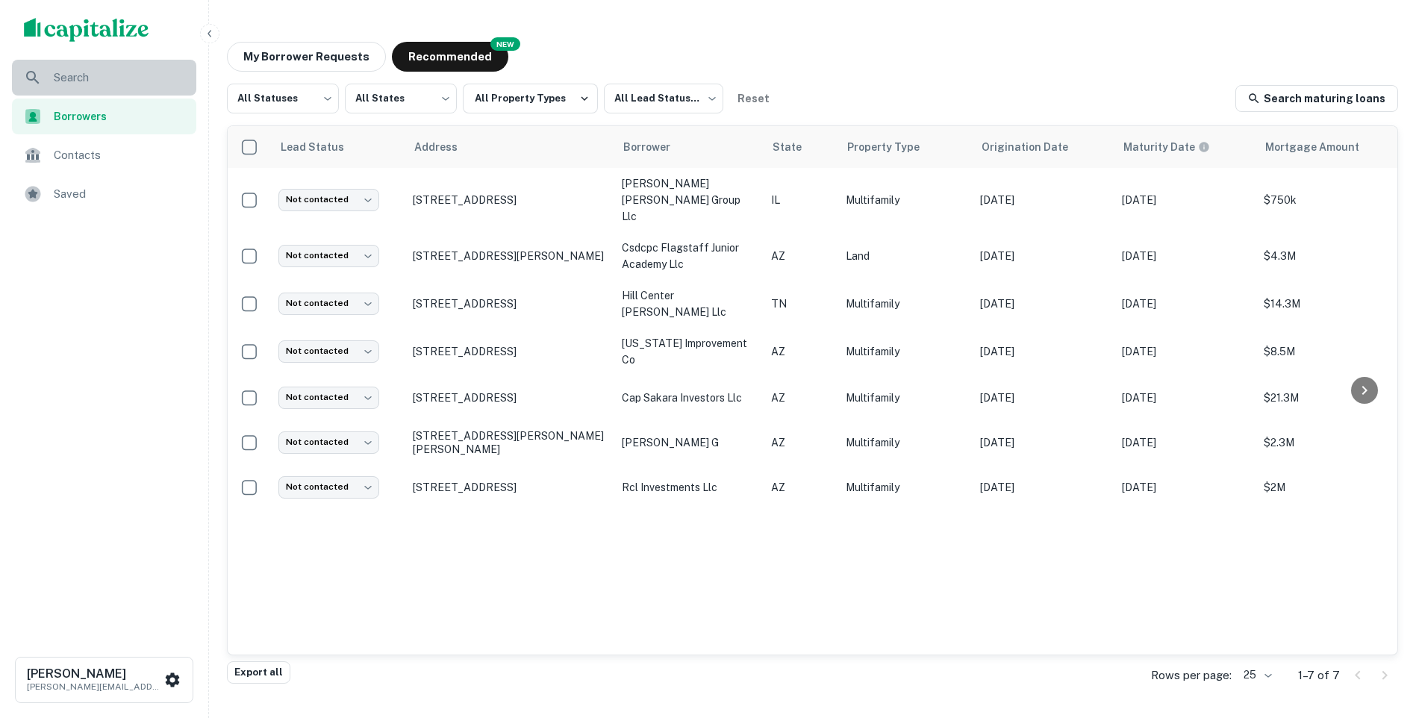
click at [61, 77] on span "Search" at bounding box center [121, 78] width 134 height 18
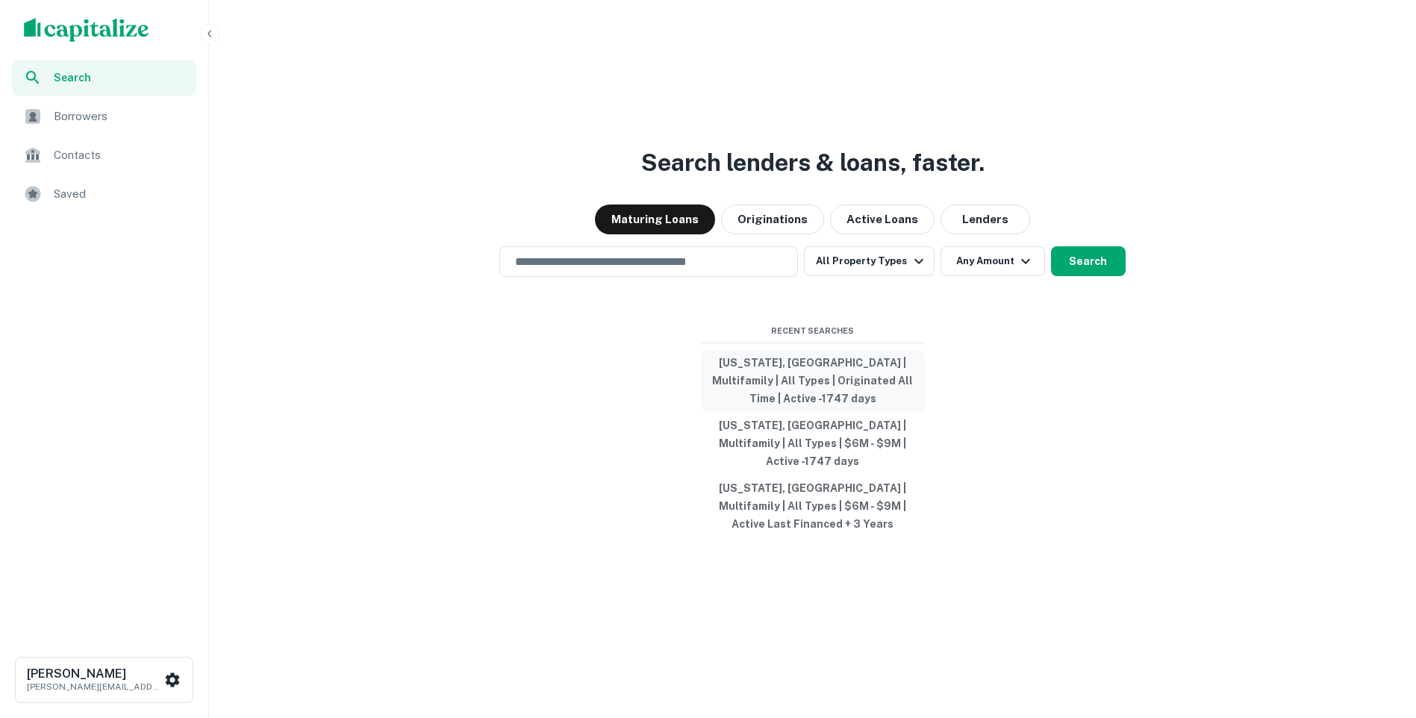
click at [807, 384] on button "[US_STATE], [GEOGRAPHIC_DATA] | Multifamily | All Types | Originated All Time |…" at bounding box center [813, 380] width 224 height 63
type input "**********"
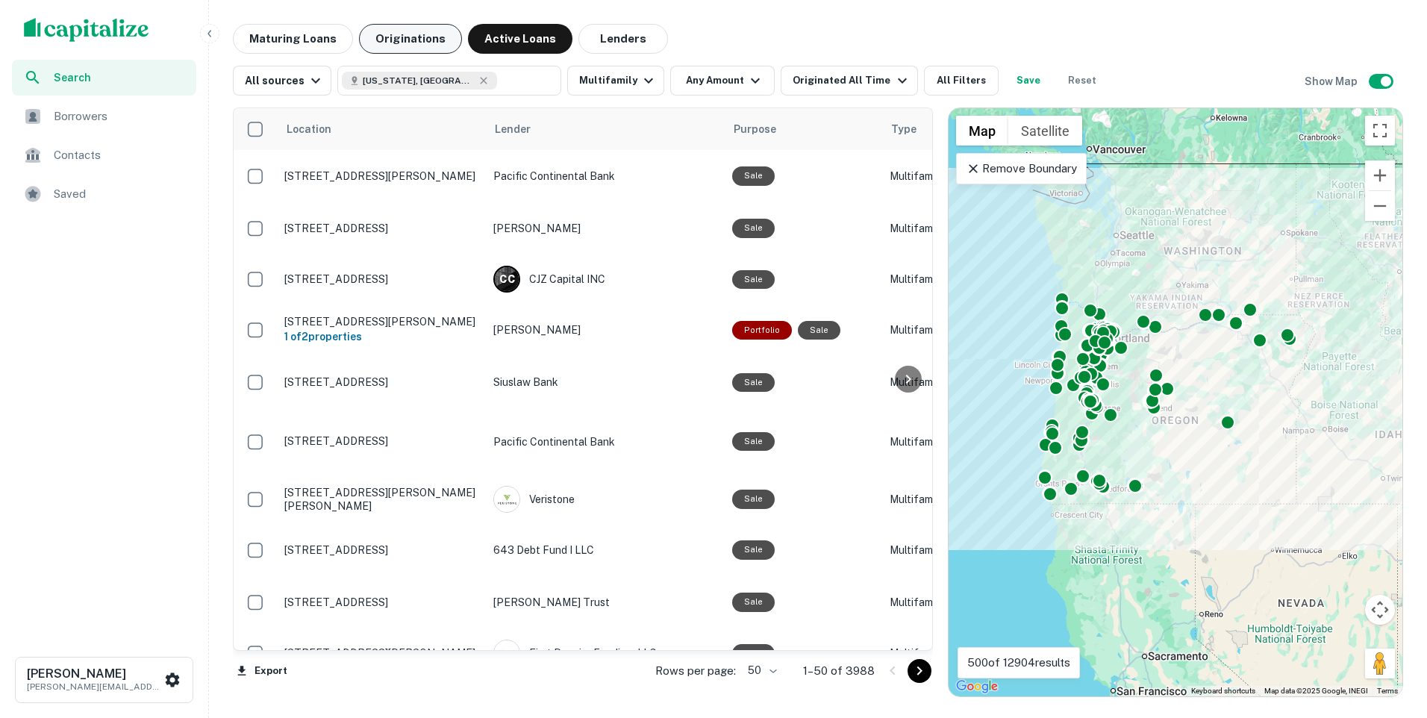
click at [403, 45] on button "Originations" at bounding box center [410, 39] width 103 height 30
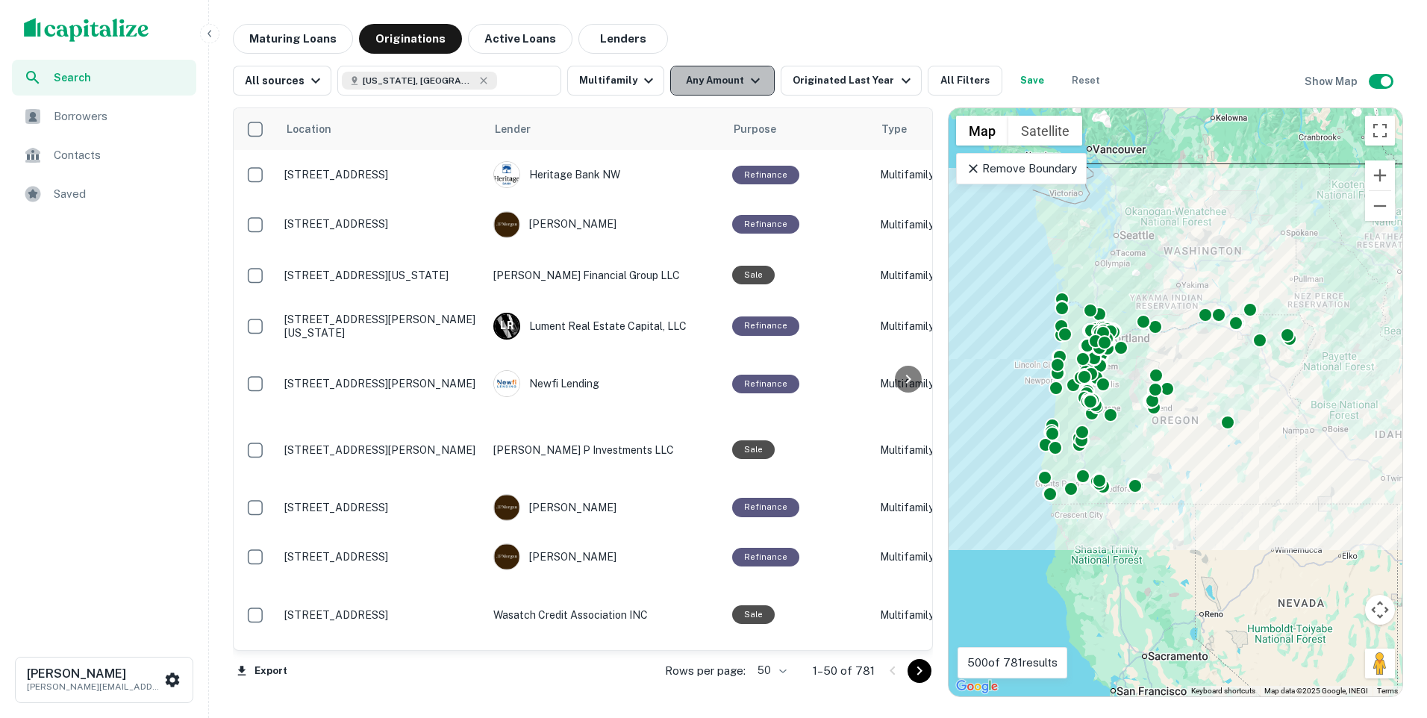
click at [746, 75] on icon "button" at bounding box center [755, 81] width 18 height 18
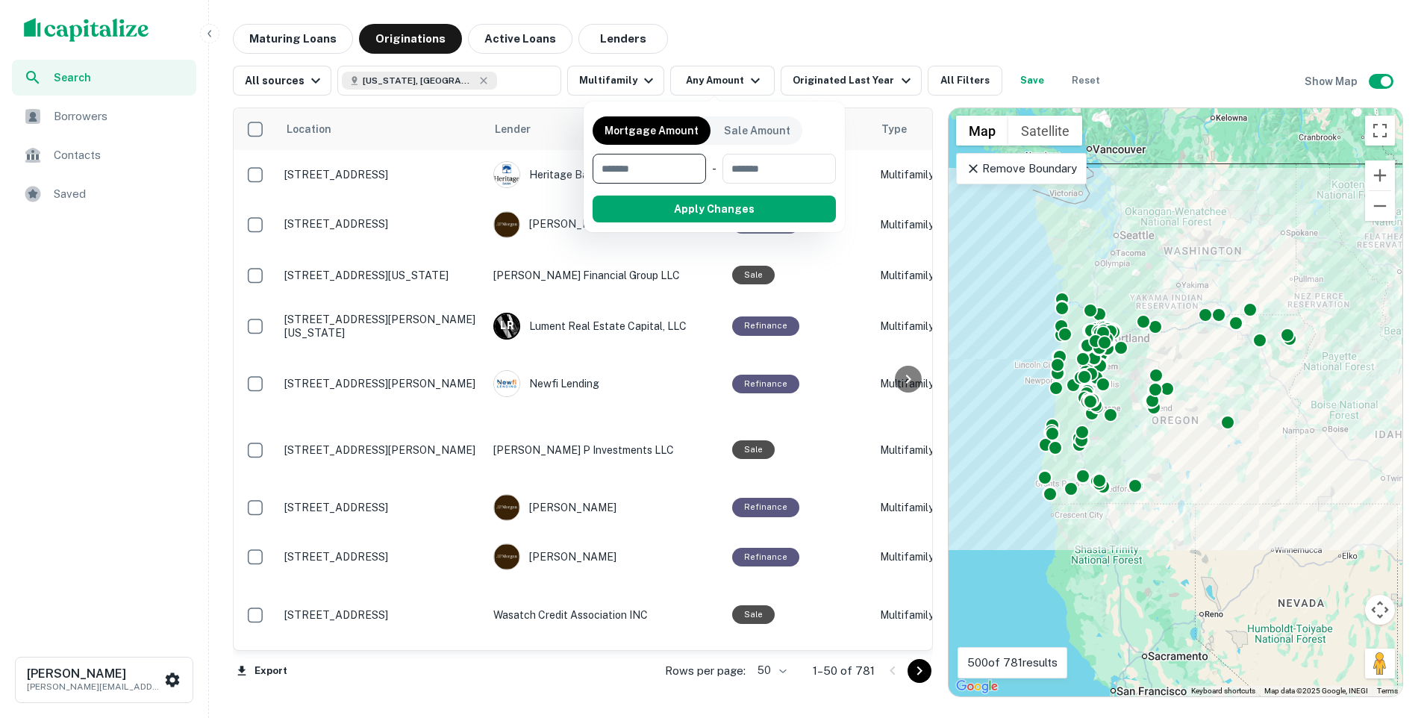
click at [611, 169] on input "number" at bounding box center [644, 169] width 103 height 30
type input "*******"
click at [749, 170] on input "number" at bounding box center [778, 169] width 95 height 30
type input "*******"
click at [758, 213] on button "Apply Changes" at bounding box center [741, 209] width 190 height 27
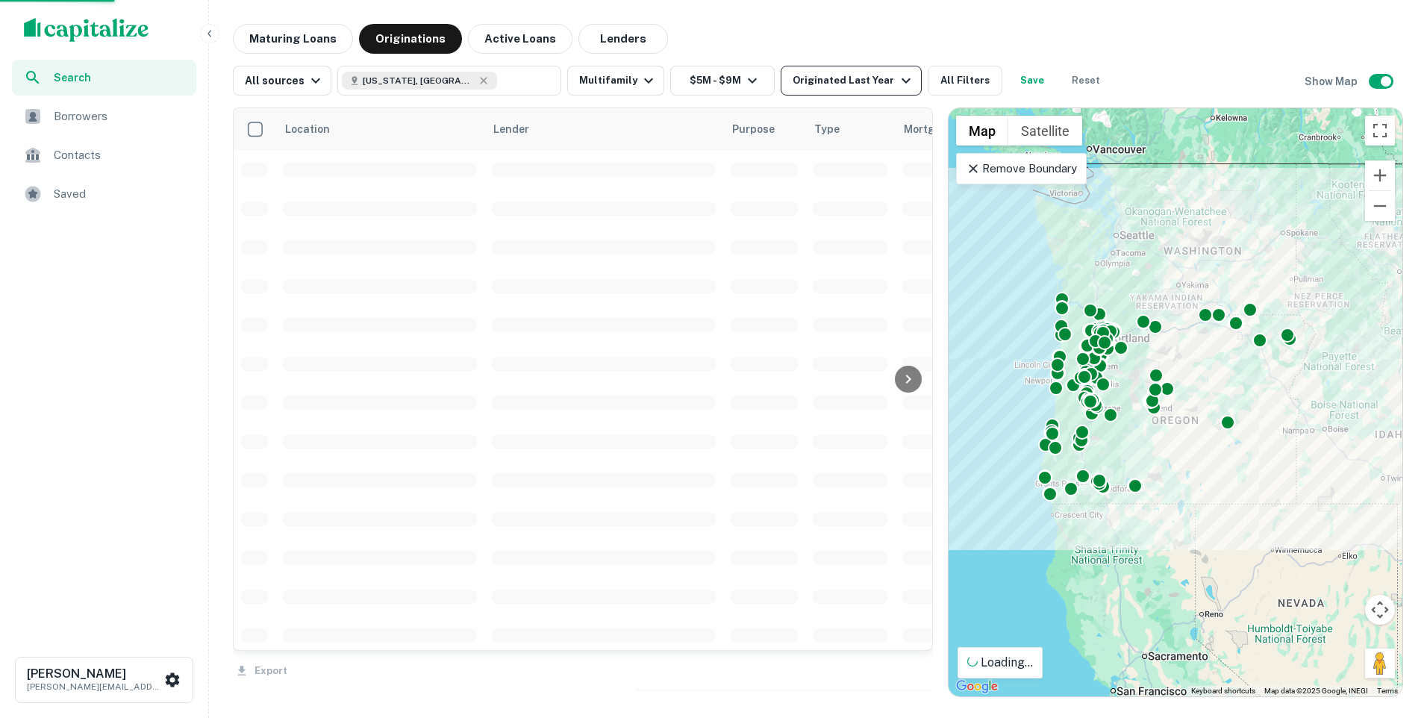
click at [897, 75] on icon "button" at bounding box center [906, 81] width 18 height 18
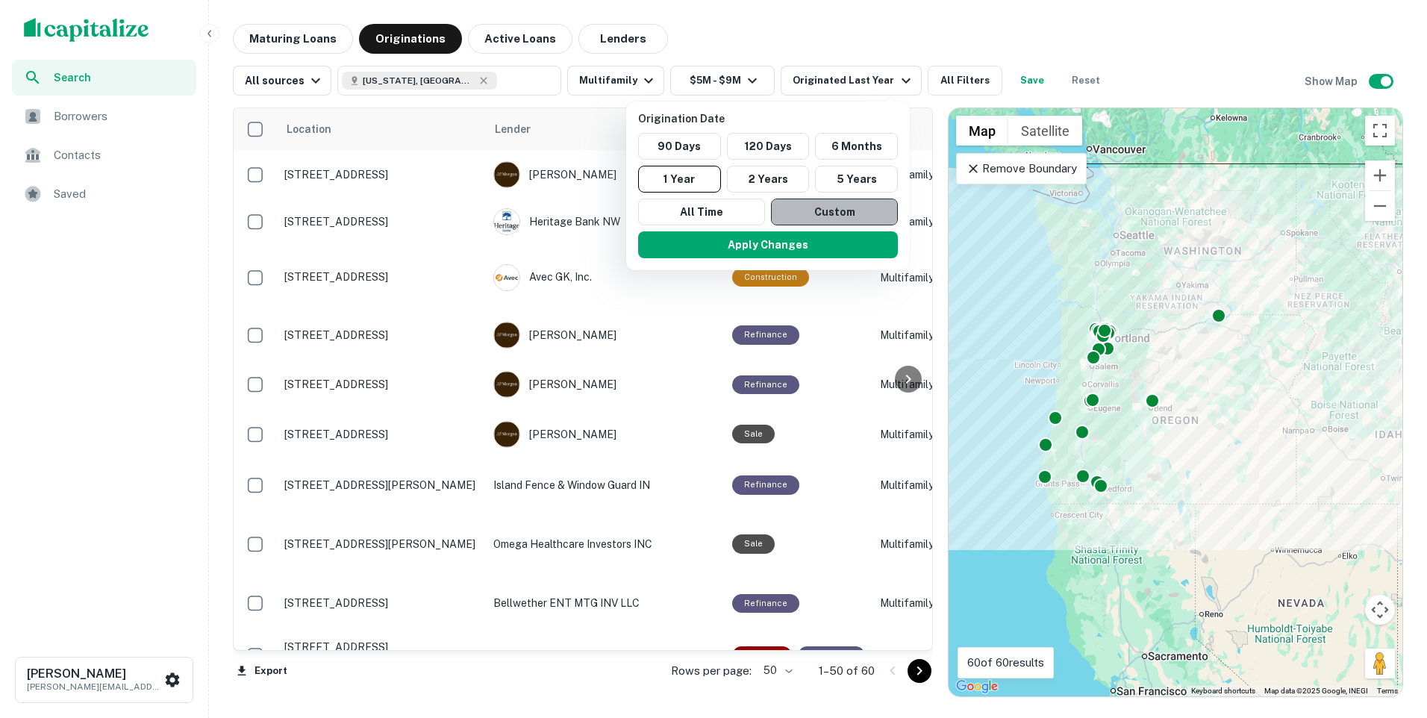
click at [822, 204] on button "Custom" at bounding box center [834, 212] width 127 height 27
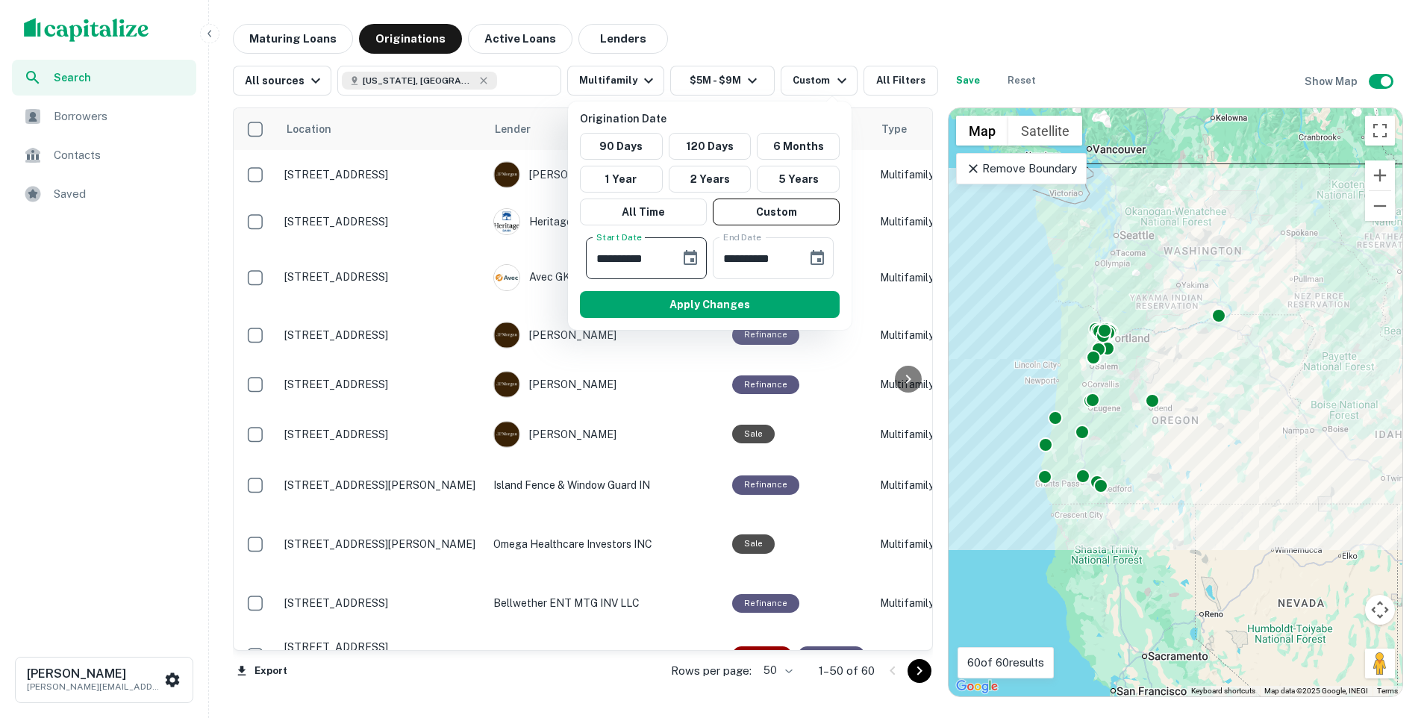
click at [661, 258] on input "**********" at bounding box center [628, 258] width 84 height 42
type input "**********"
click at [790, 260] on input "**********" at bounding box center [755, 258] width 84 height 42
type input "**********"
click at [655, 258] on input "**********" at bounding box center [628, 258] width 84 height 42
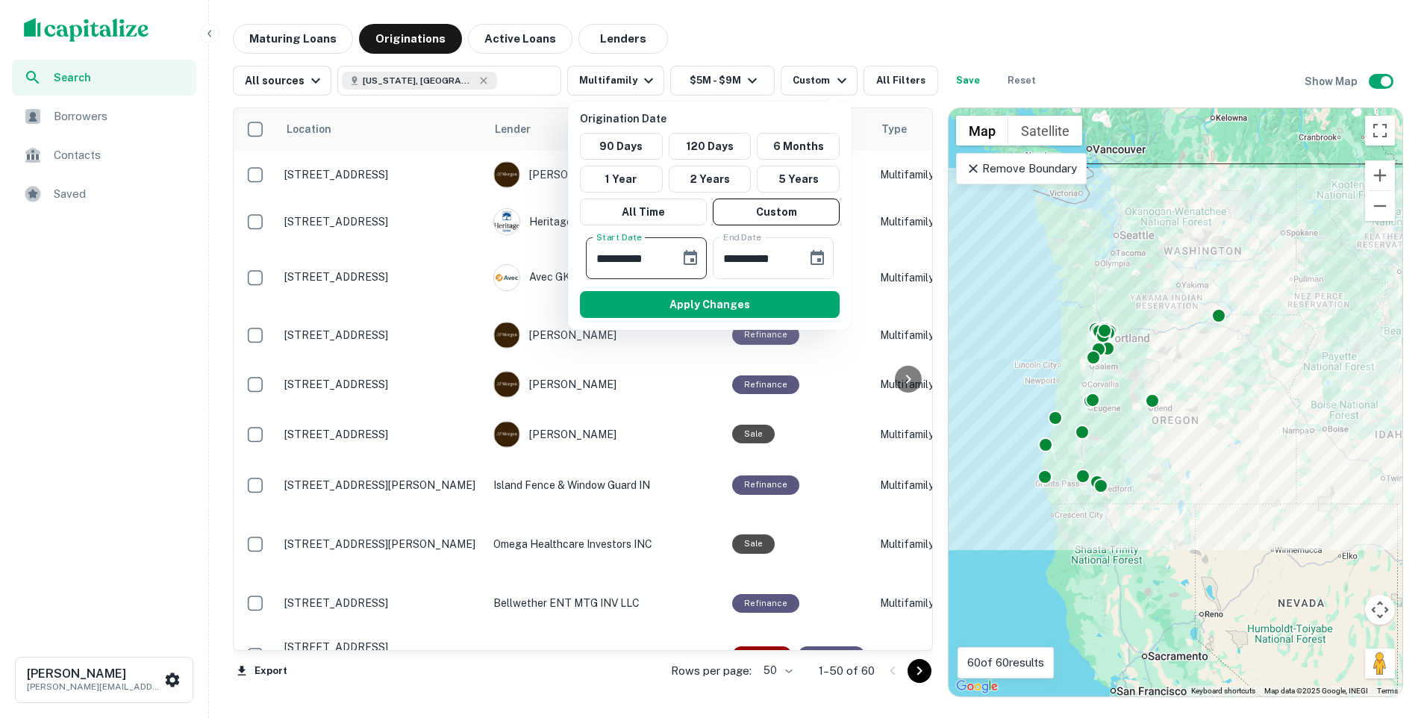
type input "**********"
click at [694, 306] on button "Apply Changes" at bounding box center [710, 304] width 260 height 27
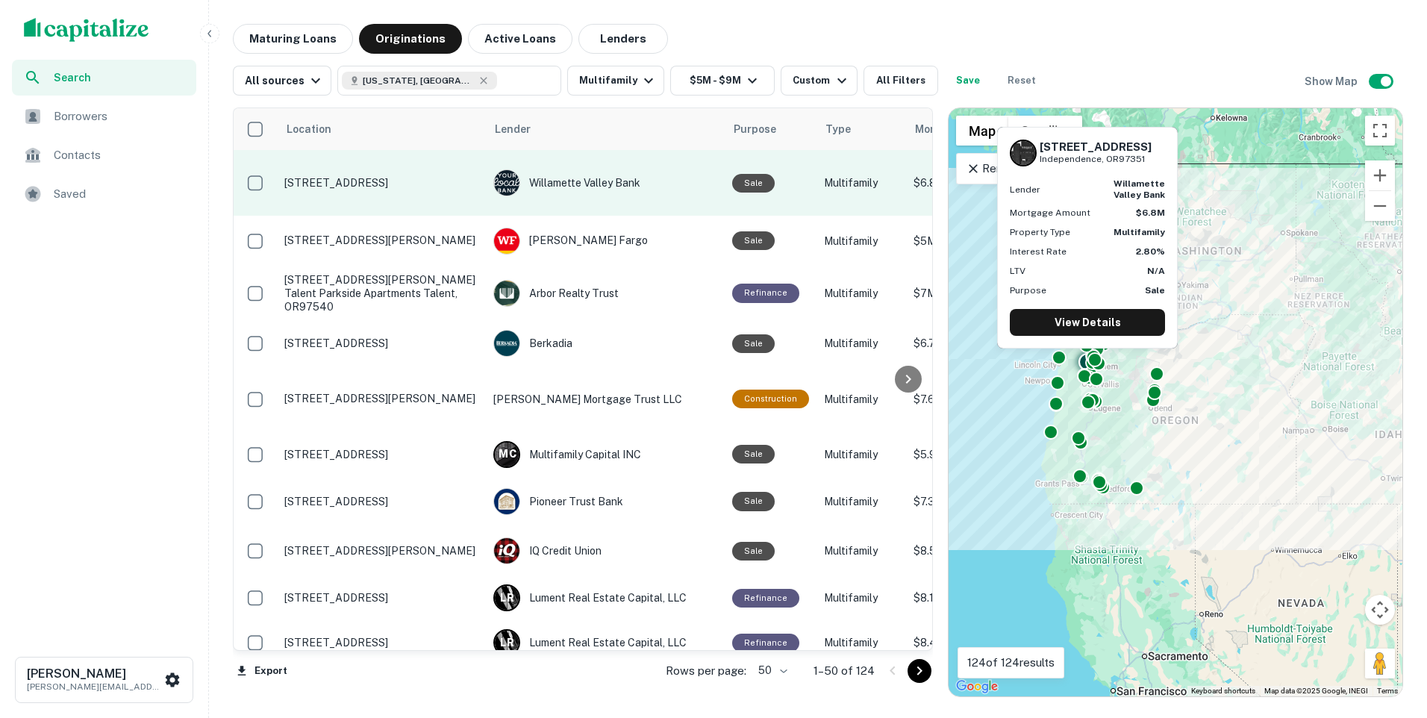
click at [429, 185] on p "75 C St Independence, OR97351" at bounding box center [381, 182] width 194 height 13
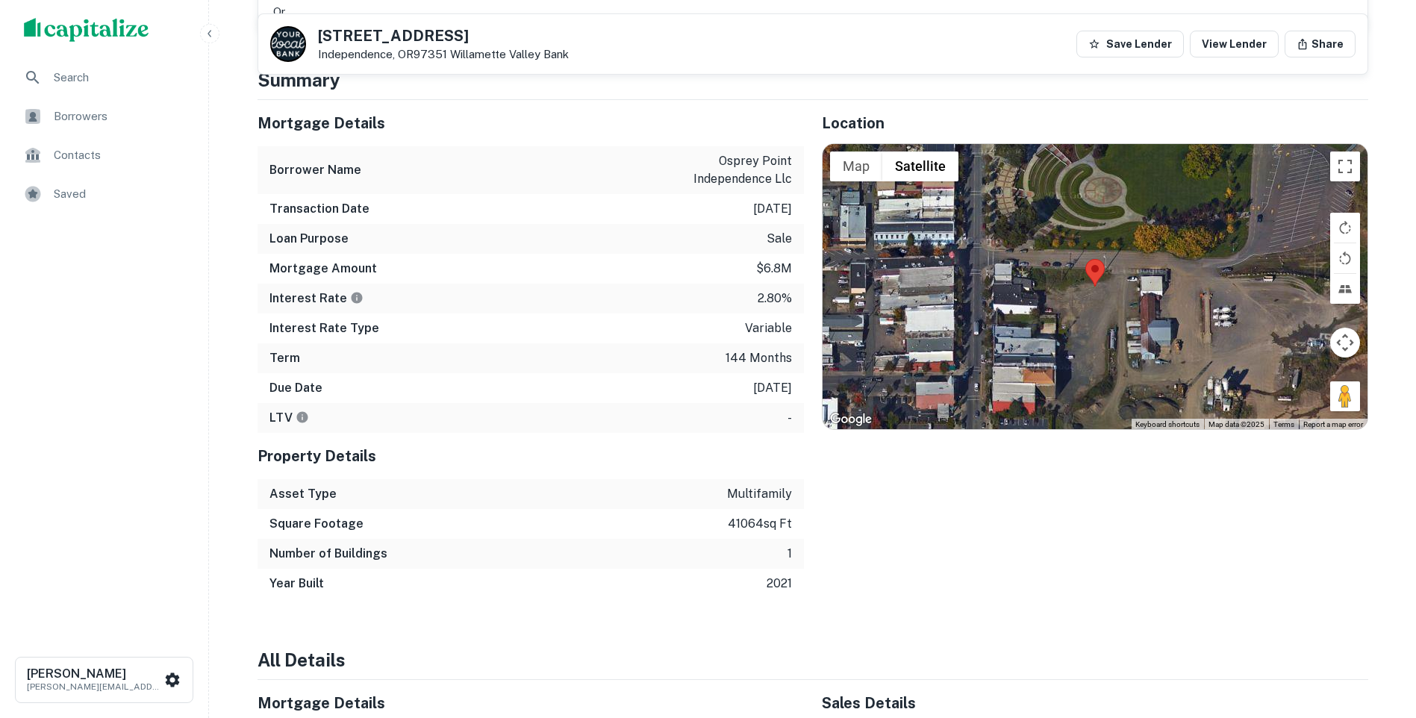
scroll to position [373, 0]
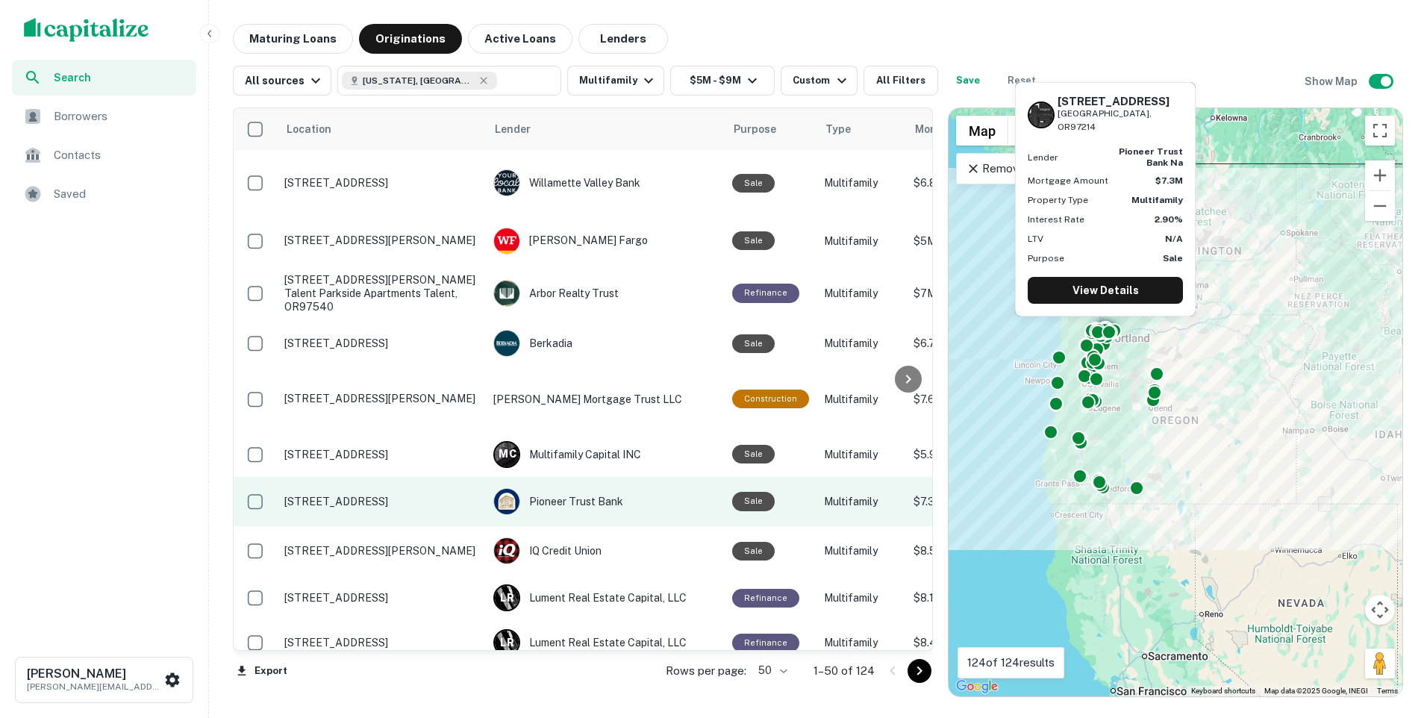
click at [375, 506] on p "123 Se 13th Ave Portland, OR97214" at bounding box center [381, 501] width 194 height 13
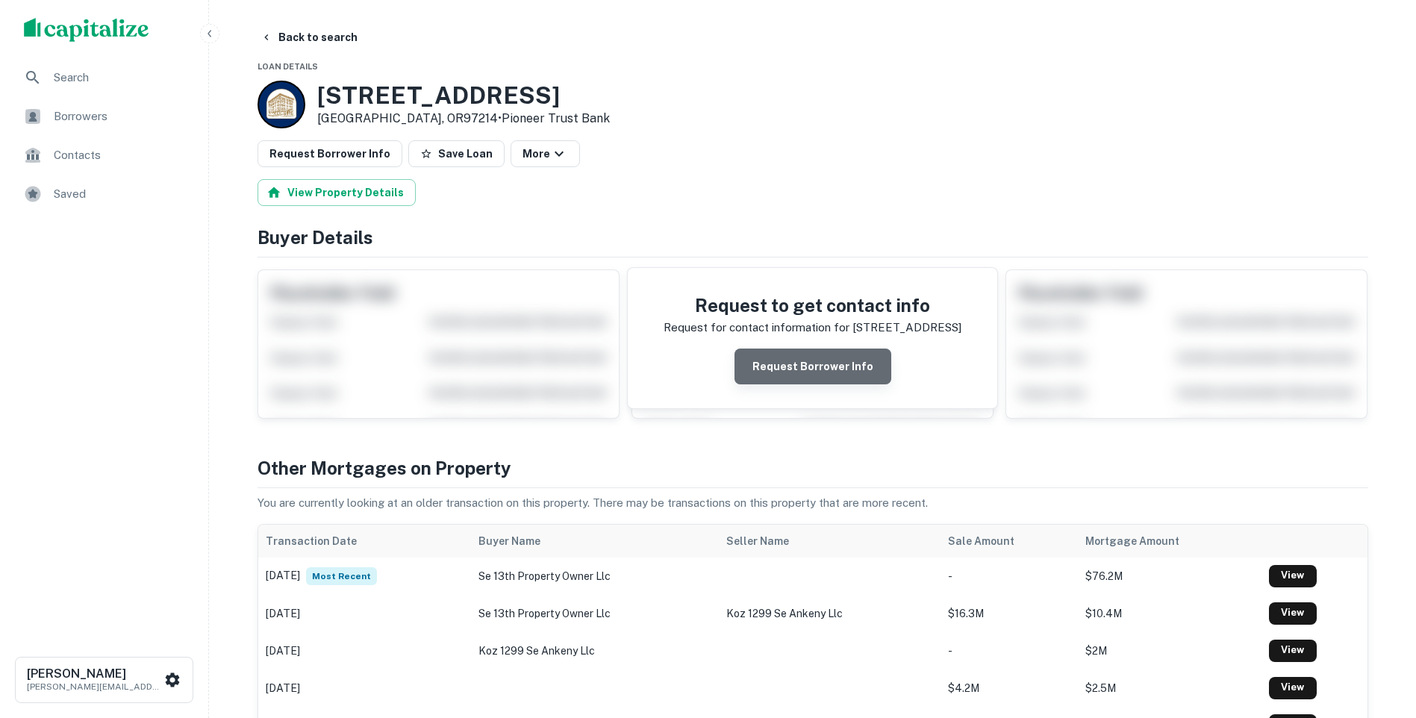
click at [823, 363] on button "Request Borrower Info" at bounding box center [812, 367] width 157 height 36
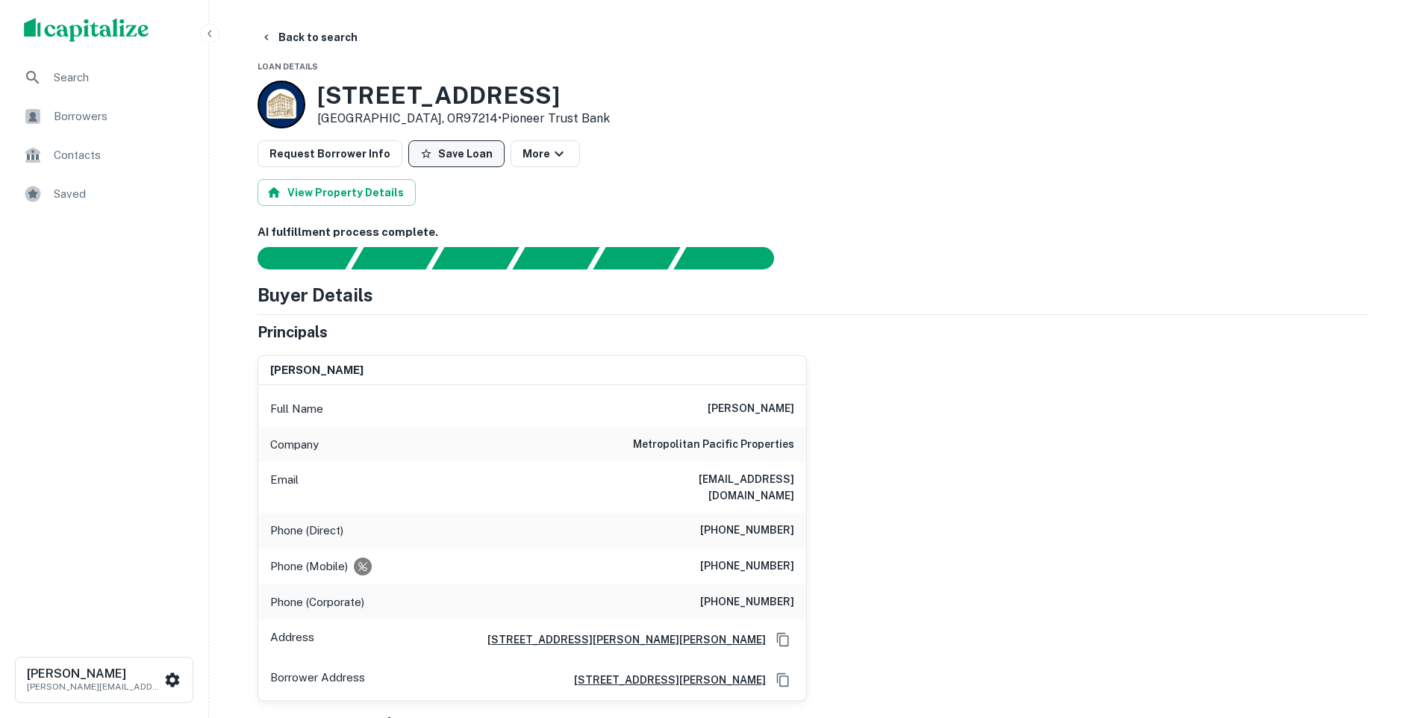
click at [451, 152] on button "Save Loan" at bounding box center [456, 153] width 96 height 27
click at [557, 152] on icon "button" at bounding box center [566, 154] width 18 height 18
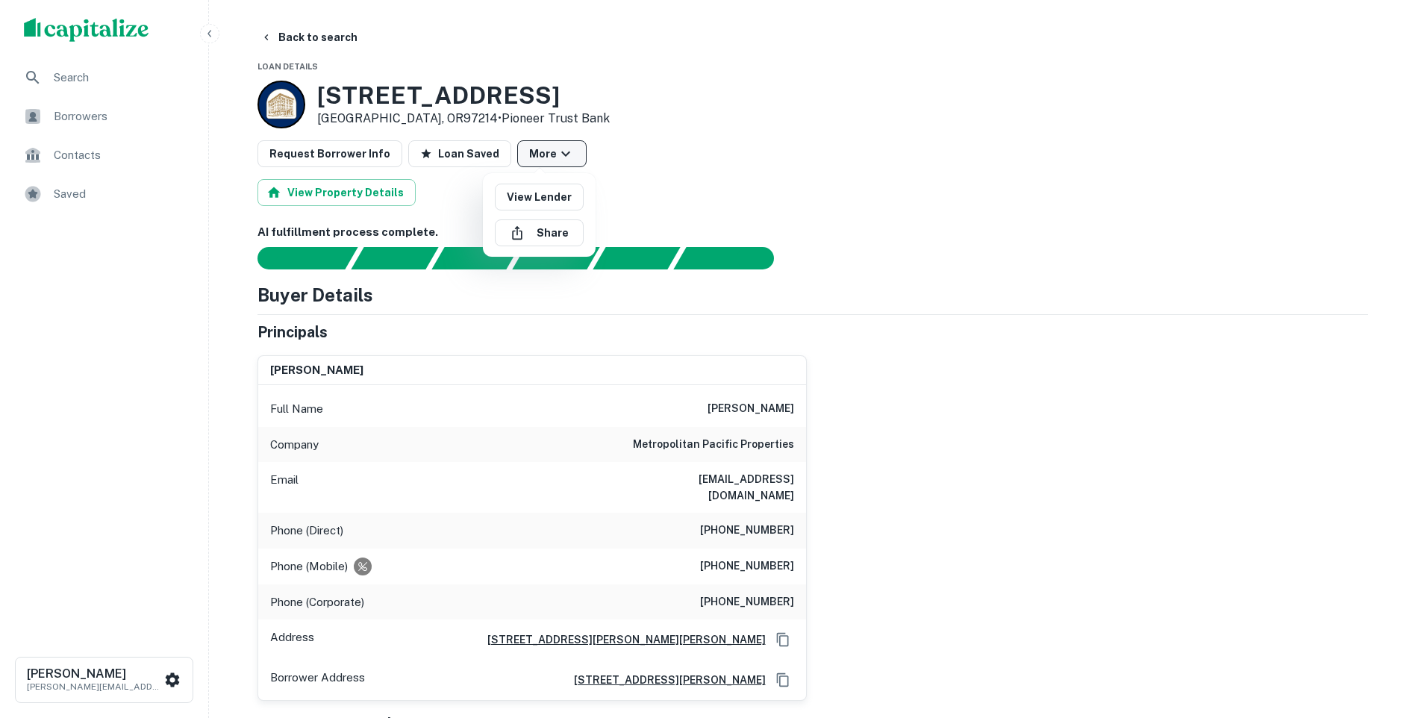
click at [555, 152] on div at bounding box center [713, 359] width 1427 height 718
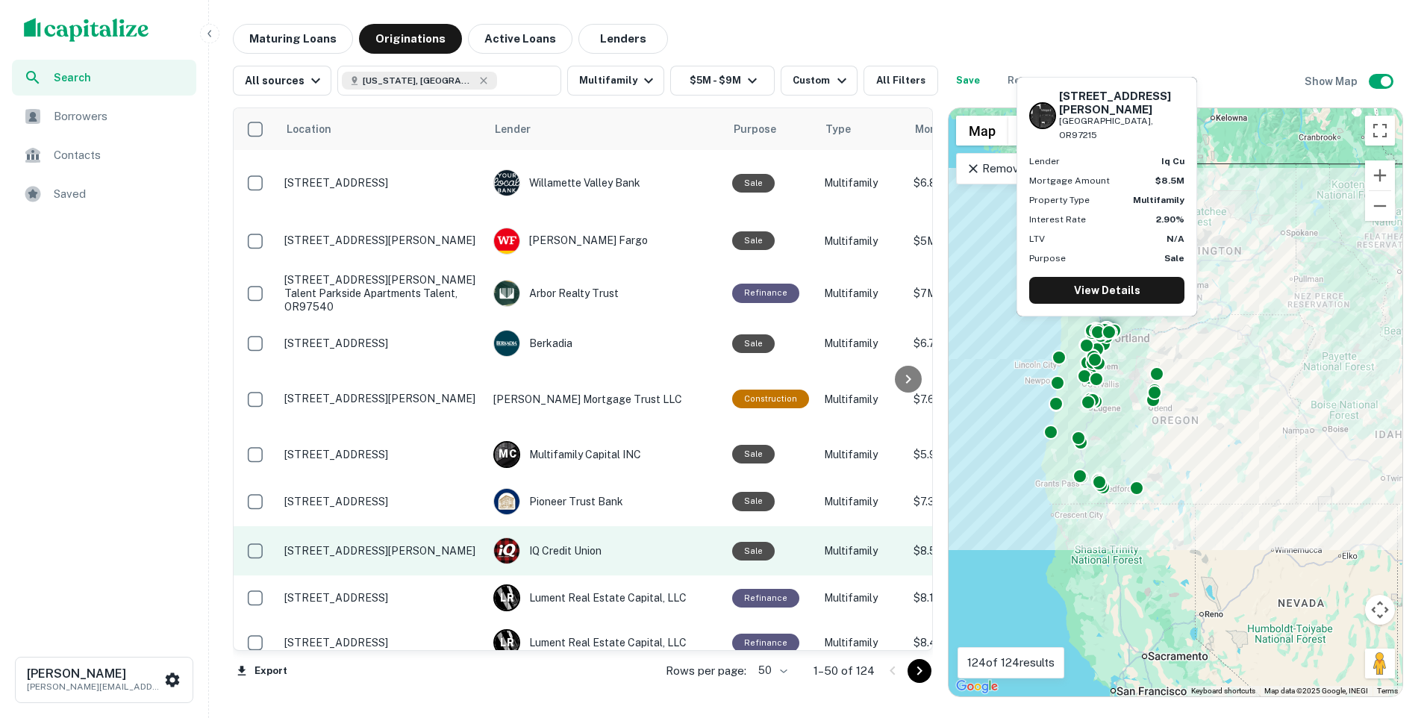
click at [399, 554] on p "5960 E Burnside St Portland, OR97215" at bounding box center [381, 550] width 194 height 13
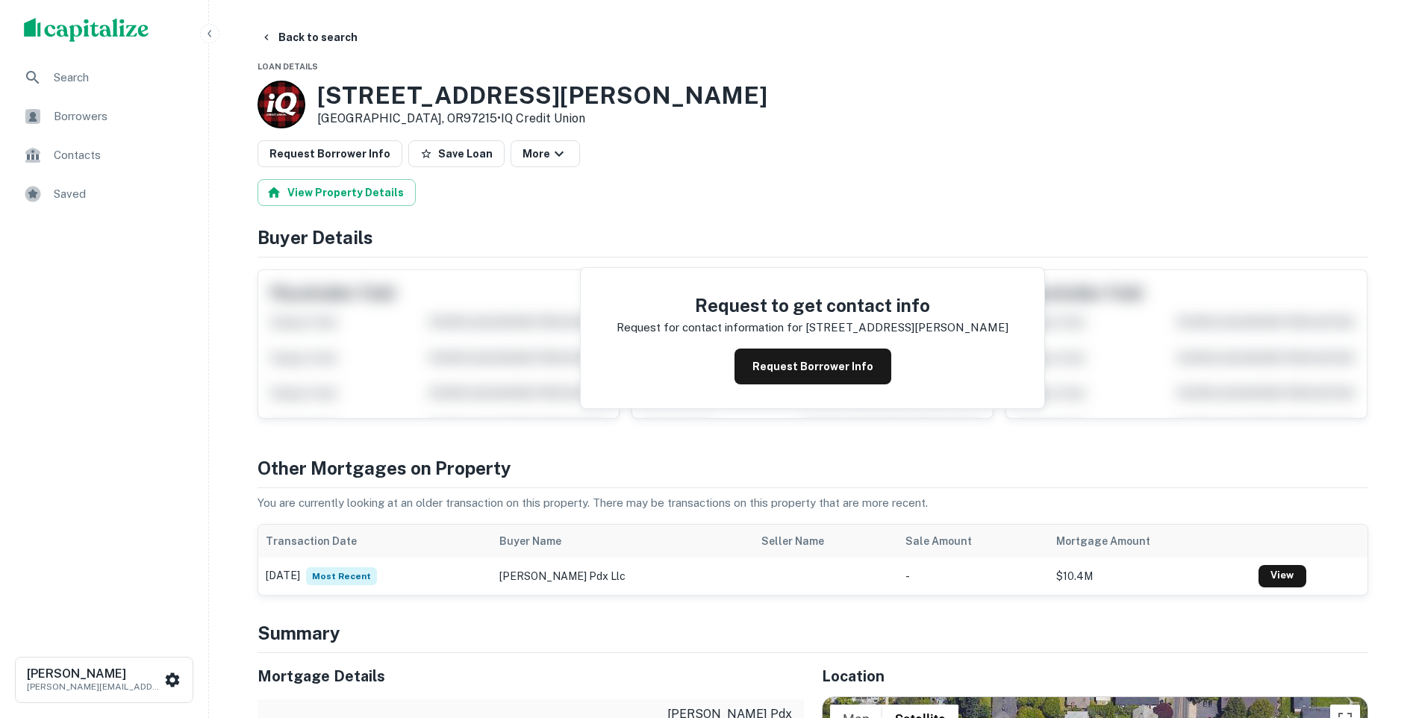
scroll to position [149, 0]
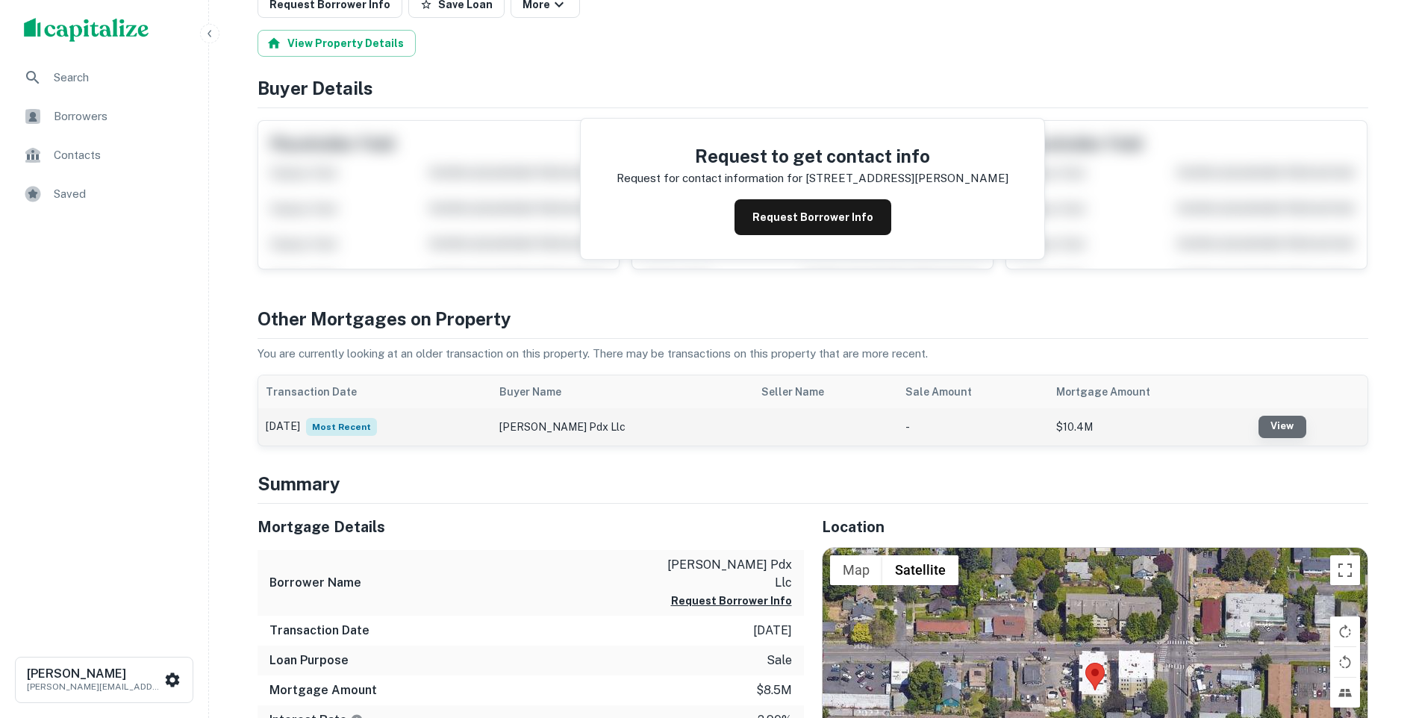
click at [1266, 428] on link "View" at bounding box center [1282, 427] width 48 height 22
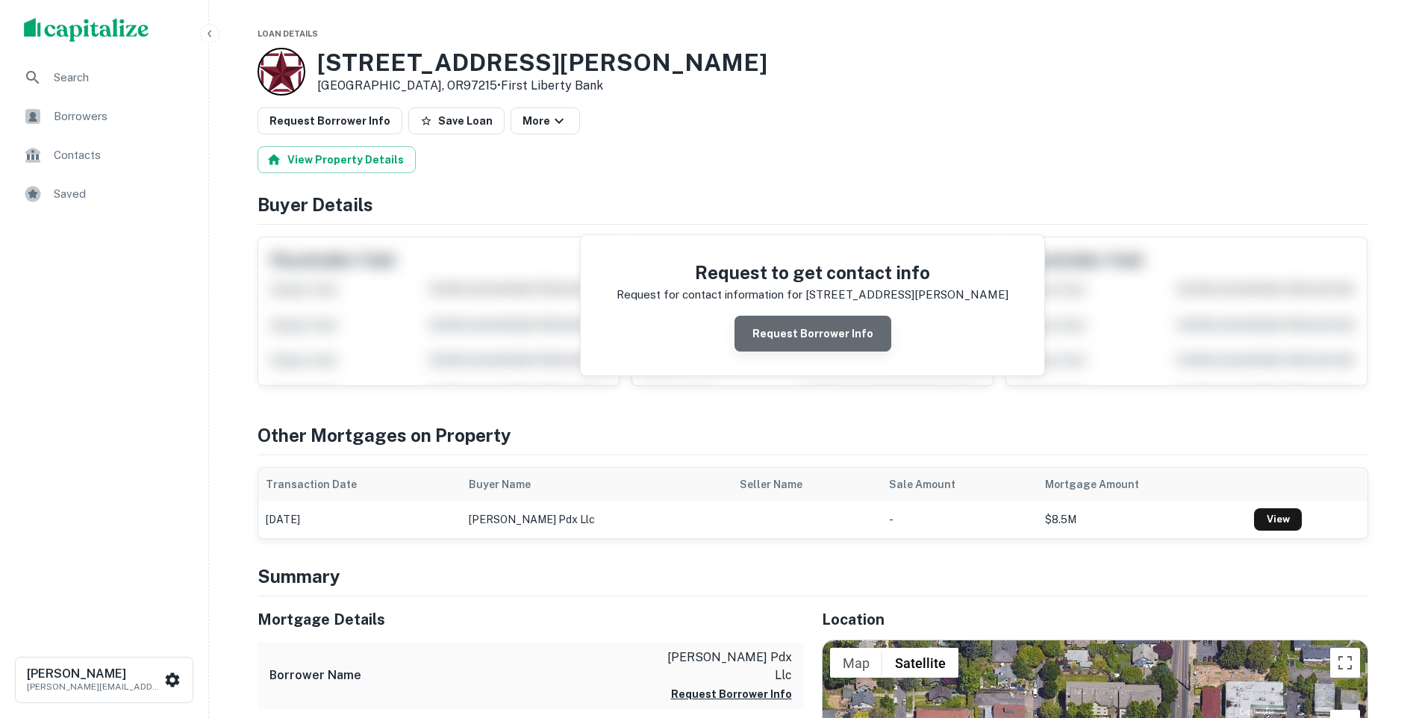
click at [820, 333] on button "Request Borrower Info" at bounding box center [812, 334] width 157 height 36
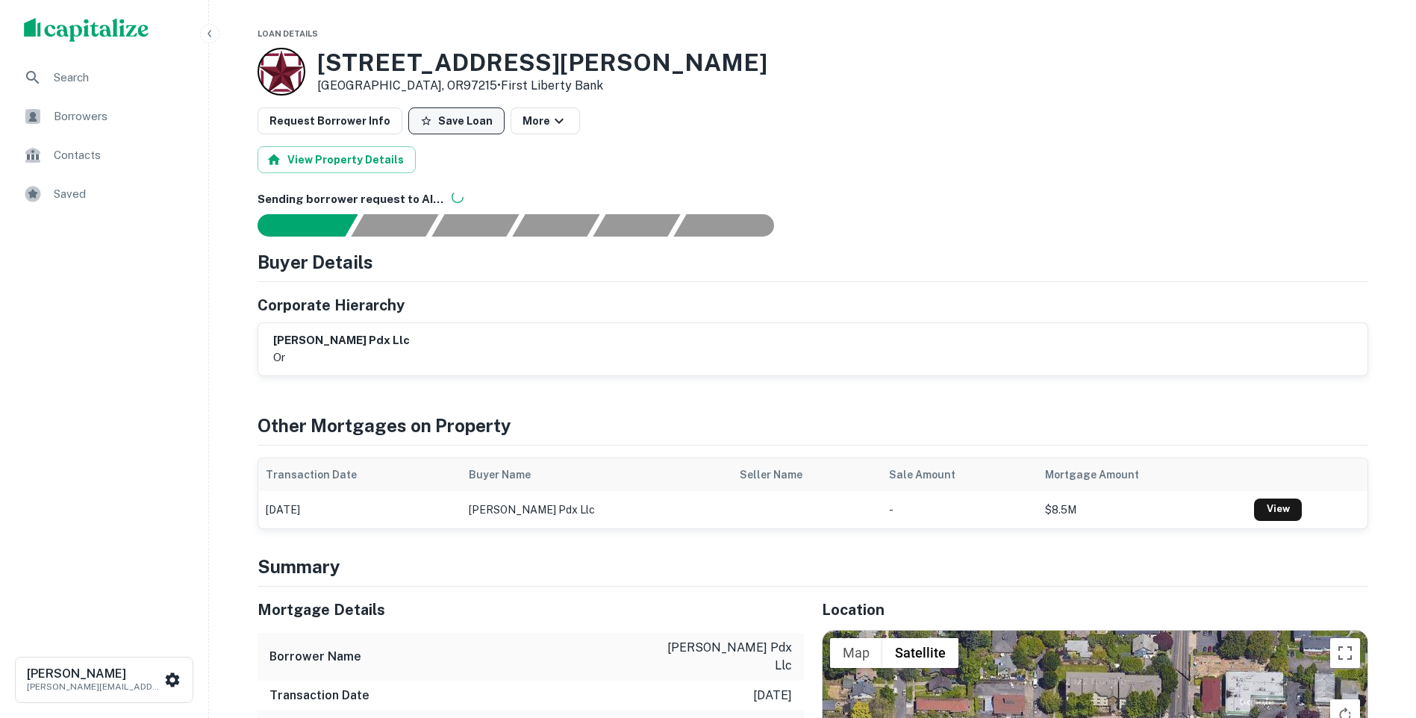
click at [460, 122] on button "Save Loan" at bounding box center [456, 120] width 96 height 27
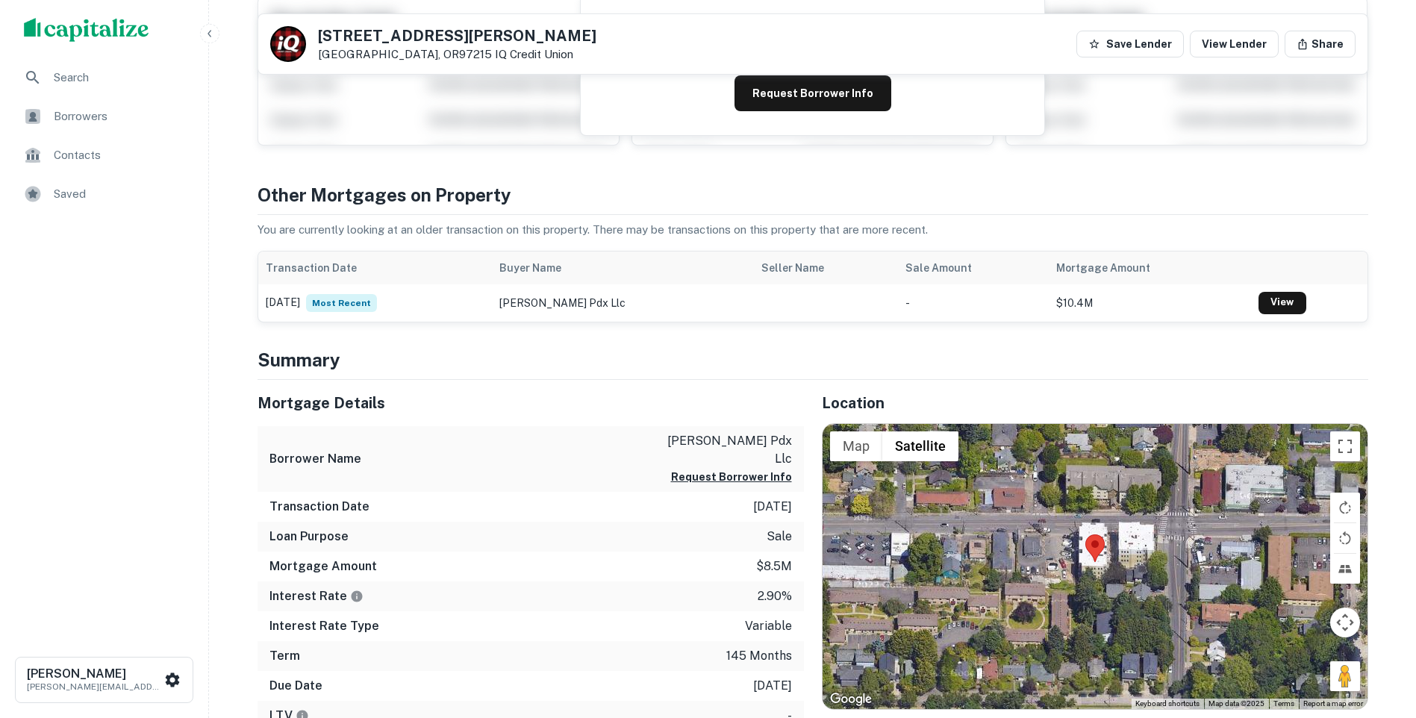
scroll to position [75, 0]
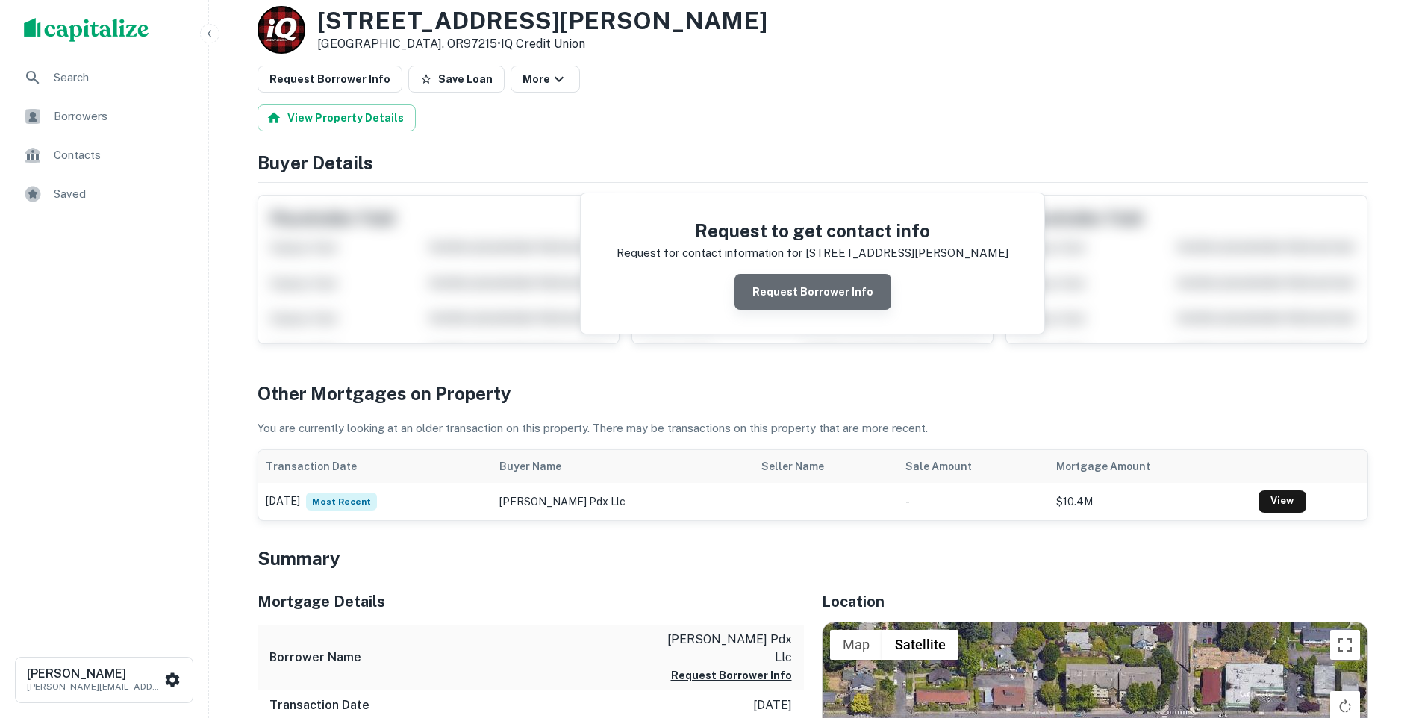
click at [831, 286] on button "Request Borrower Info" at bounding box center [812, 292] width 157 height 36
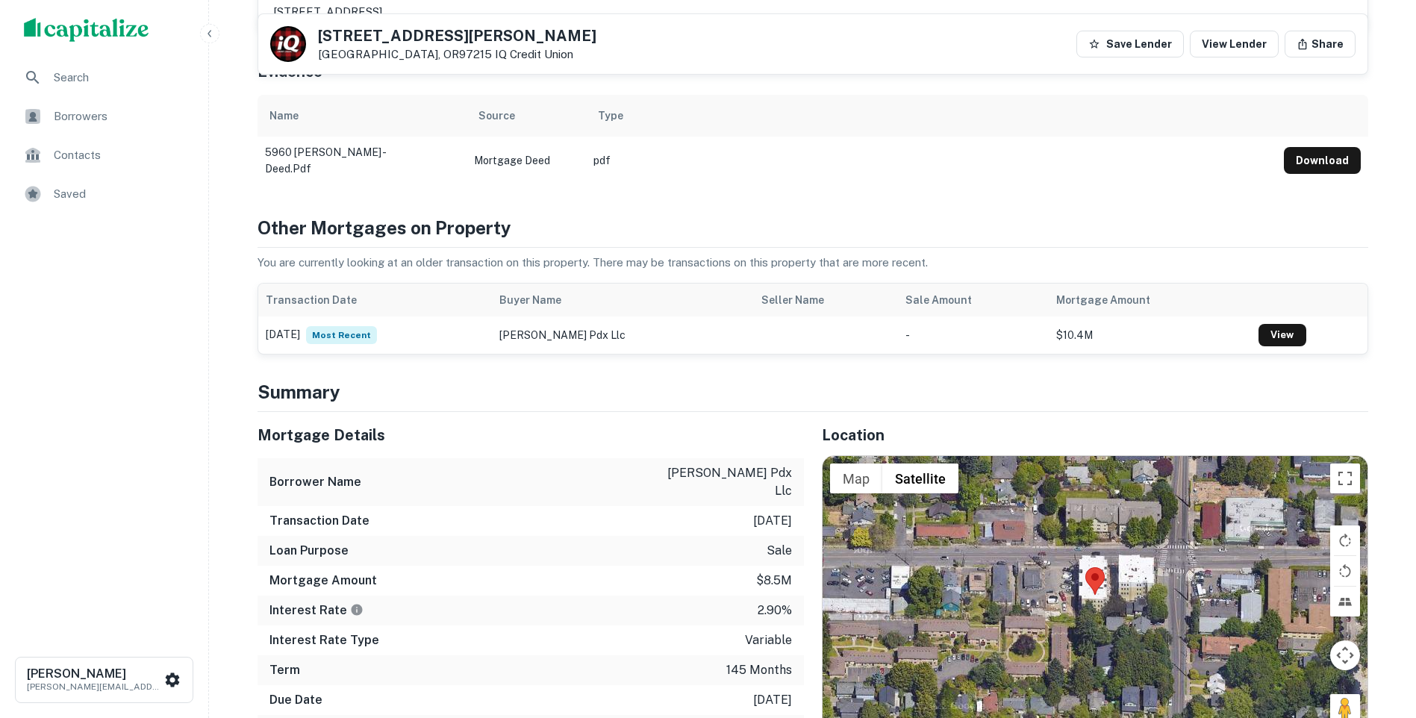
scroll to position [373, 0]
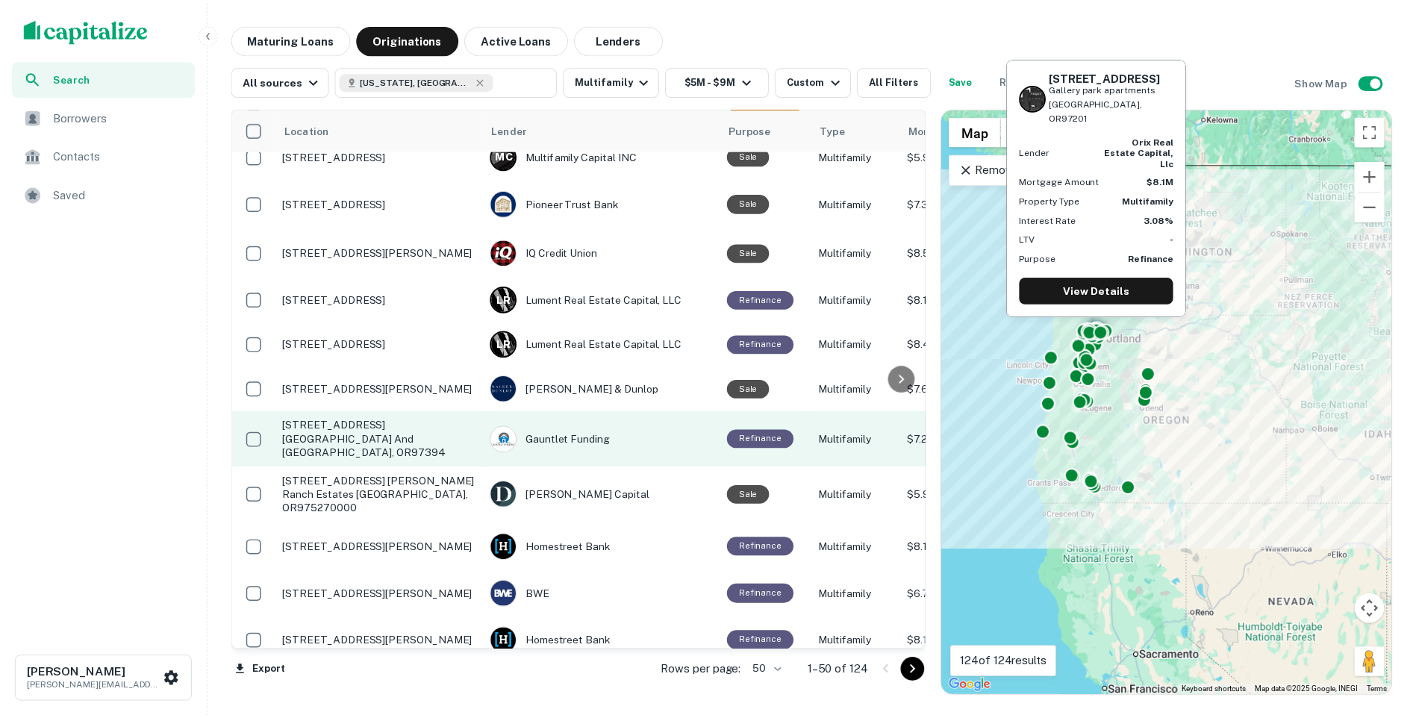
scroll to position [448, 0]
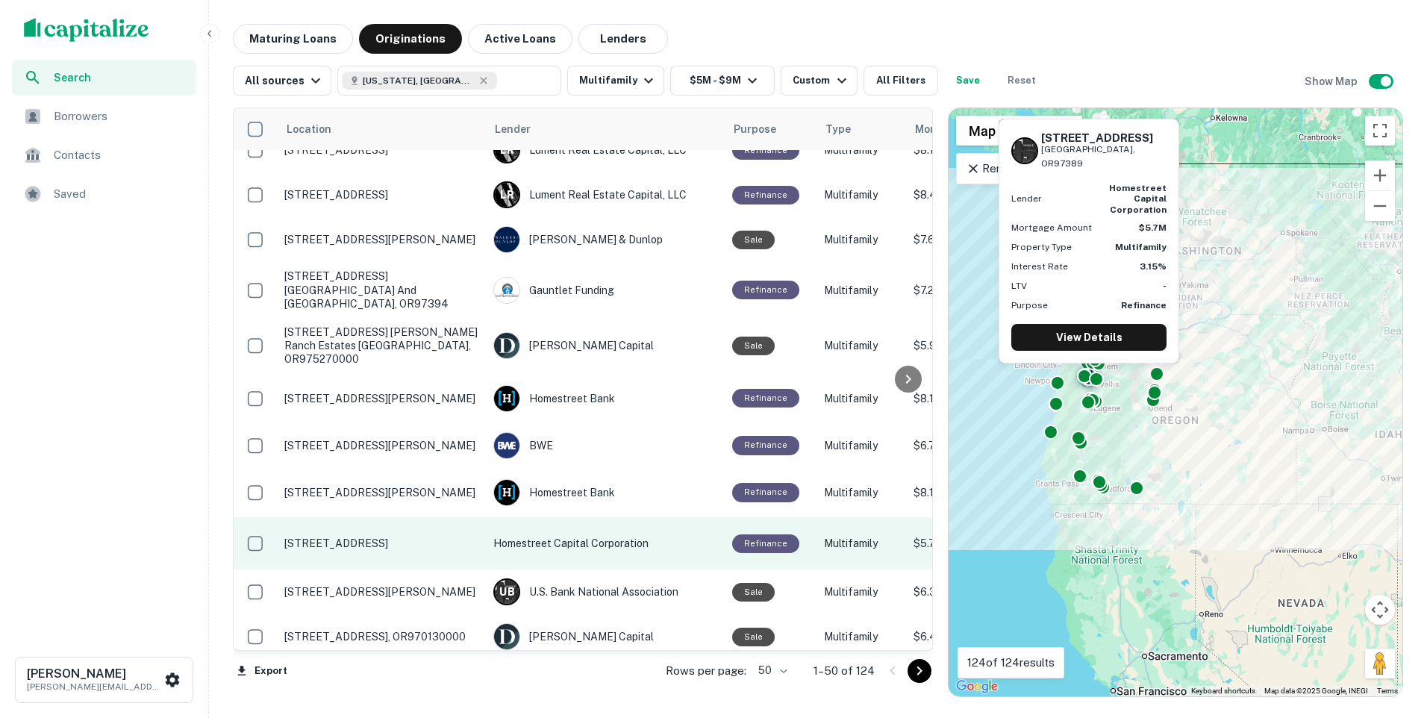
click at [405, 537] on p "31919 N Lake Creek Drive Lake creek ranch mhc Tangent, OR97389" at bounding box center [381, 543] width 194 height 13
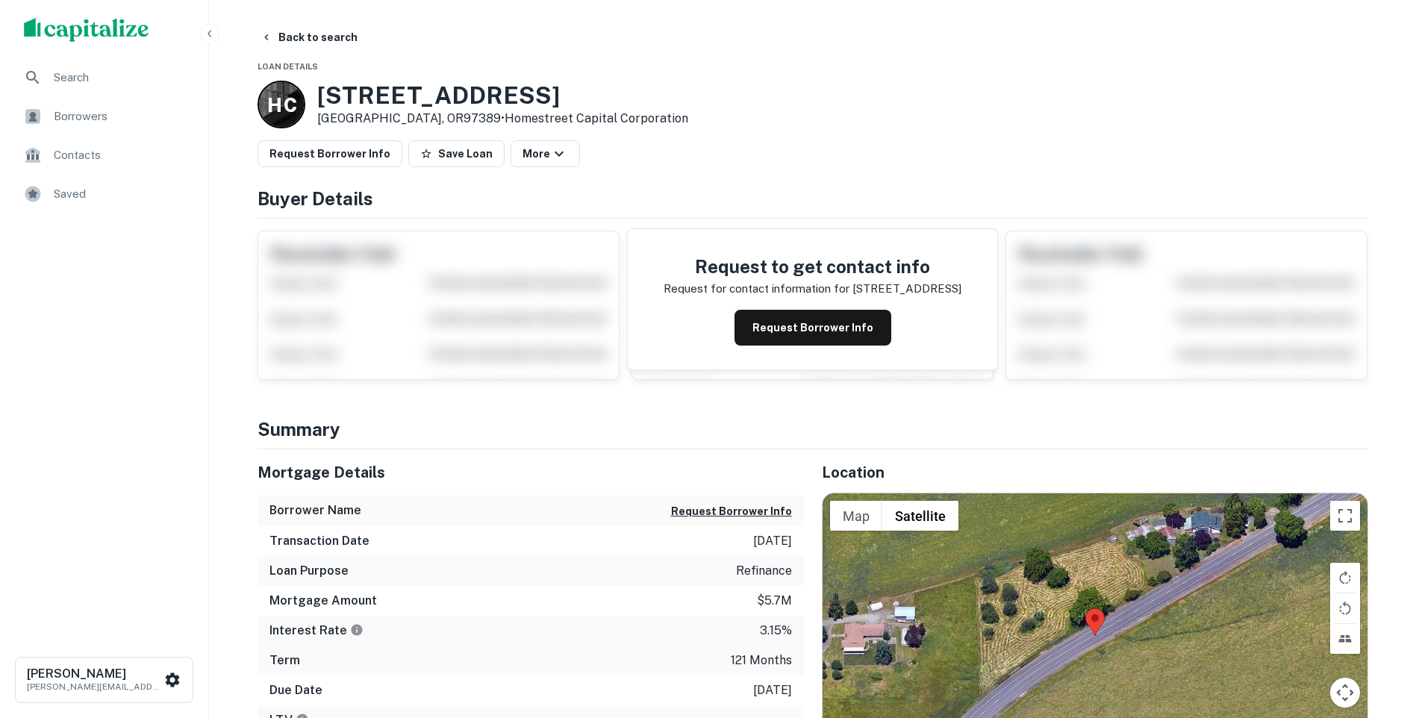
scroll to position [224, 0]
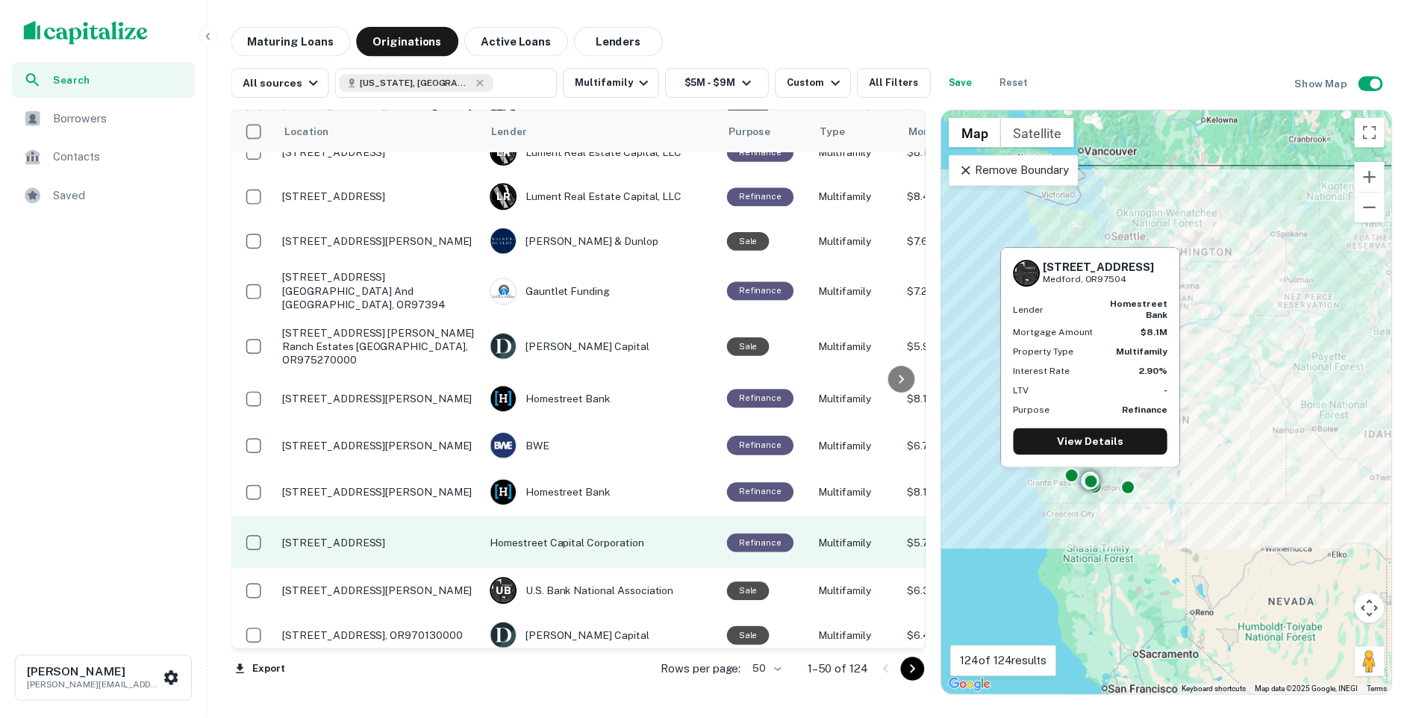
scroll to position [597, 0]
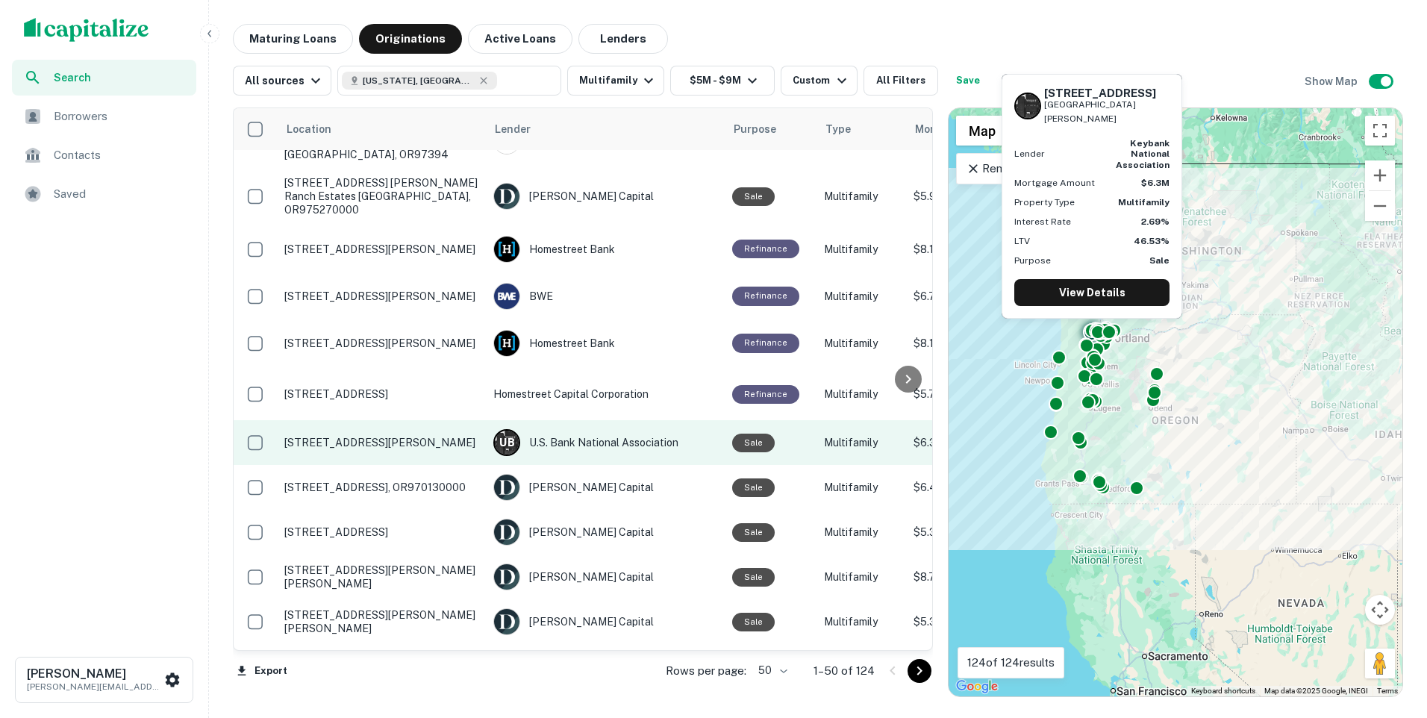
click at [372, 436] on p "570 North 10th Avenue Forest hills Cornelius, OR97113" at bounding box center [381, 442] width 194 height 13
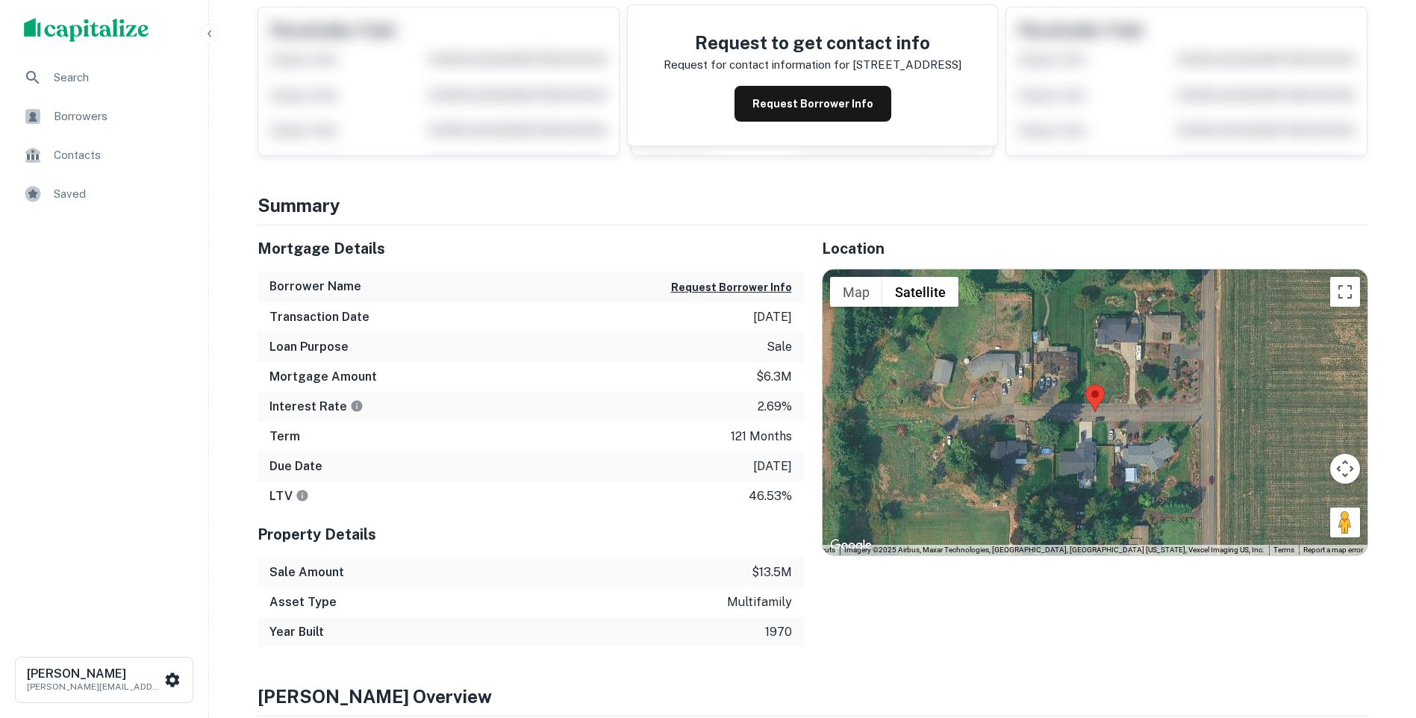
scroll to position [75, 0]
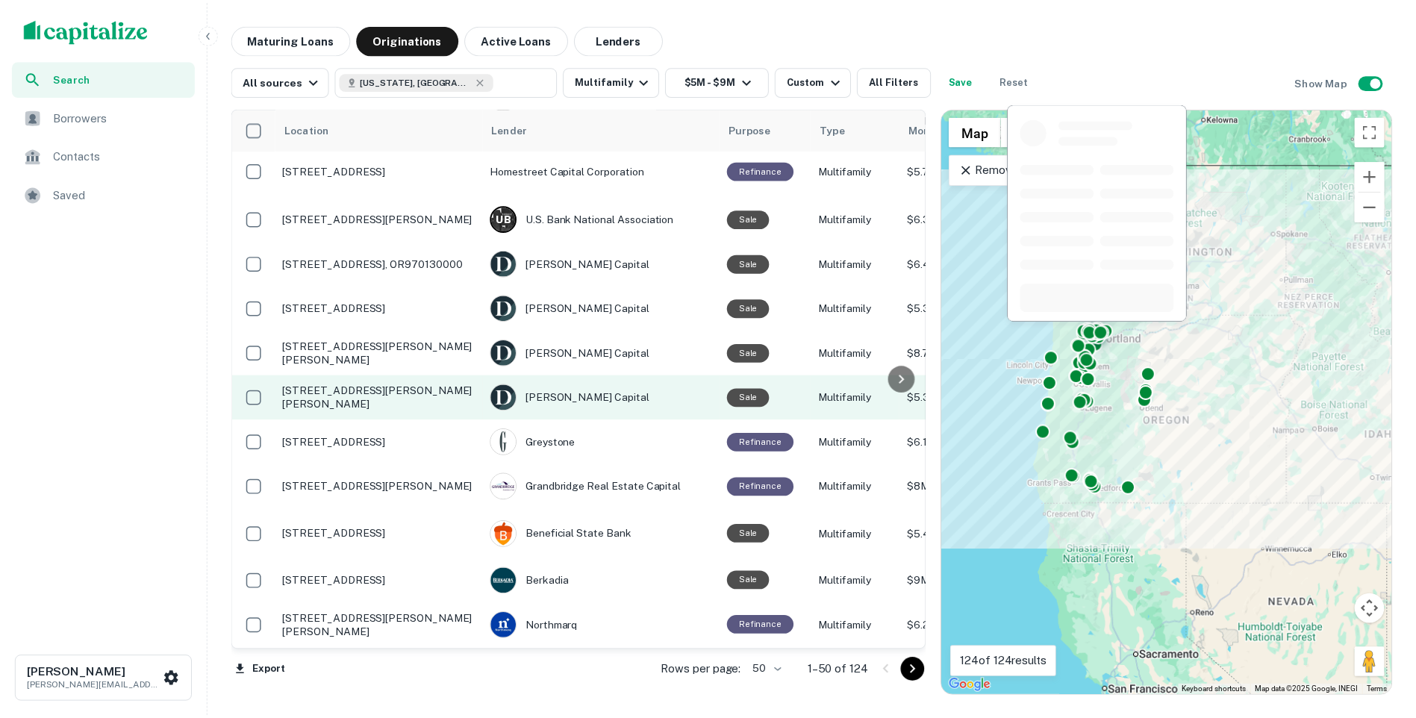
scroll to position [896, 0]
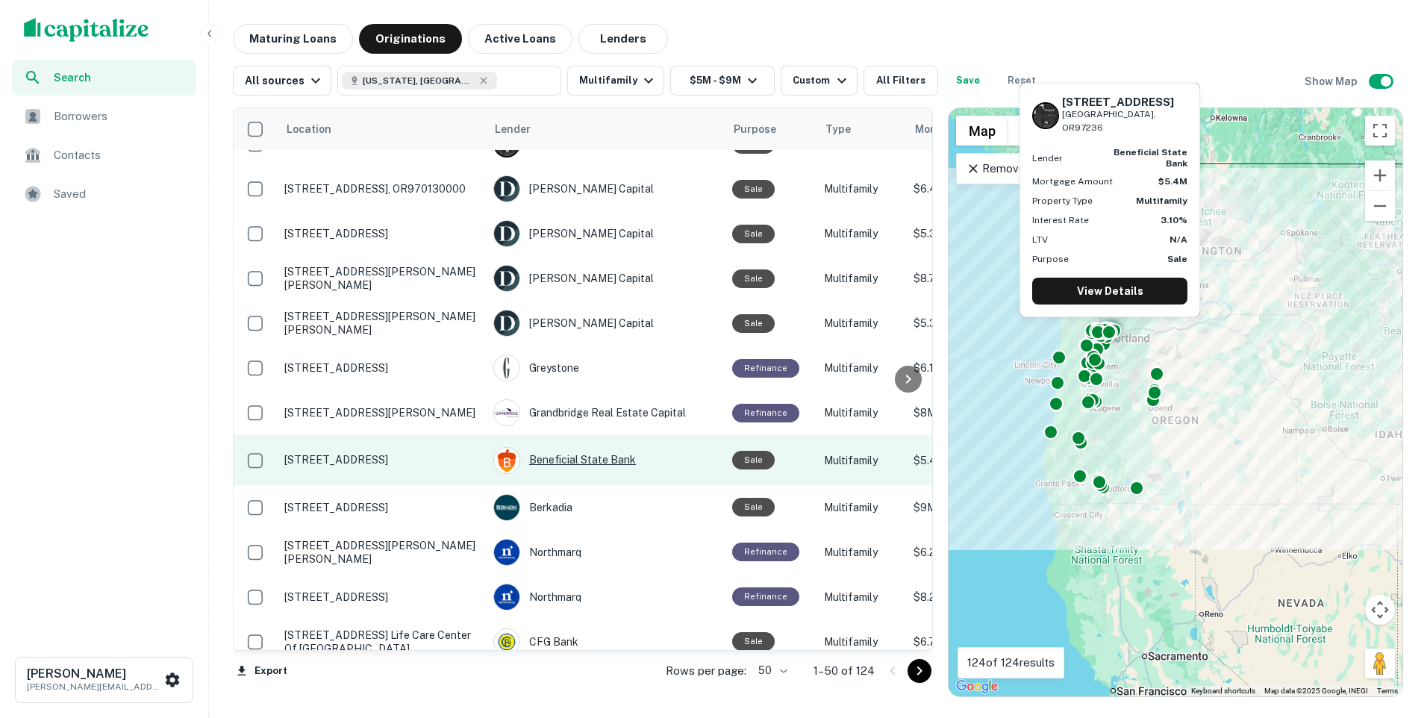
click at [570, 447] on div "Beneficial State Bank" at bounding box center [605, 460] width 224 height 27
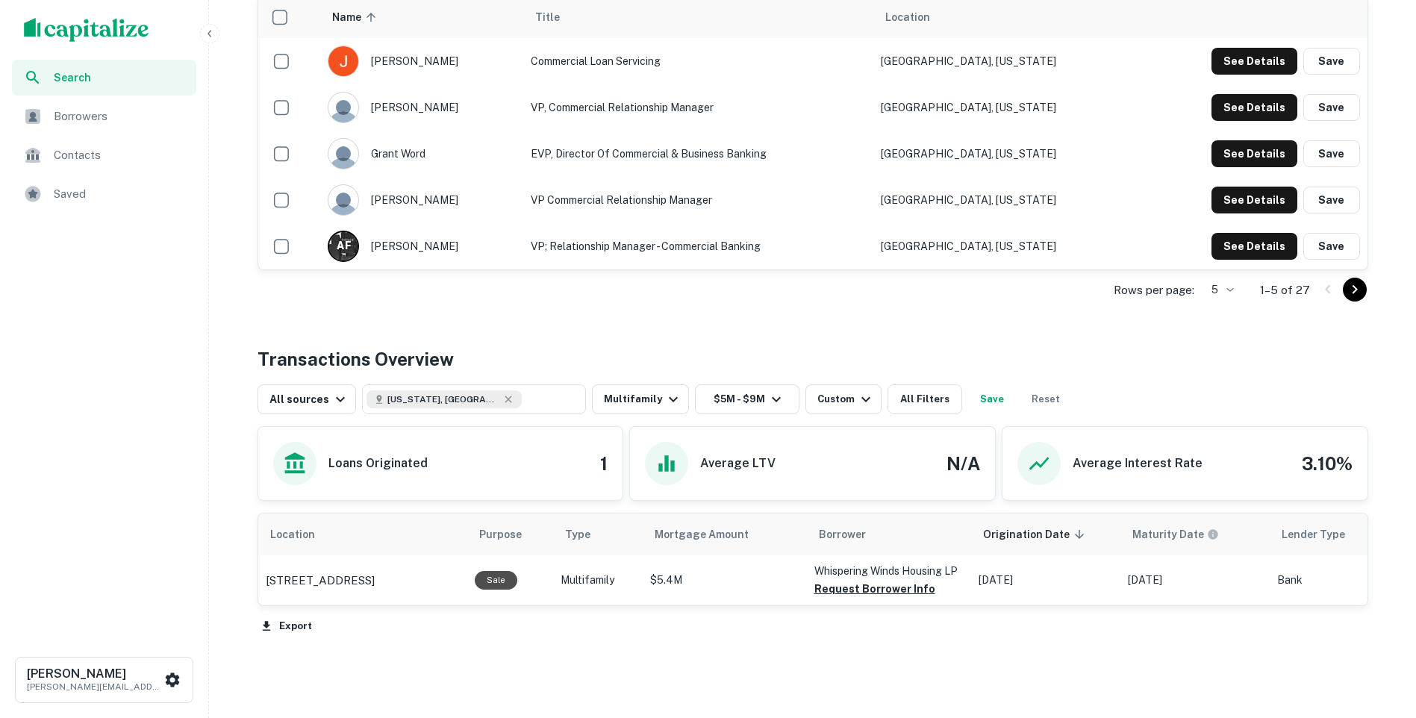
scroll to position [275, 0]
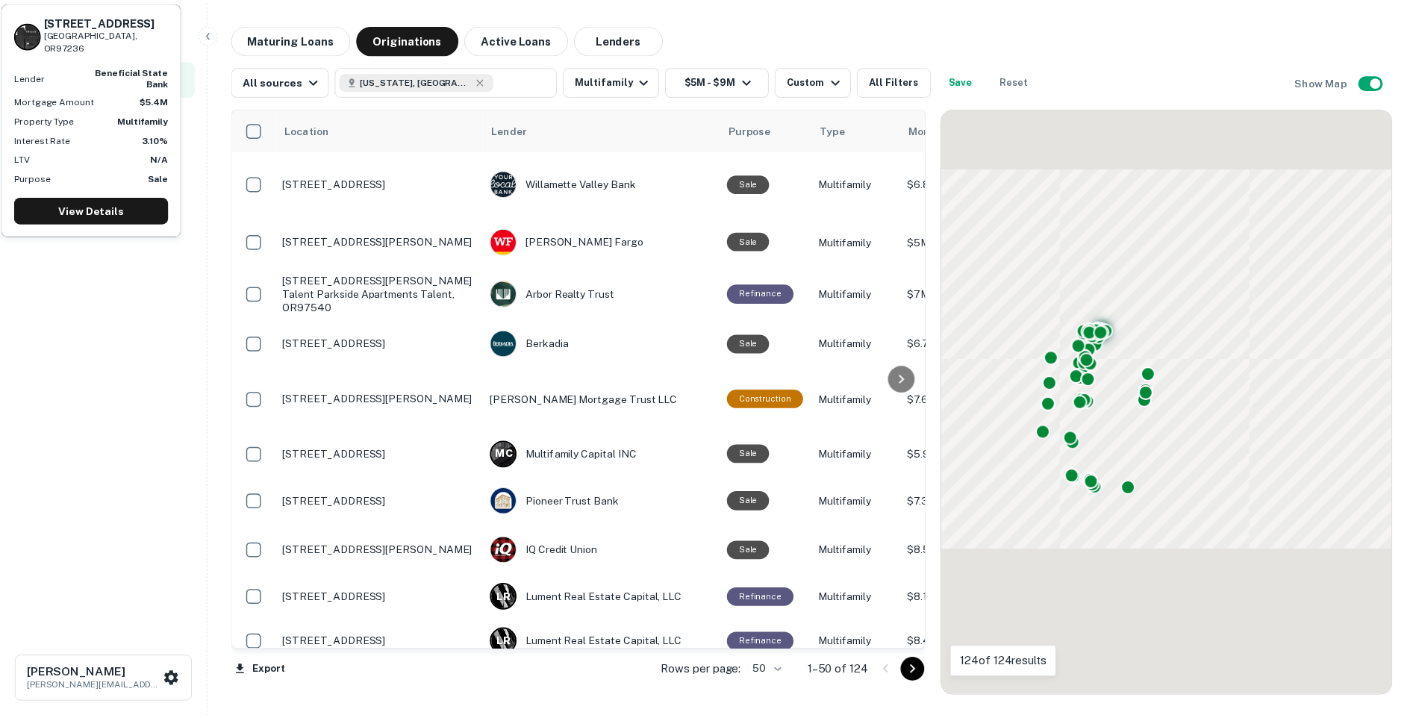
scroll to position [896, 0]
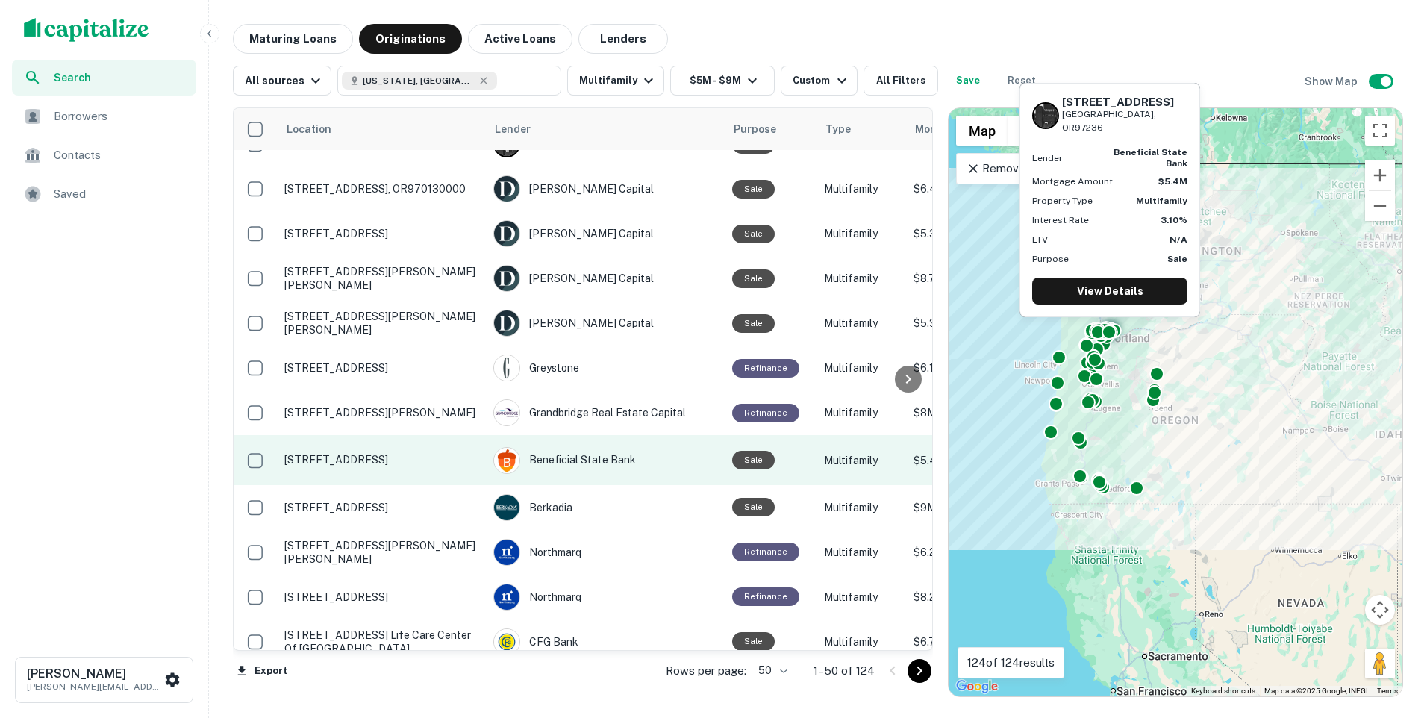
click at [334, 441] on td "2609 Se 145th Ave Portland, OR97236" at bounding box center [381, 459] width 209 height 49
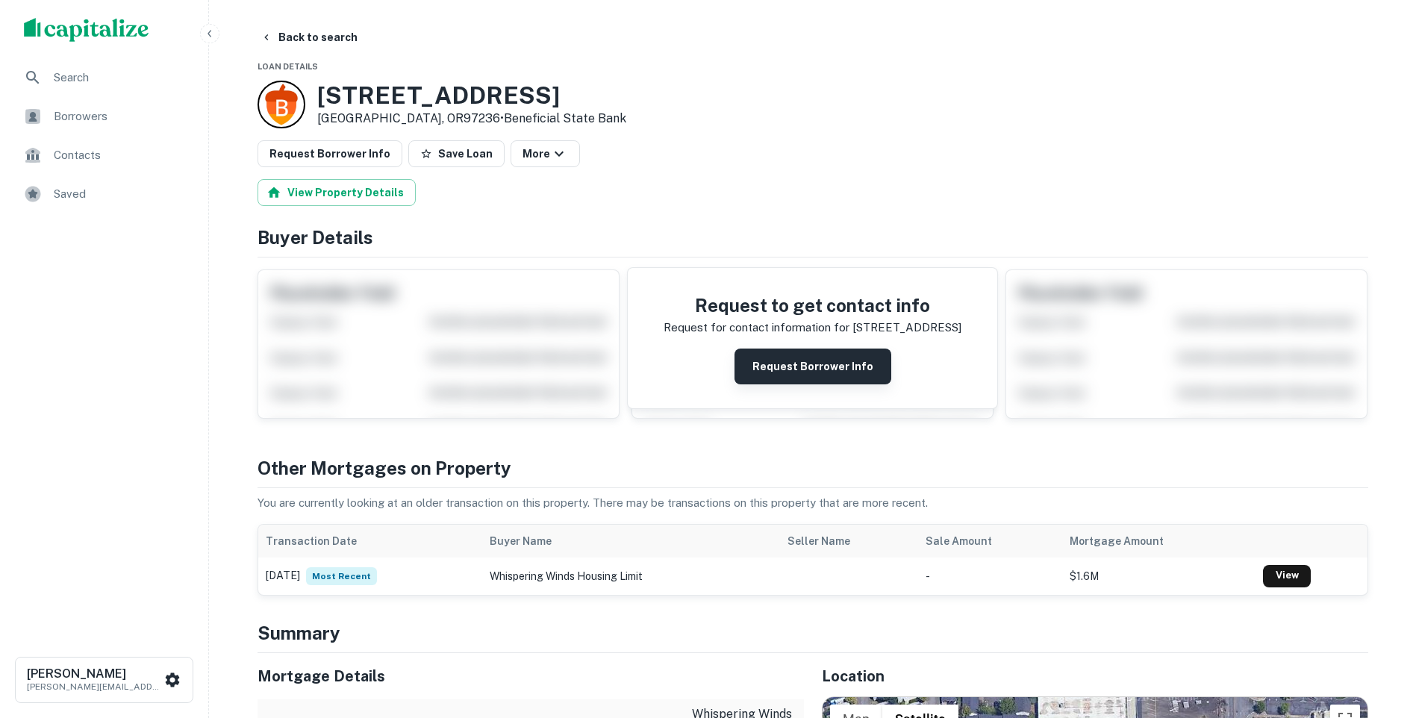
click at [820, 359] on button "Request Borrower Info" at bounding box center [812, 367] width 157 height 36
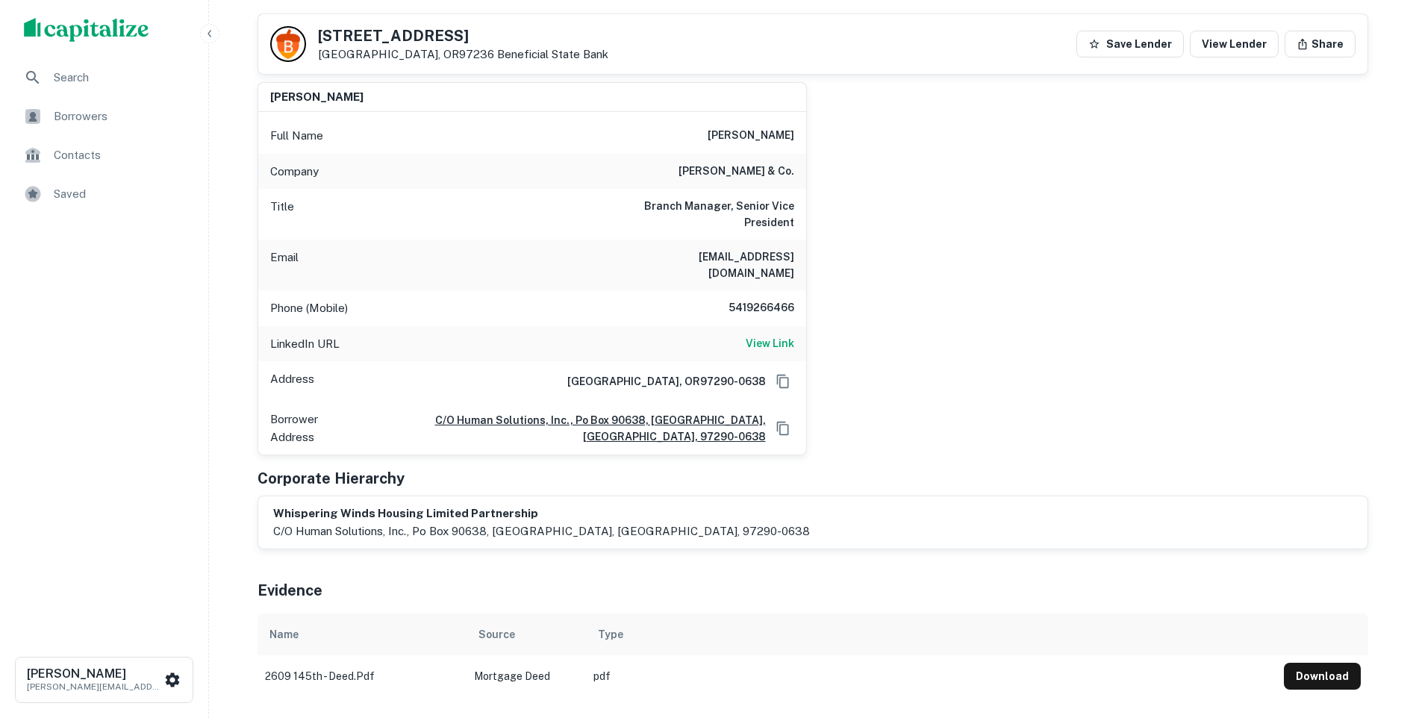
scroll to position [75, 0]
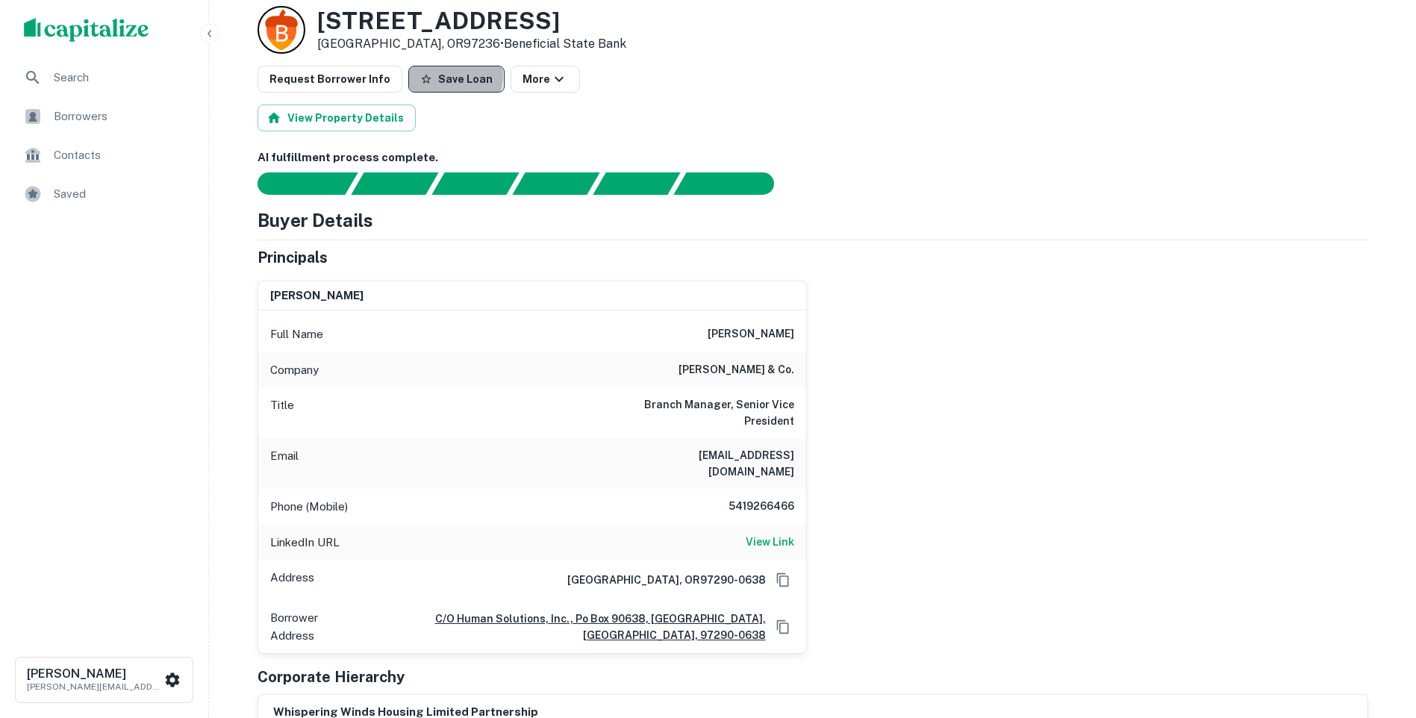
click at [437, 76] on button "Save Loan" at bounding box center [456, 79] width 96 height 27
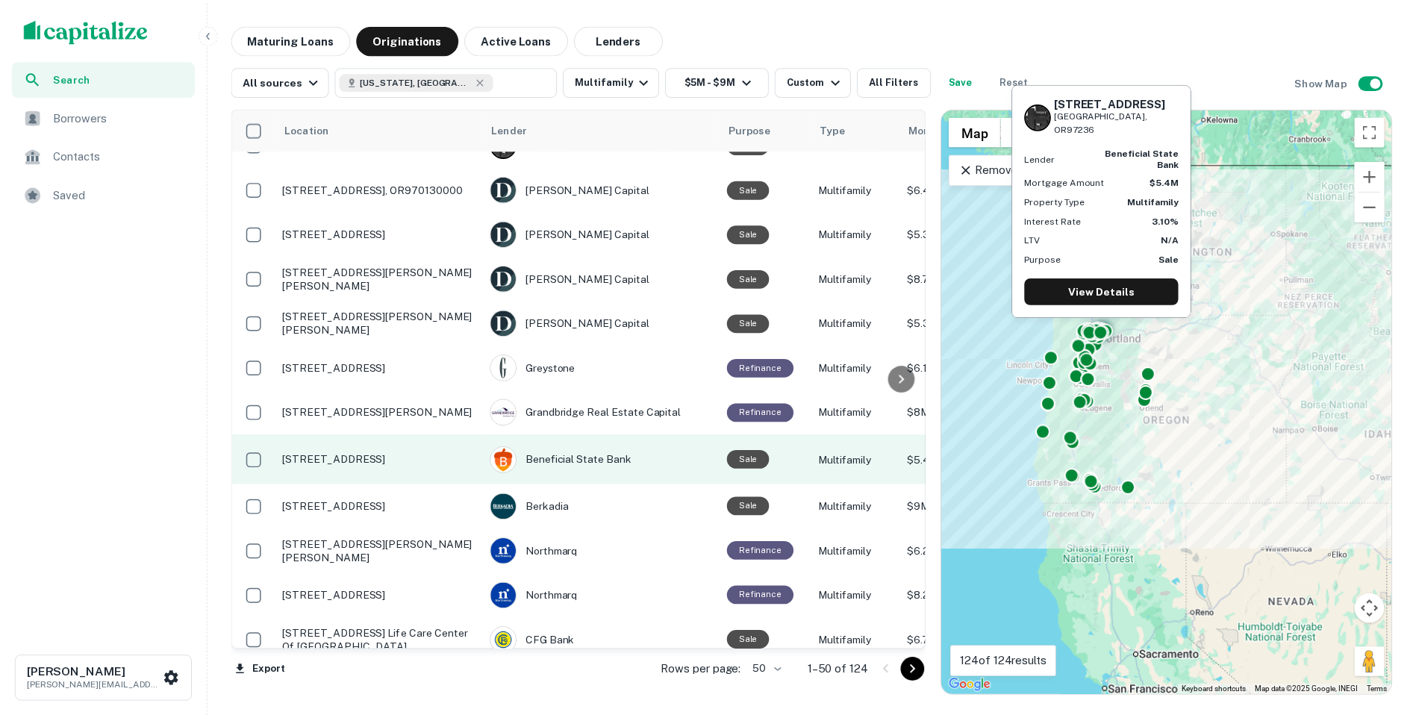
scroll to position [1045, 0]
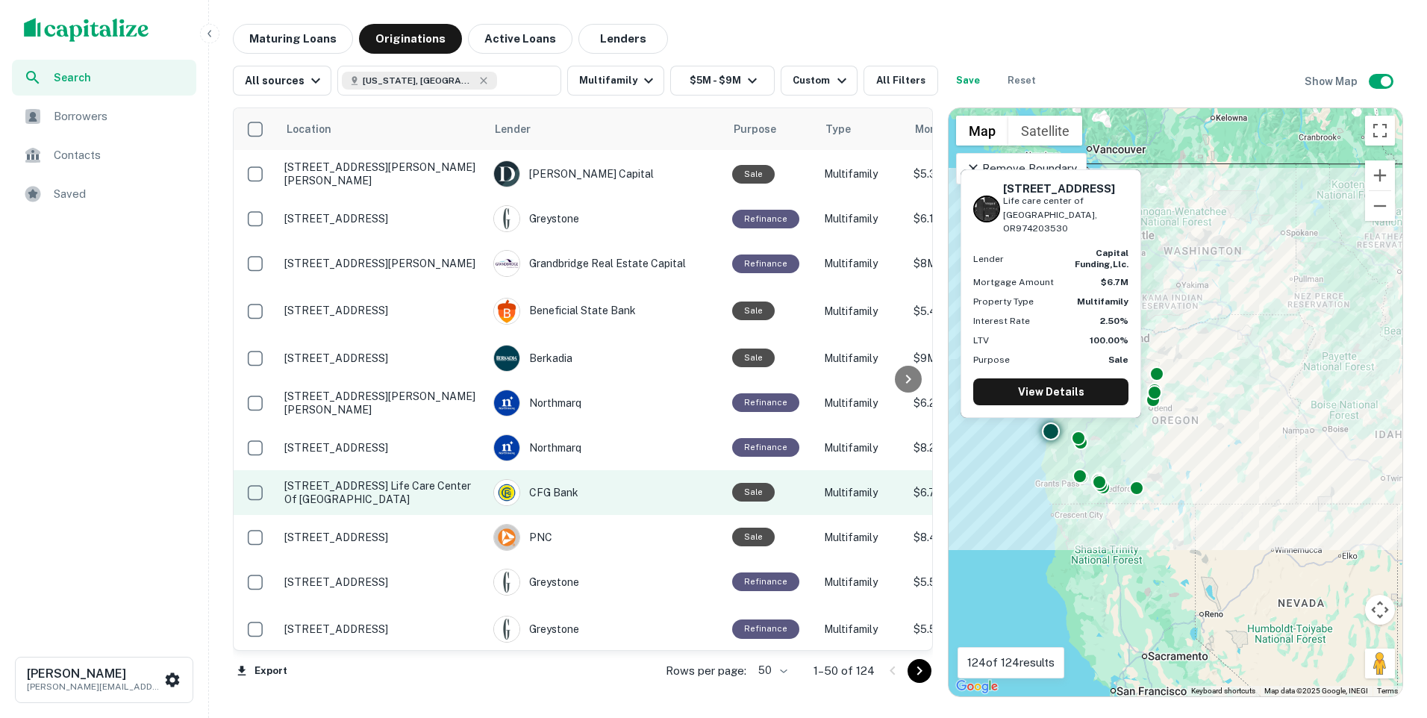
click at [390, 487] on p "2890 Ocean Boulevard Life care center of coos bay Coos Bay, OR974203530" at bounding box center [381, 492] width 194 height 27
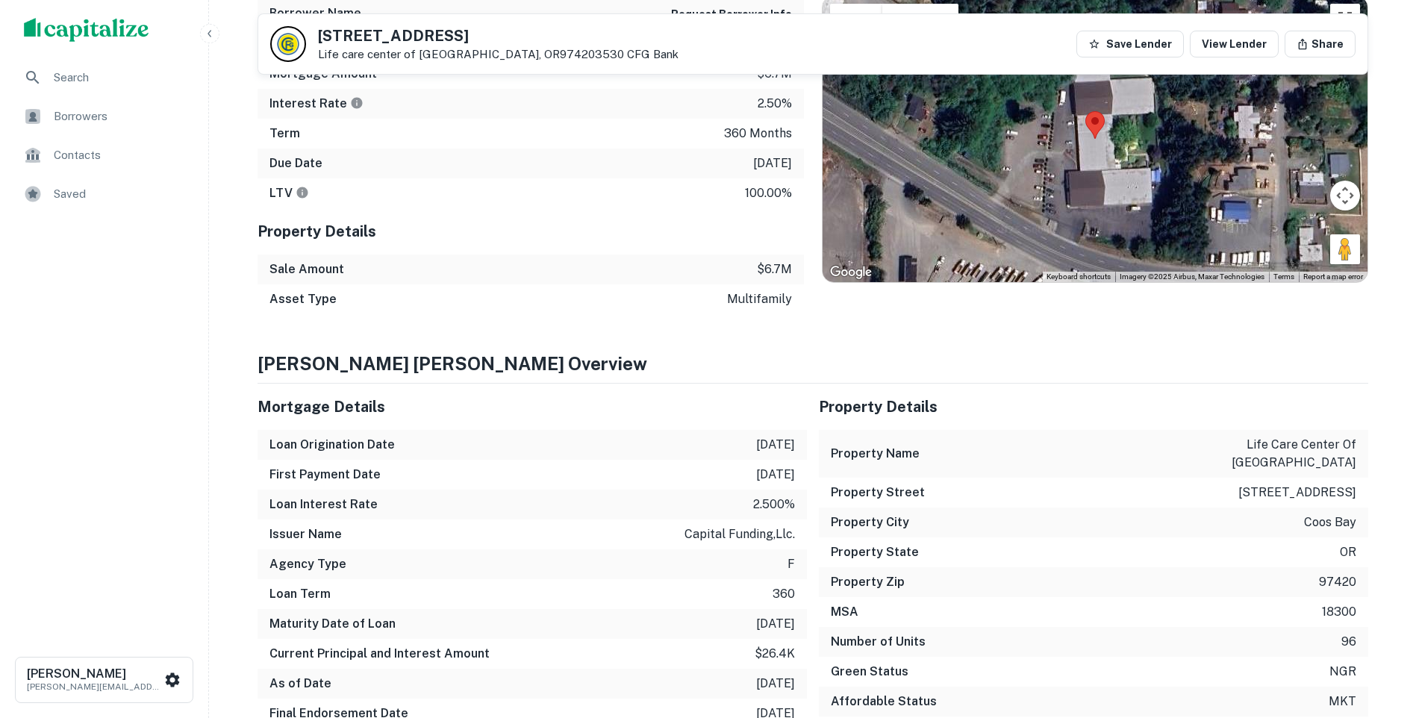
scroll to position [149, 0]
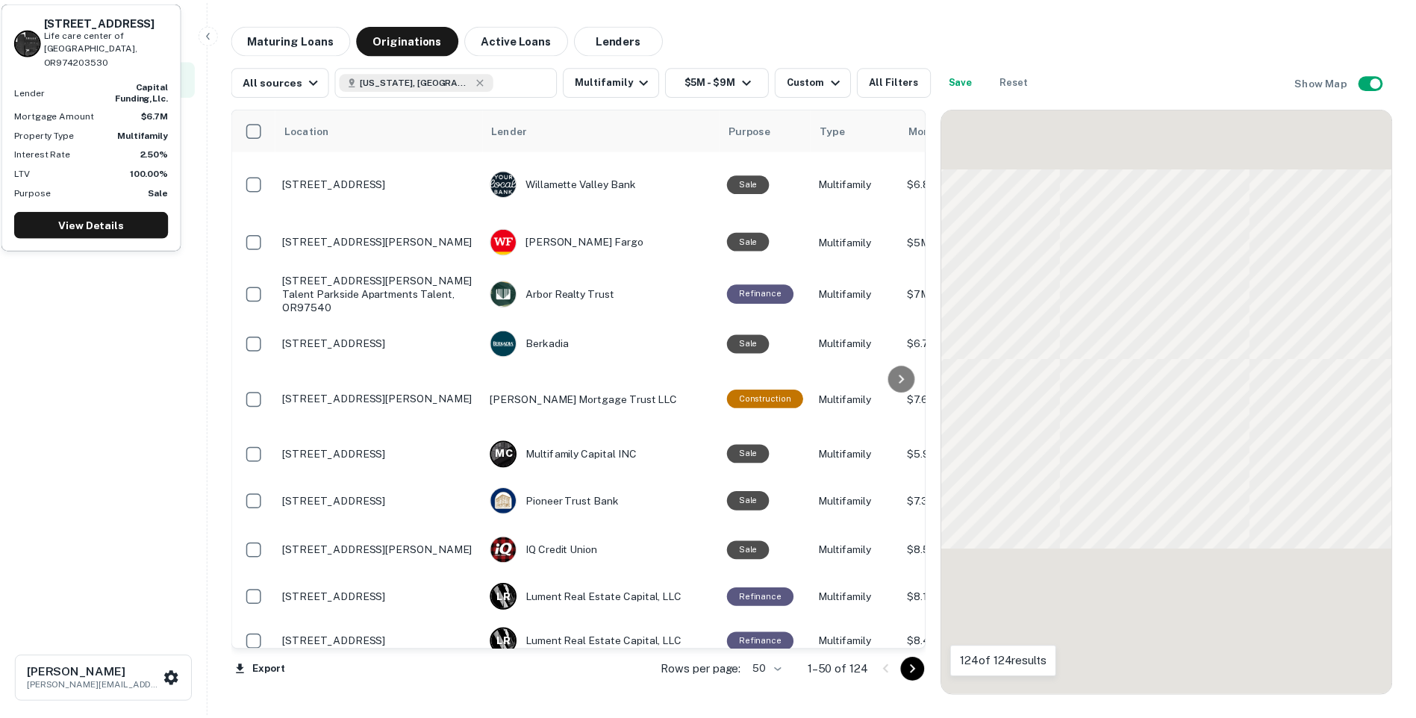
scroll to position [1045, 0]
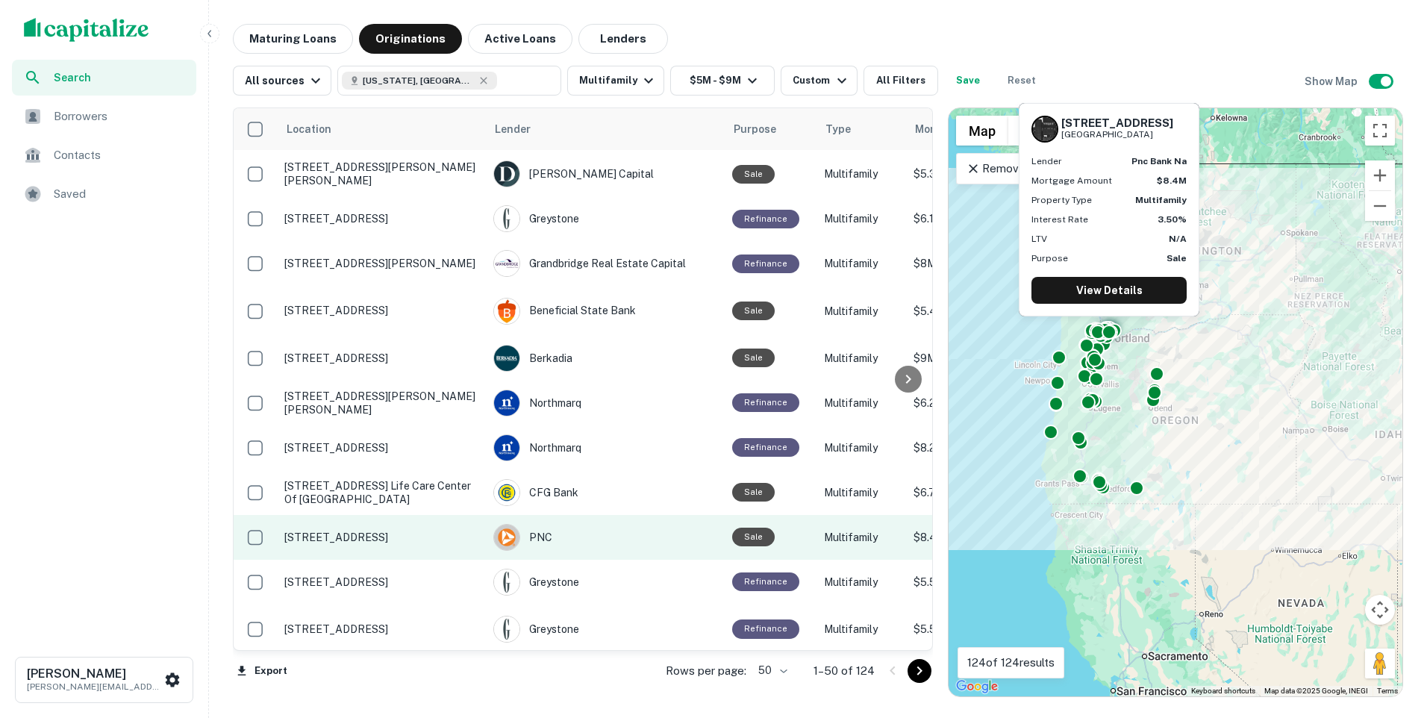
click at [379, 531] on p "859 Ne 122nd Avenue Menlo park Portland, OR97230" at bounding box center [381, 537] width 194 height 13
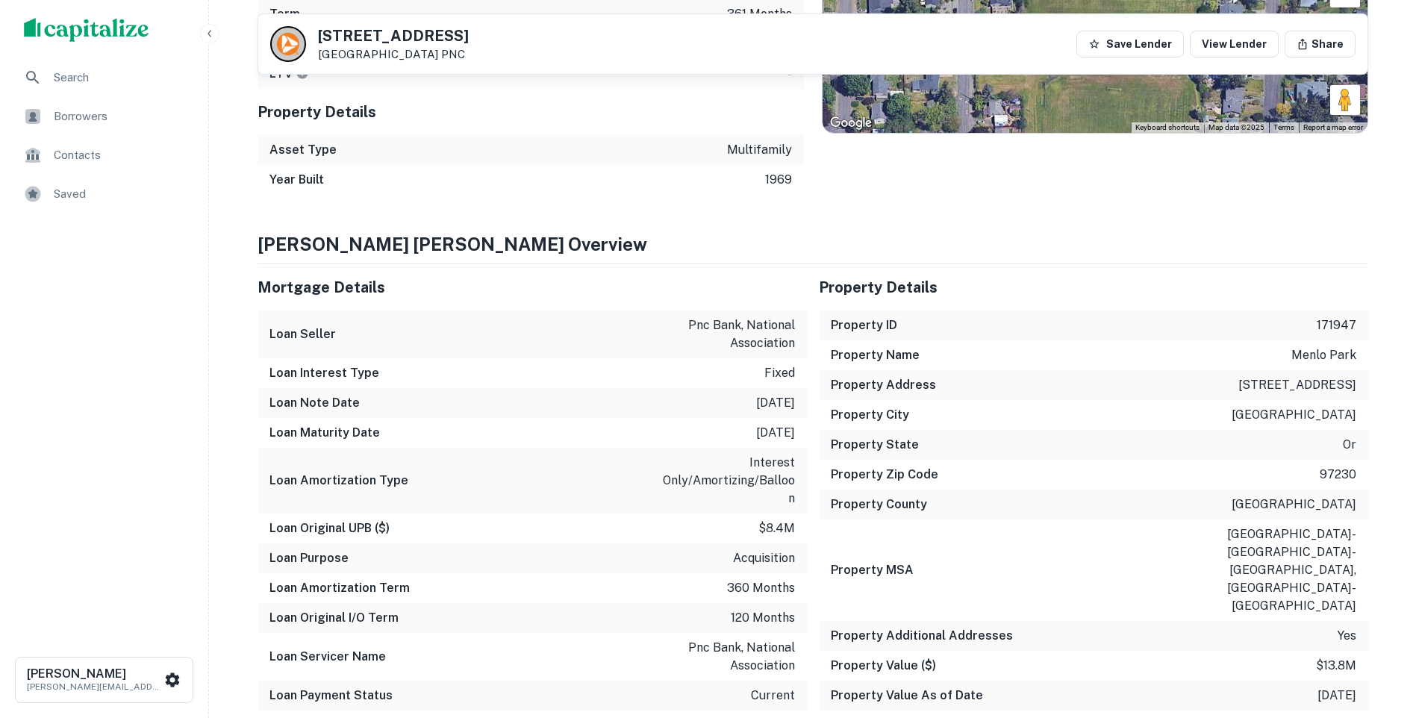
scroll to position [448, 0]
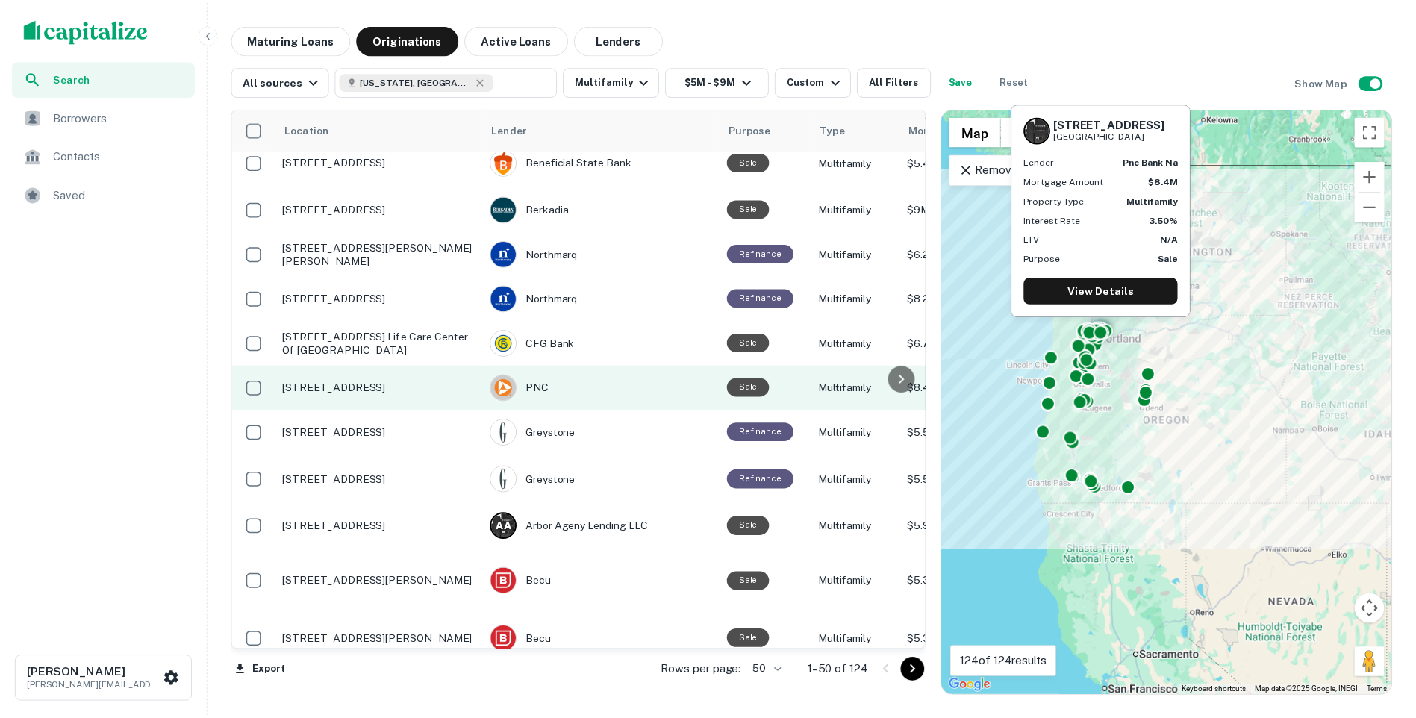
scroll to position [1344, 0]
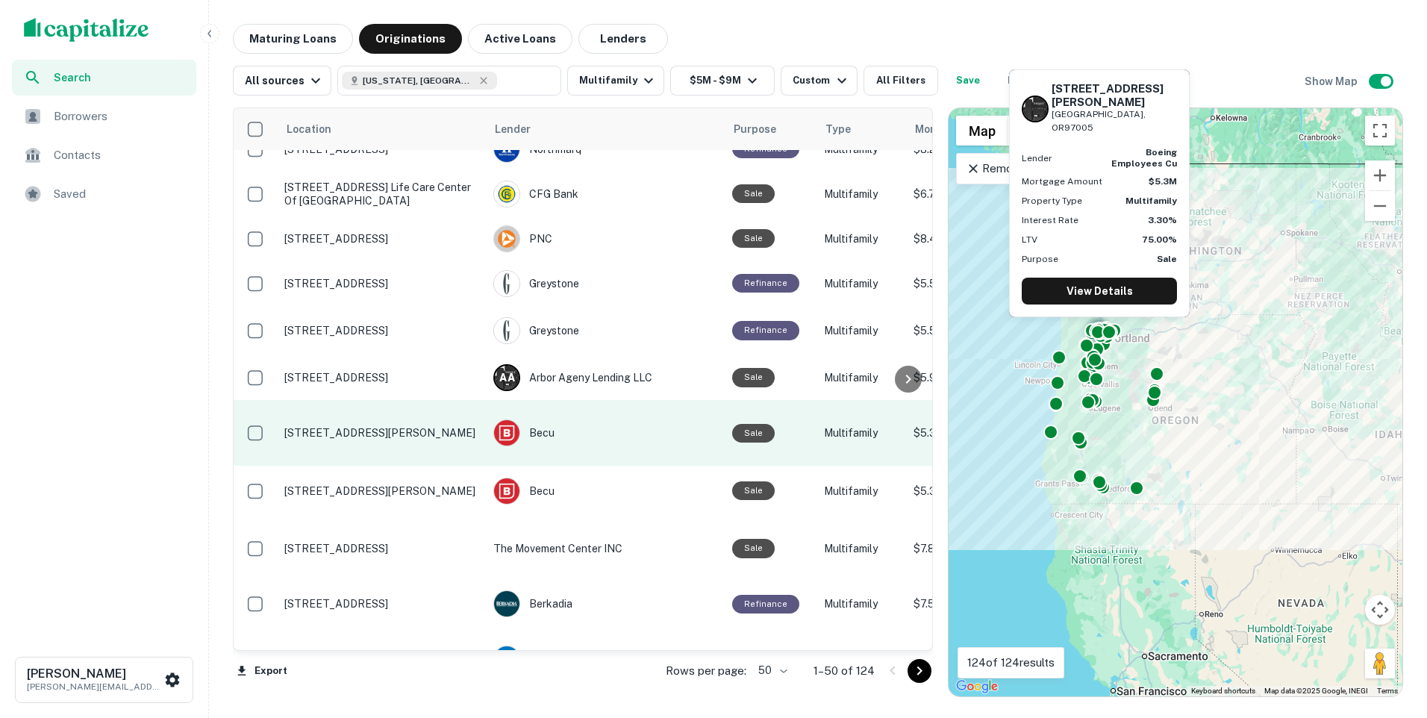
click at [440, 426] on p "2335 Sw Briggs Rd Beaverton, OR97005" at bounding box center [381, 432] width 194 height 13
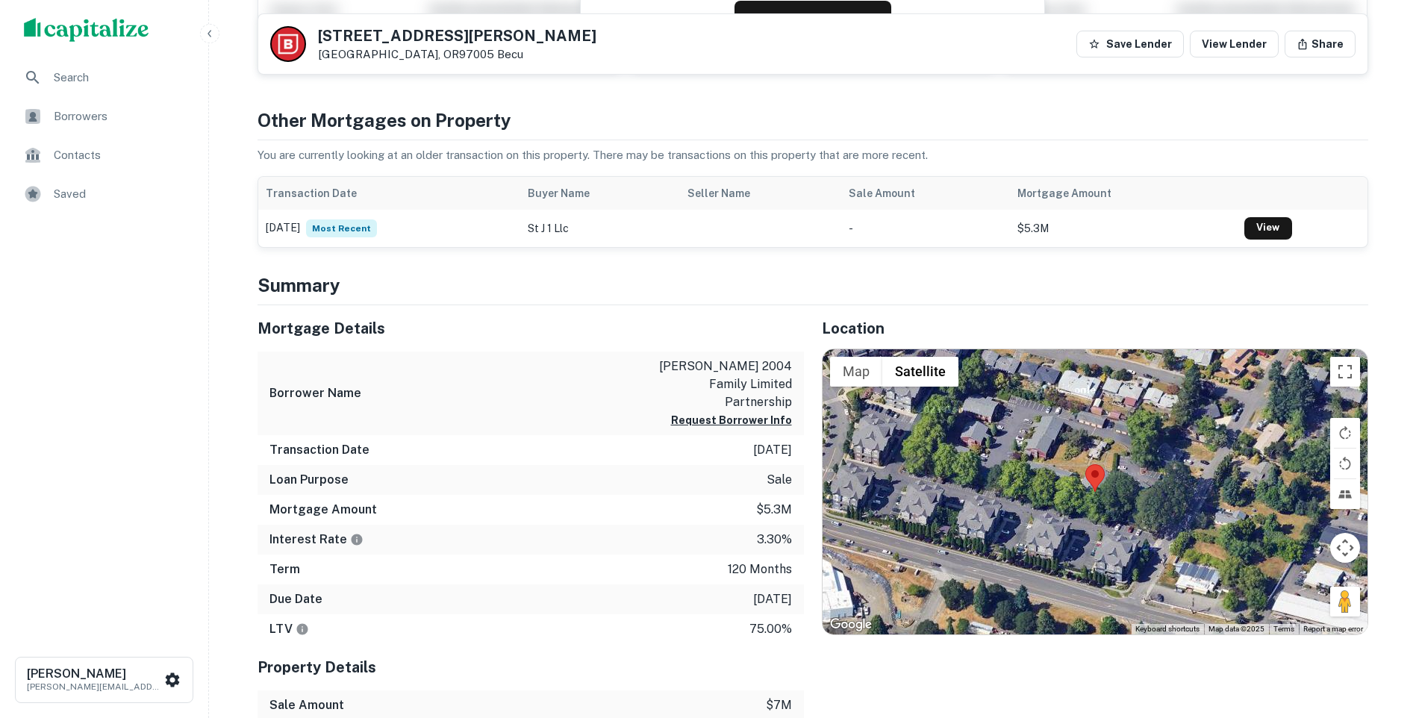
scroll to position [75, 0]
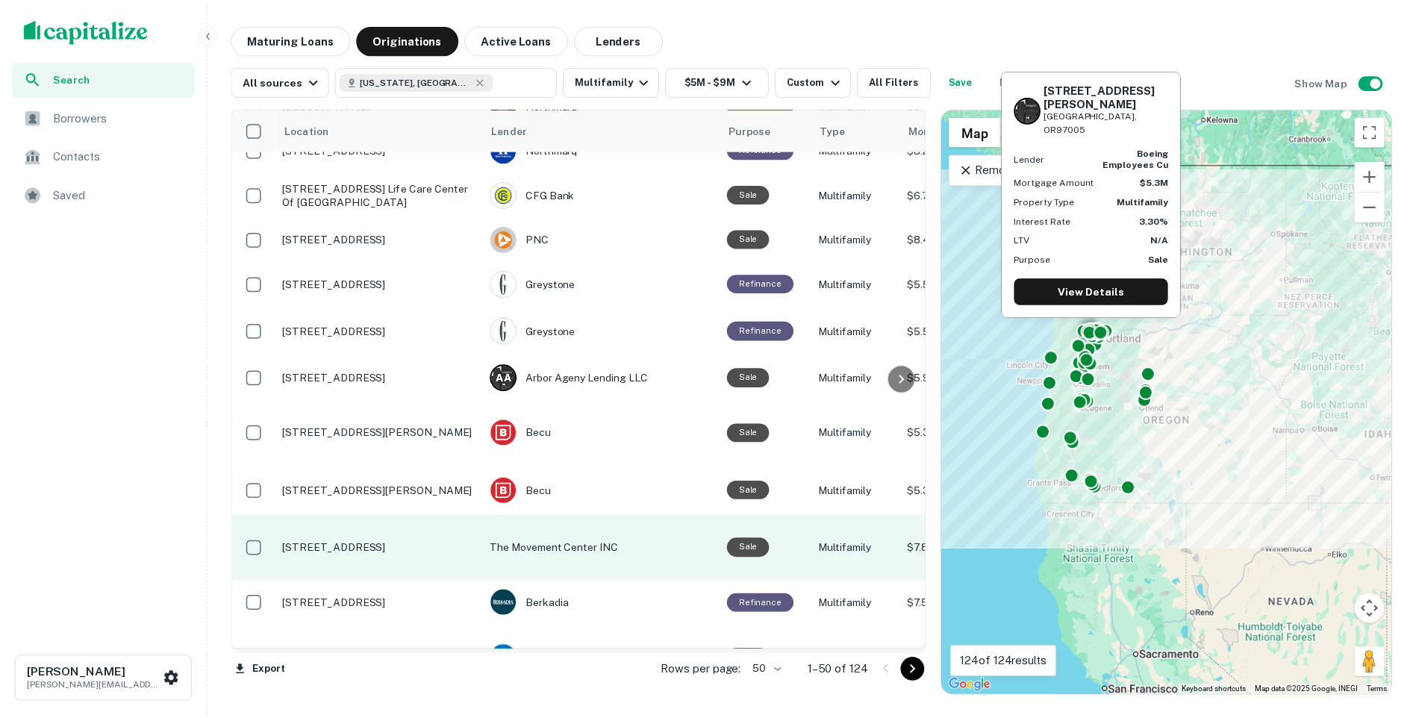
scroll to position [1567, 0]
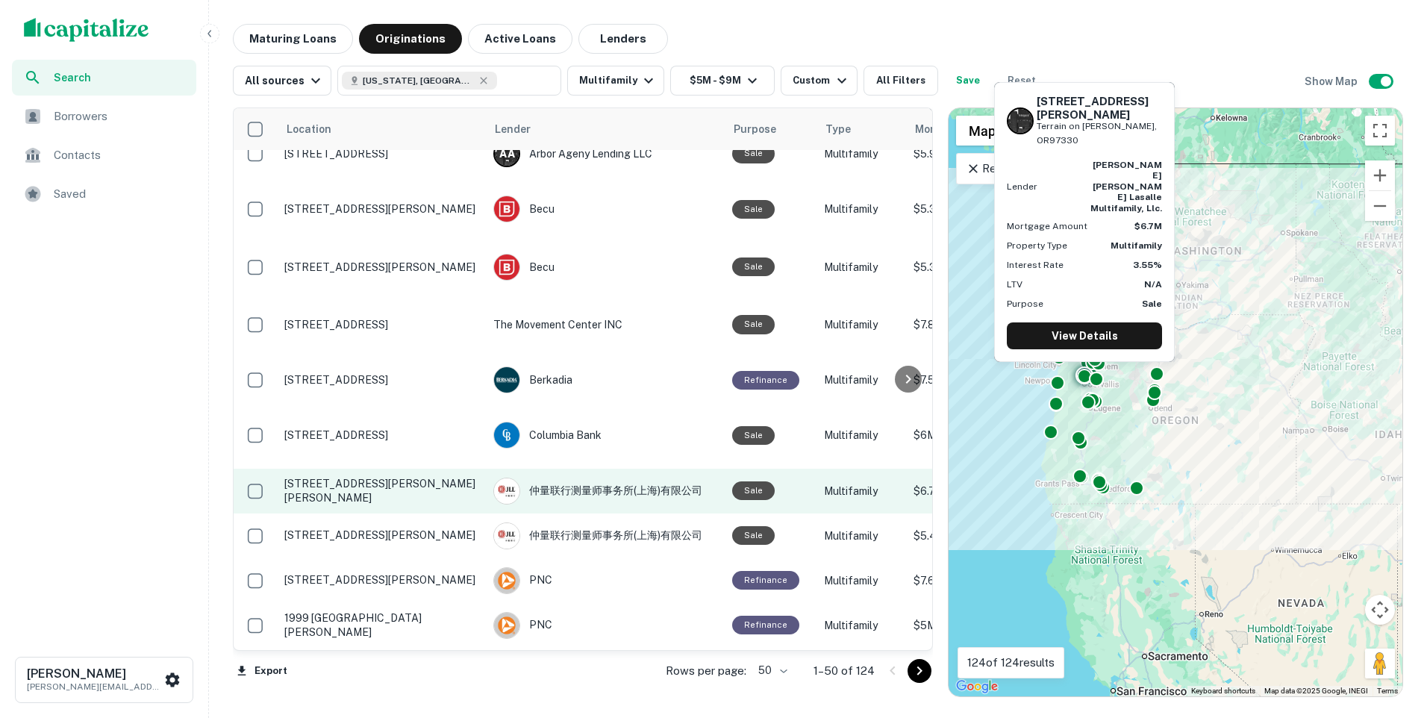
click at [403, 477] on p "2245 Nw Harrison Boulevard Terrain on taylor Corvallis, OR97330" at bounding box center [381, 490] width 194 height 27
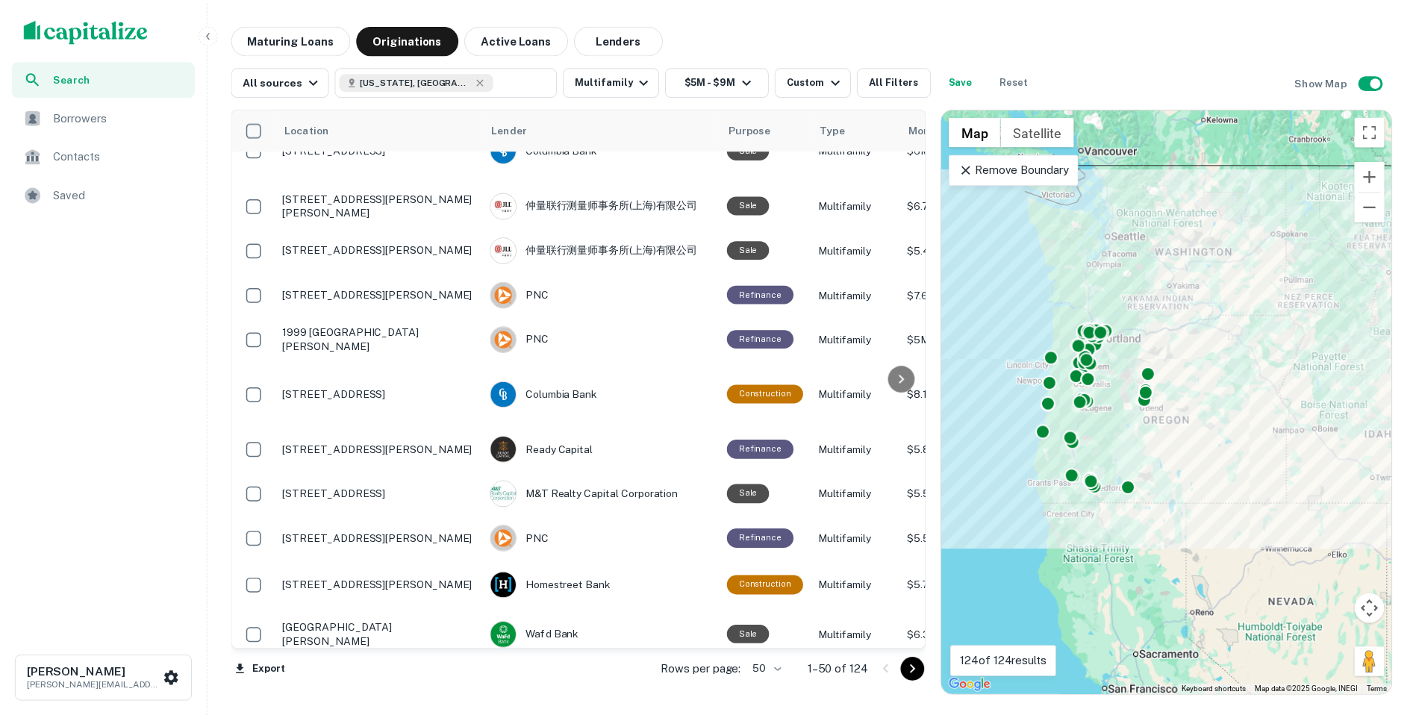
scroll to position [1856, 0]
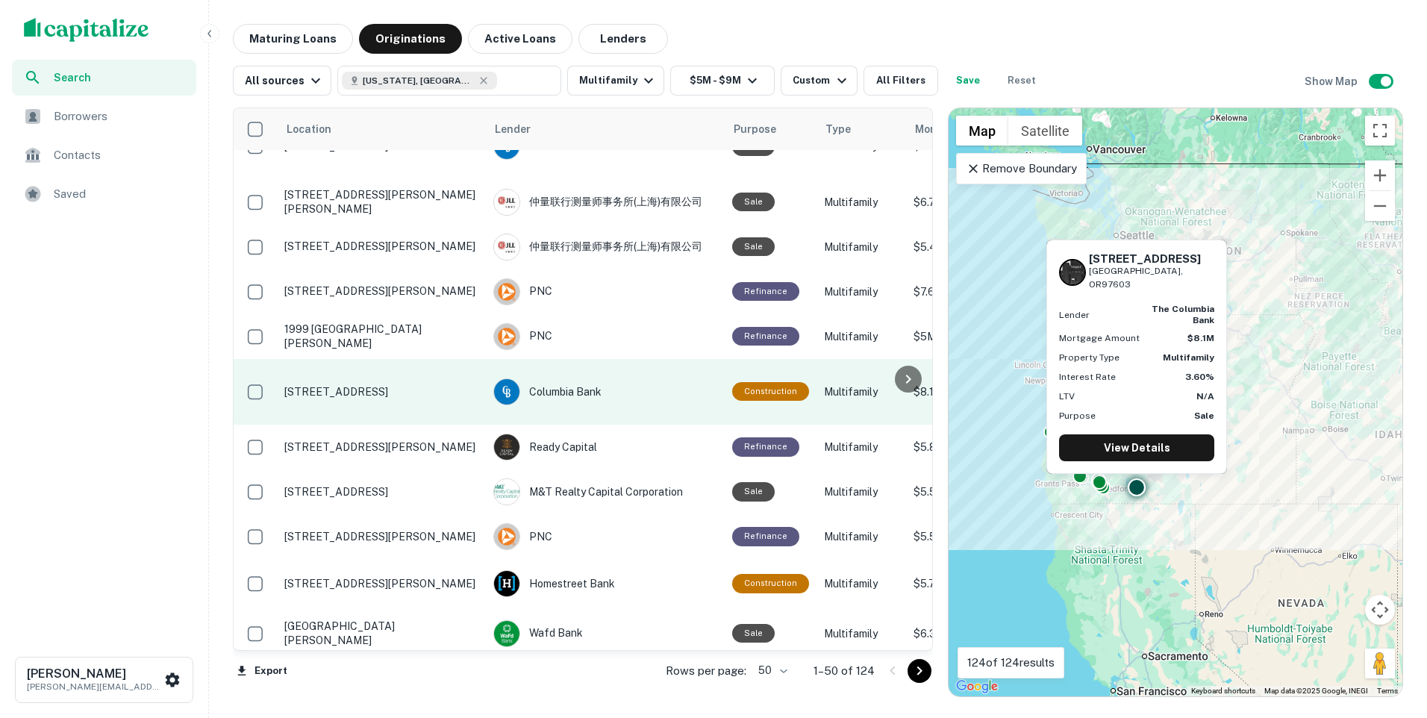
click at [393, 385] on p "5175 Homedale Rd Klamath Falls, OR97603" at bounding box center [381, 391] width 194 height 13
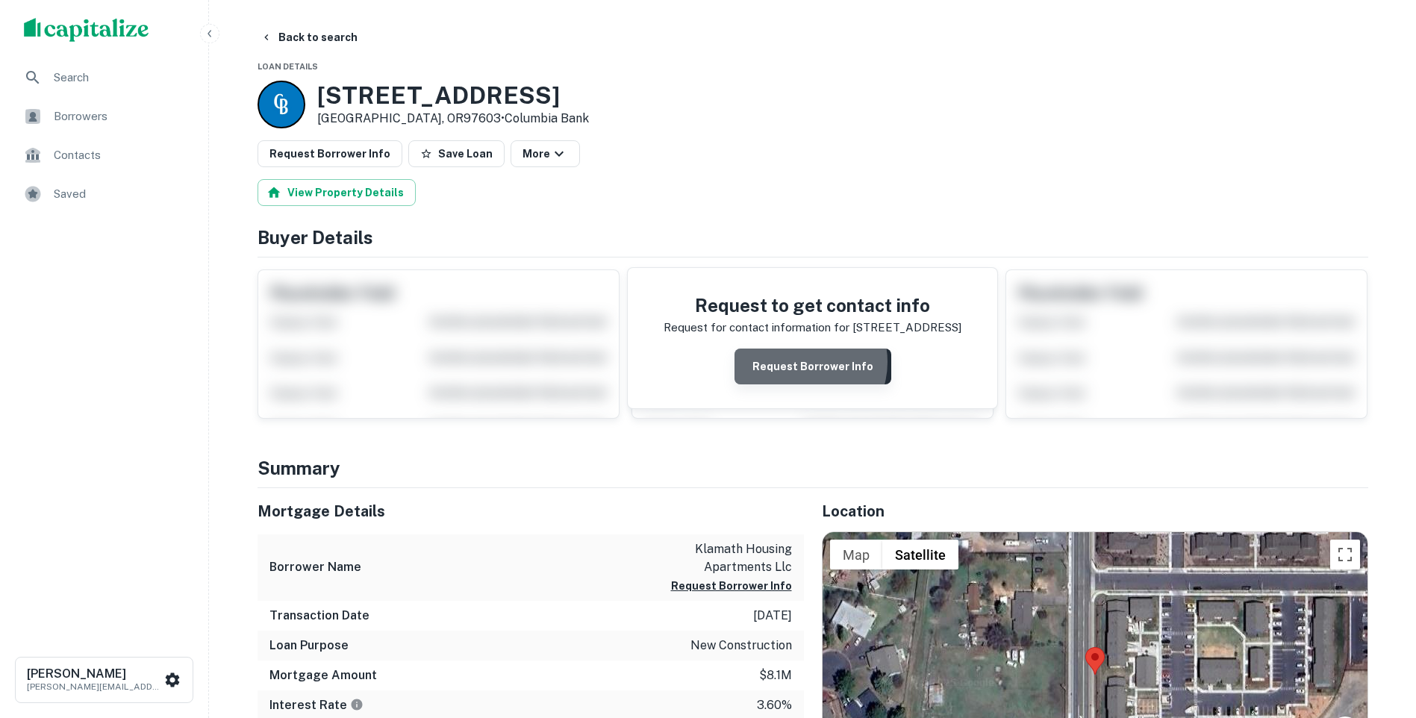
click at [802, 362] on button "Request Borrower Info" at bounding box center [812, 367] width 157 height 36
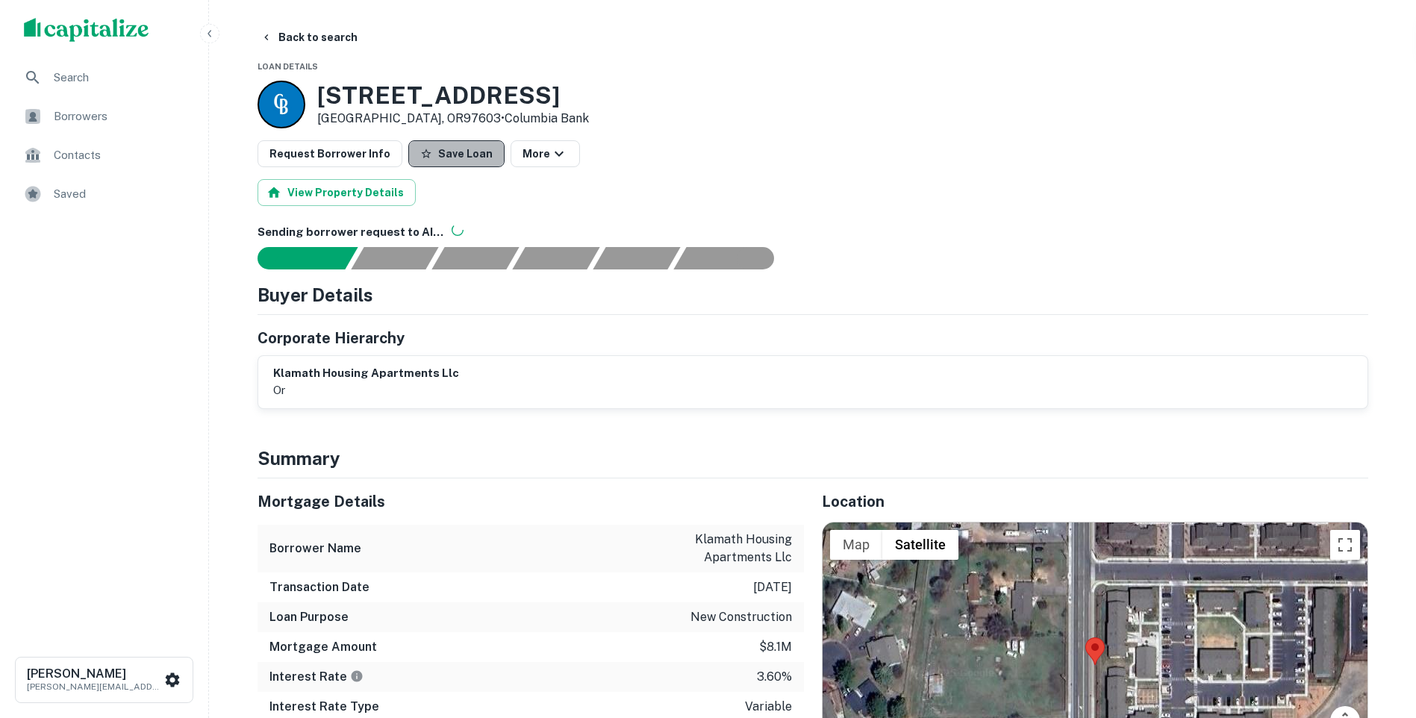
click at [448, 153] on button "Save Loan" at bounding box center [456, 153] width 96 height 27
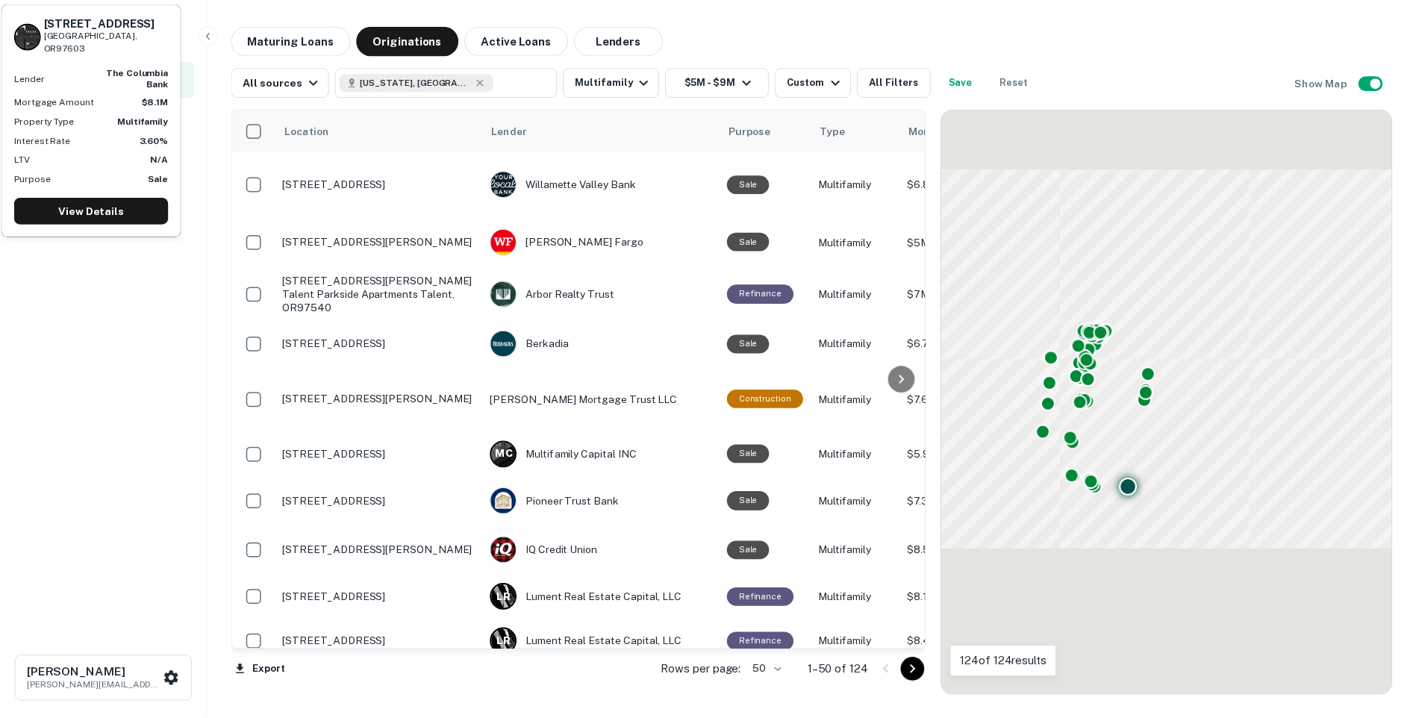
scroll to position [1856, 0]
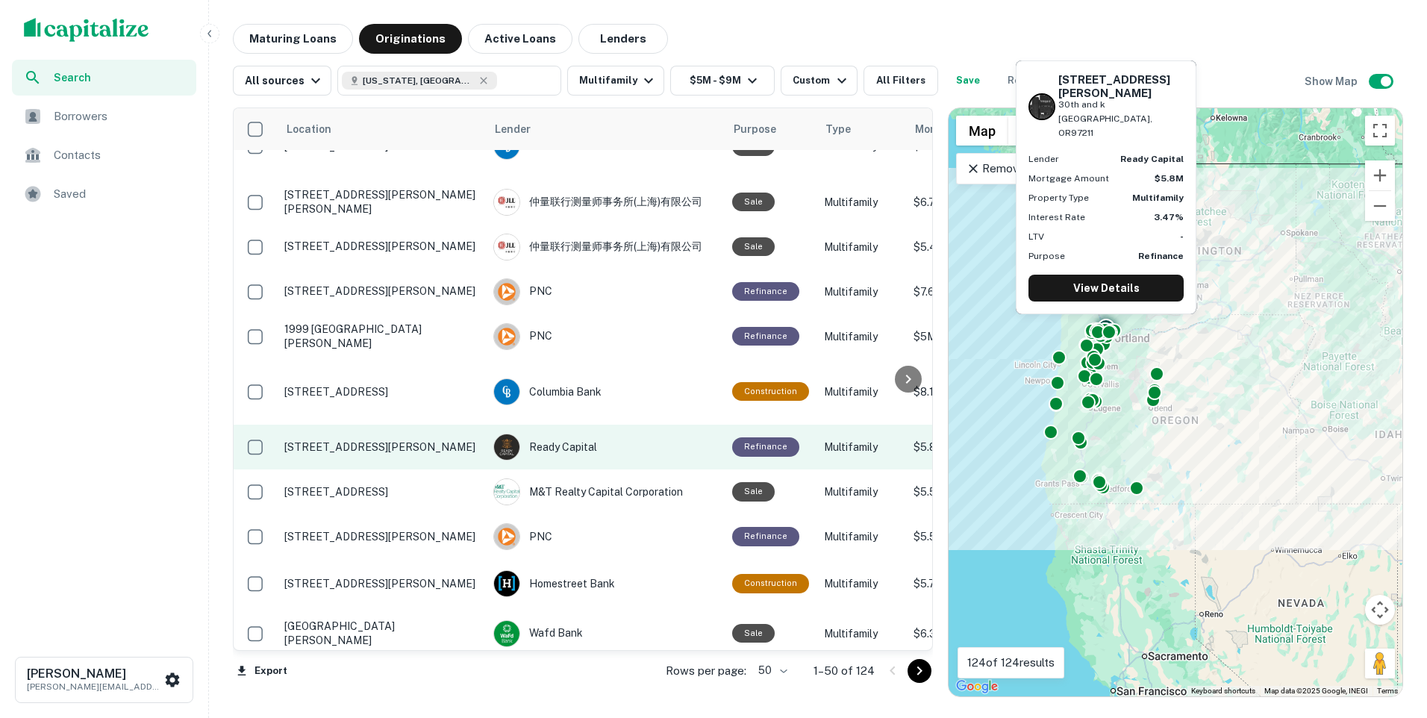
click at [371, 440] on p "3011 Northeast Killingsworth Street 30th and k Portland, OR97211" at bounding box center [381, 446] width 194 height 13
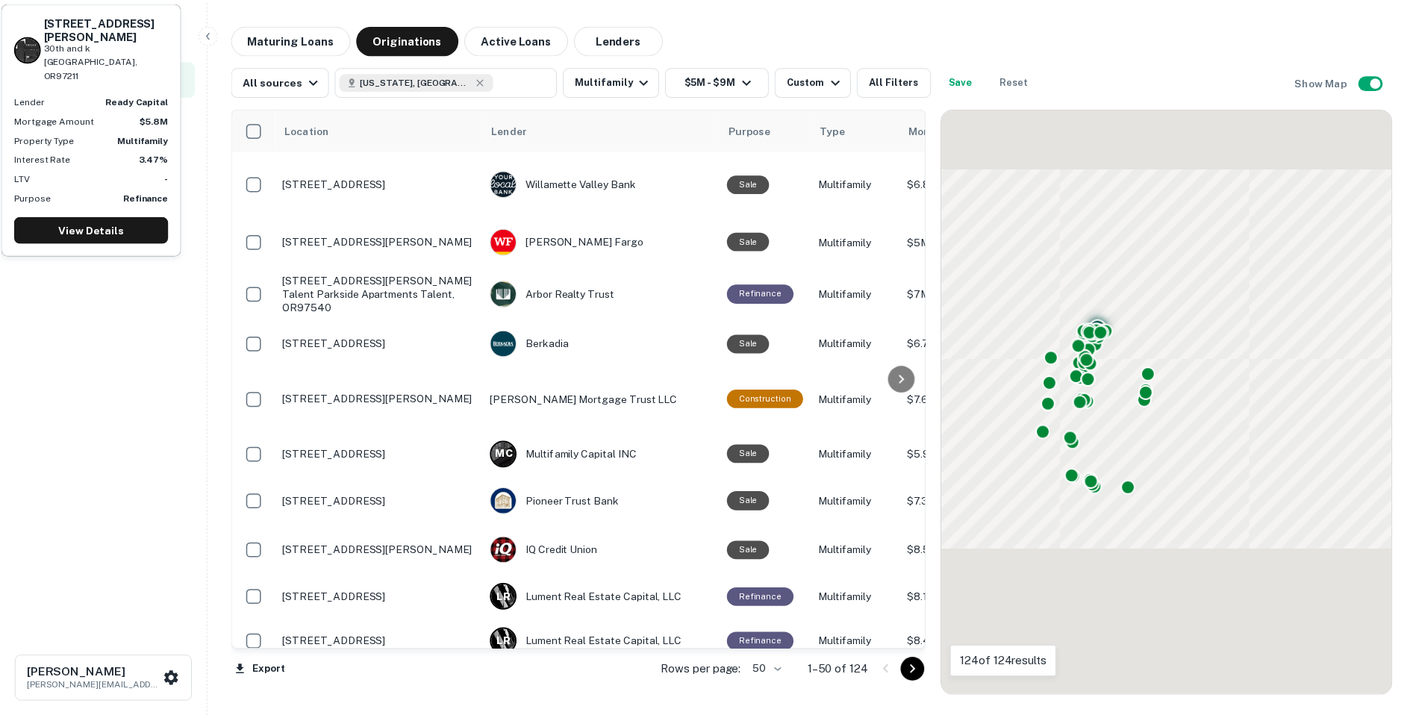
scroll to position [1856, 0]
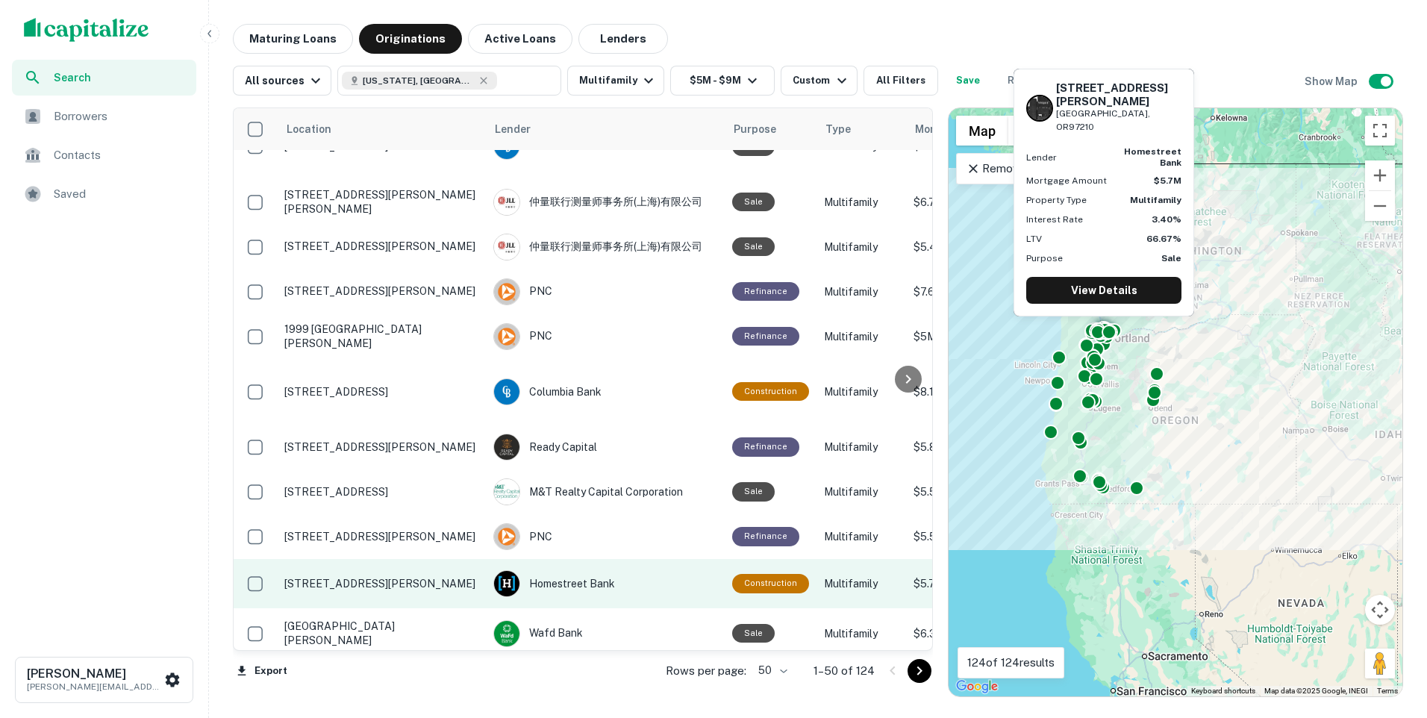
click at [419, 577] on p "2307 Nw Hoyt St Portland, OR97210" at bounding box center [381, 583] width 194 height 13
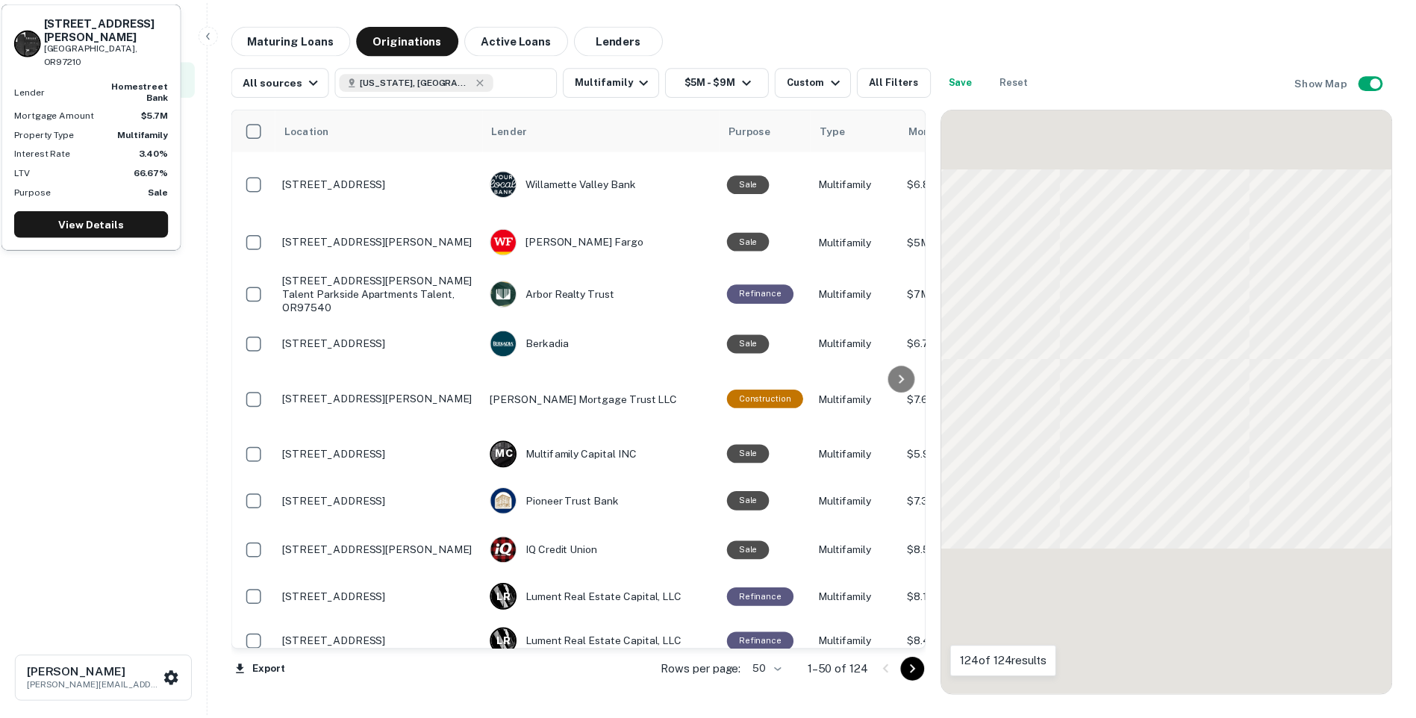
scroll to position [1856, 0]
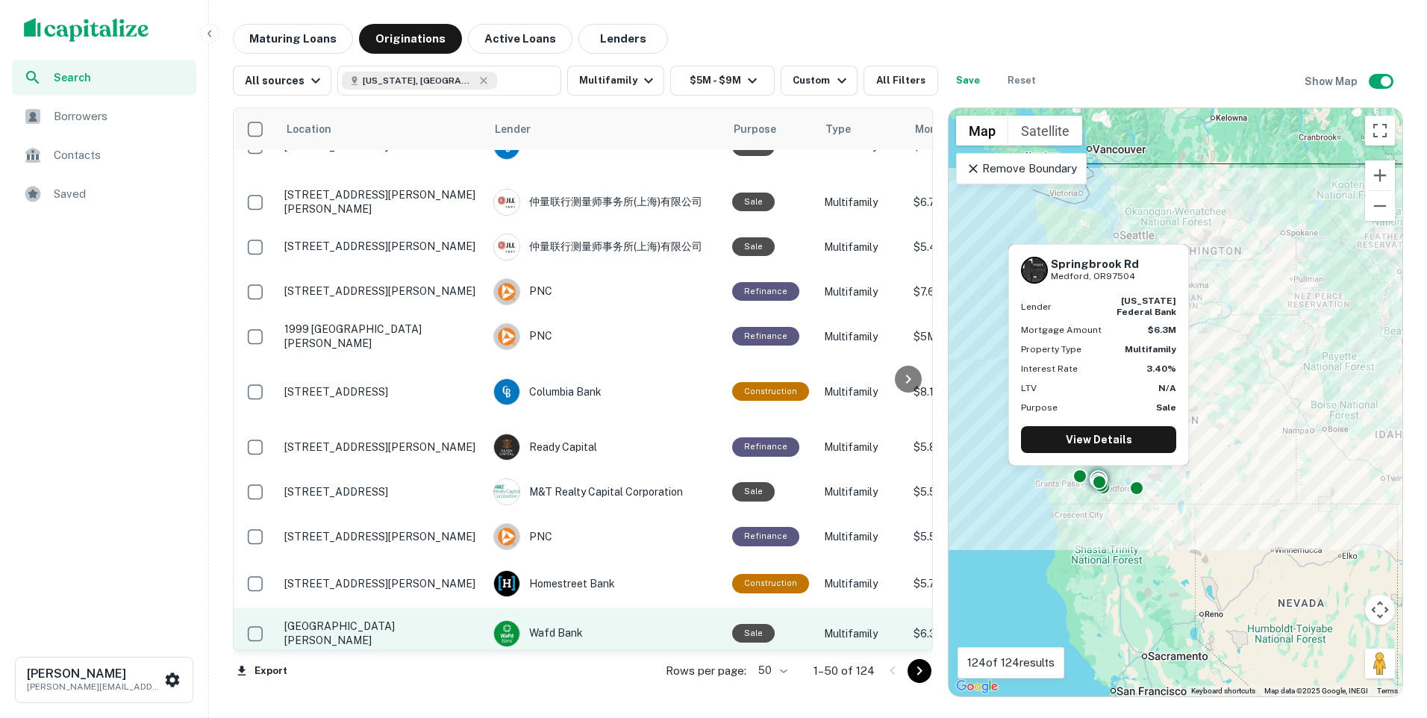
click at [397, 620] on p "Springbrook Rd Medford, OR97504" at bounding box center [381, 633] width 194 height 27
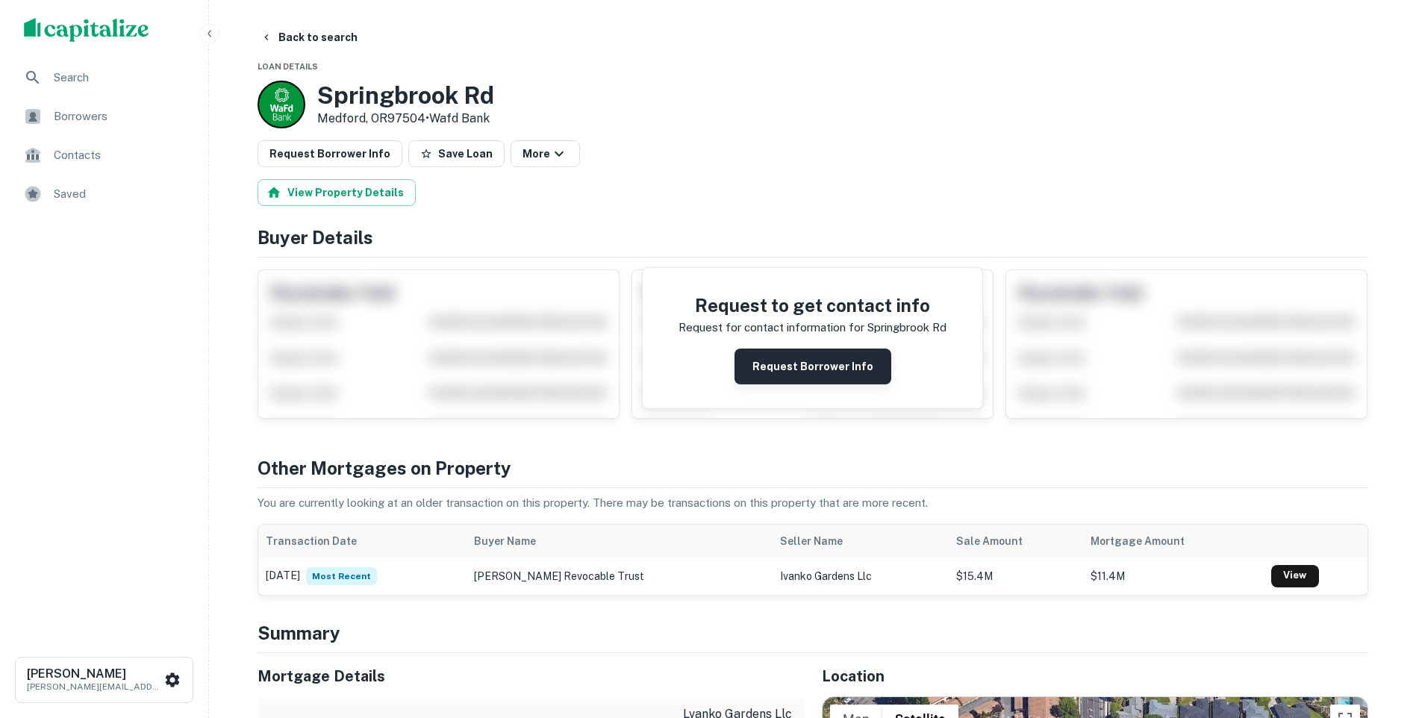
click at [815, 375] on button "Request Borrower Info" at bounding box center [812, 367] width 157 height 36
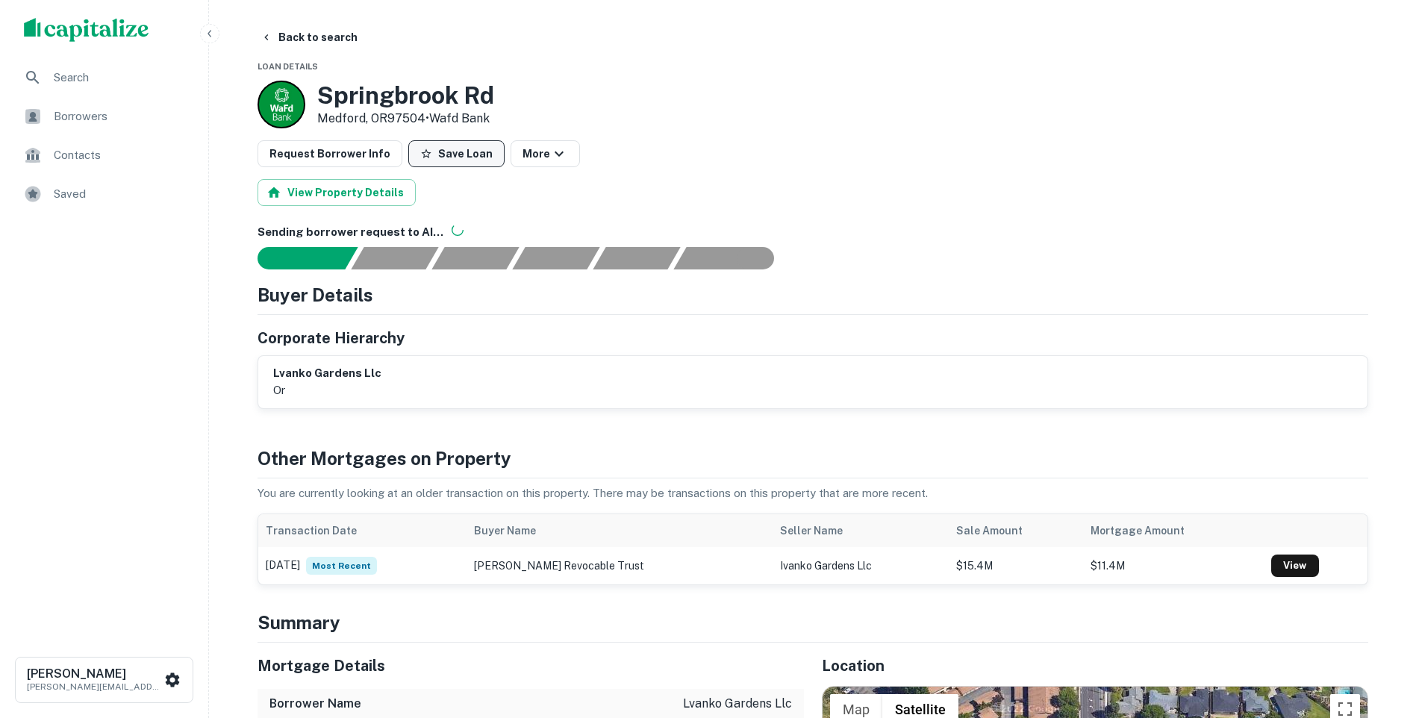
click at [447, 156] on button "Save Loan" at bounding box center [456, 153] width 96 height 27
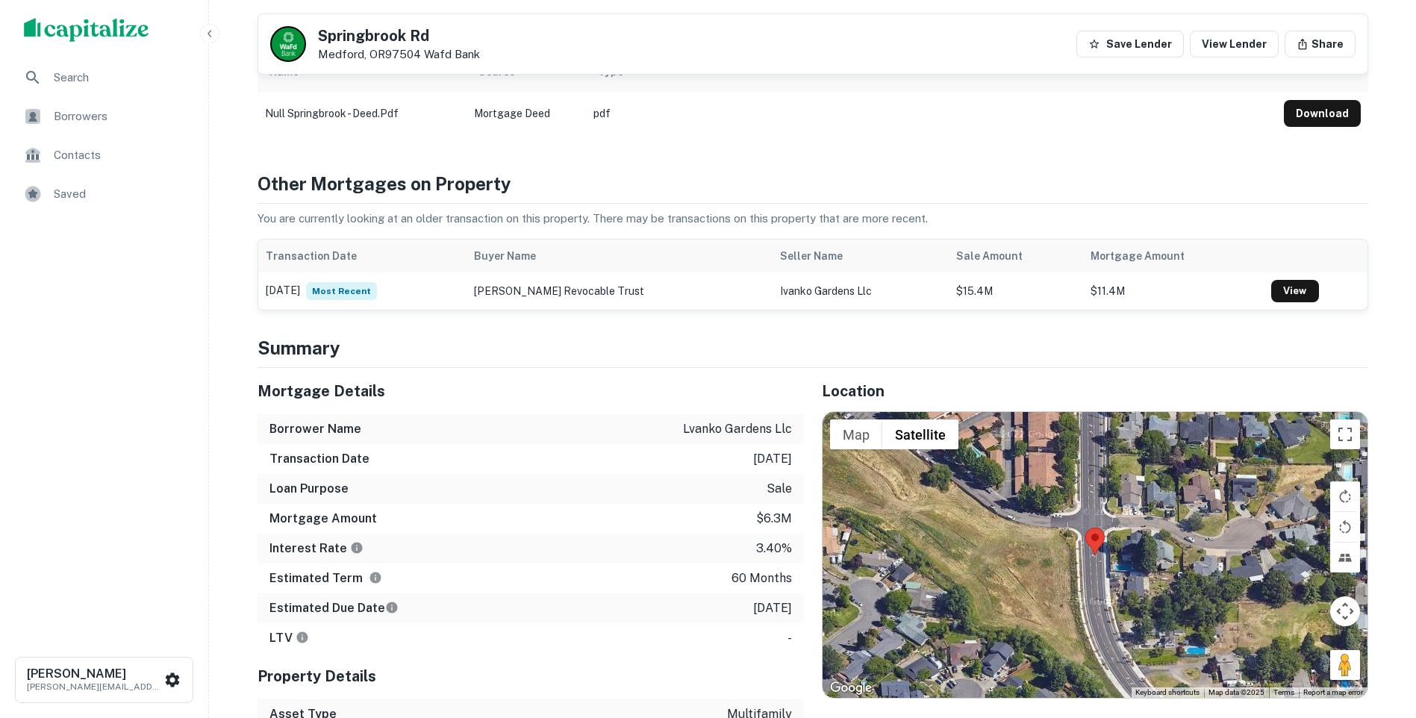
scroll to position [448, 0]
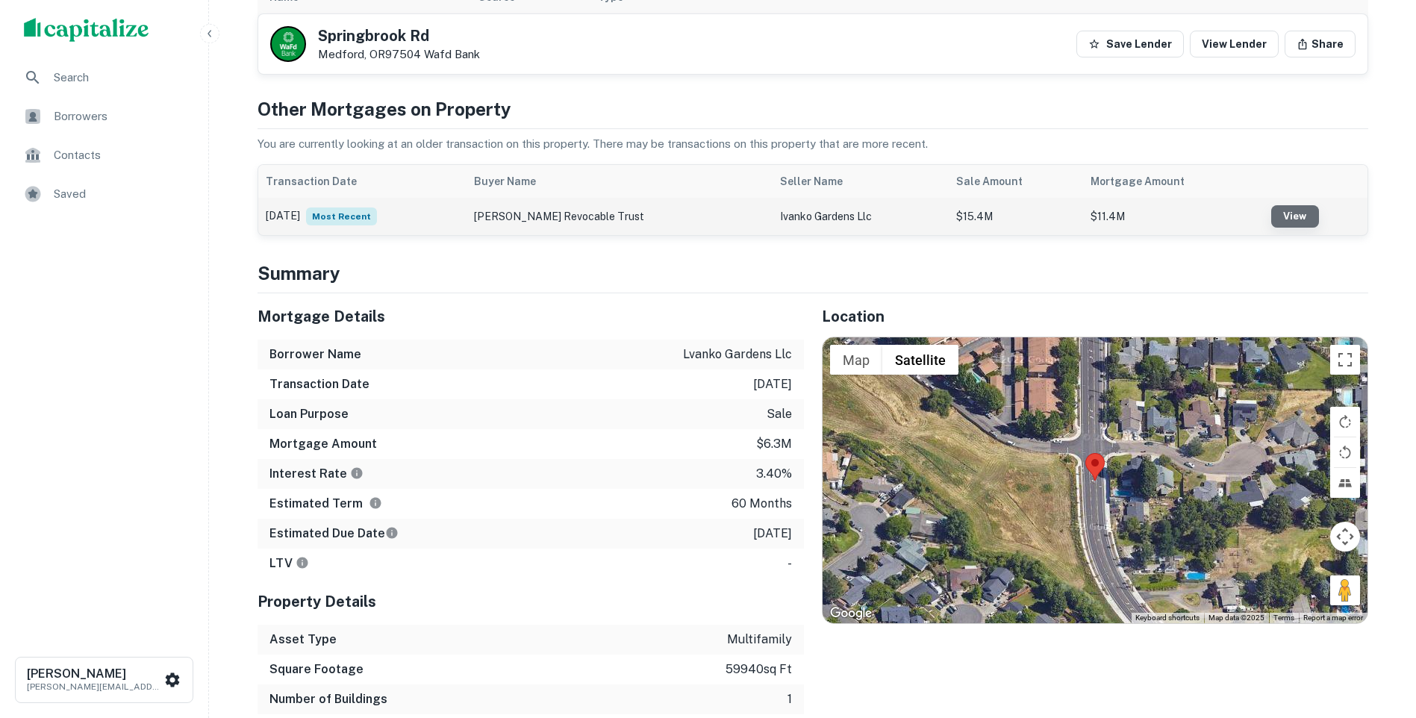
click at [1281, 217] on link "View" at bounding box center [1295, 216] width 48 height 22
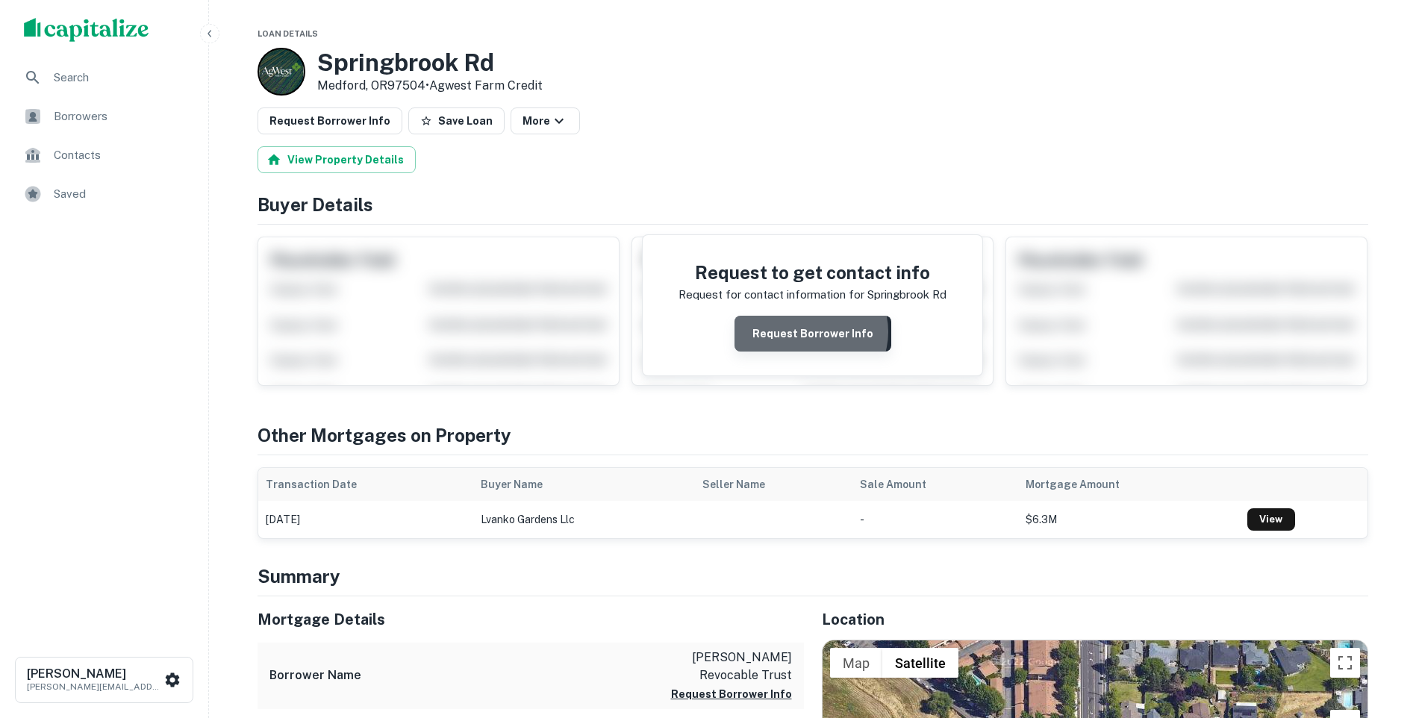
click at [813, 332] on button "Request Borrower Info" at bounding box center [812, 334] width 157 height 36
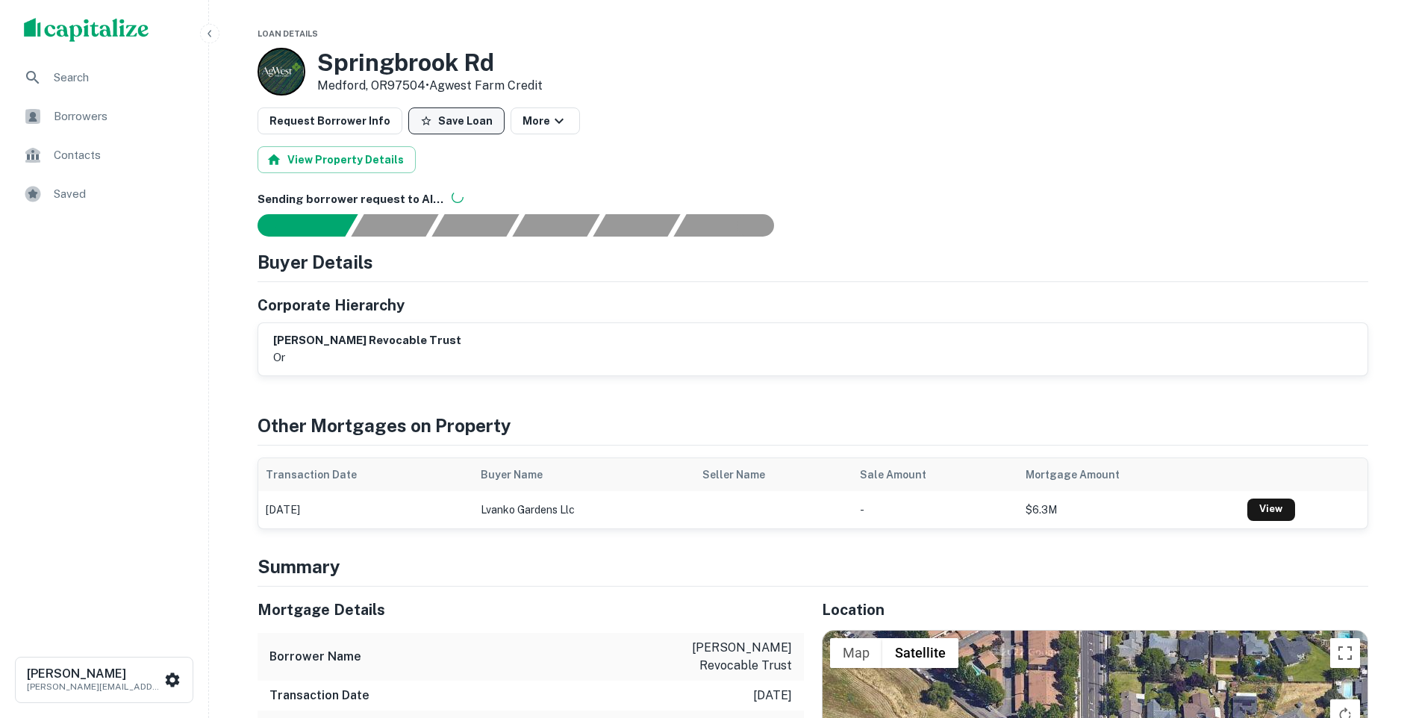
click at [455, 119] on button "Save Loan" at bounding box center [456, 120] width 96 height 27
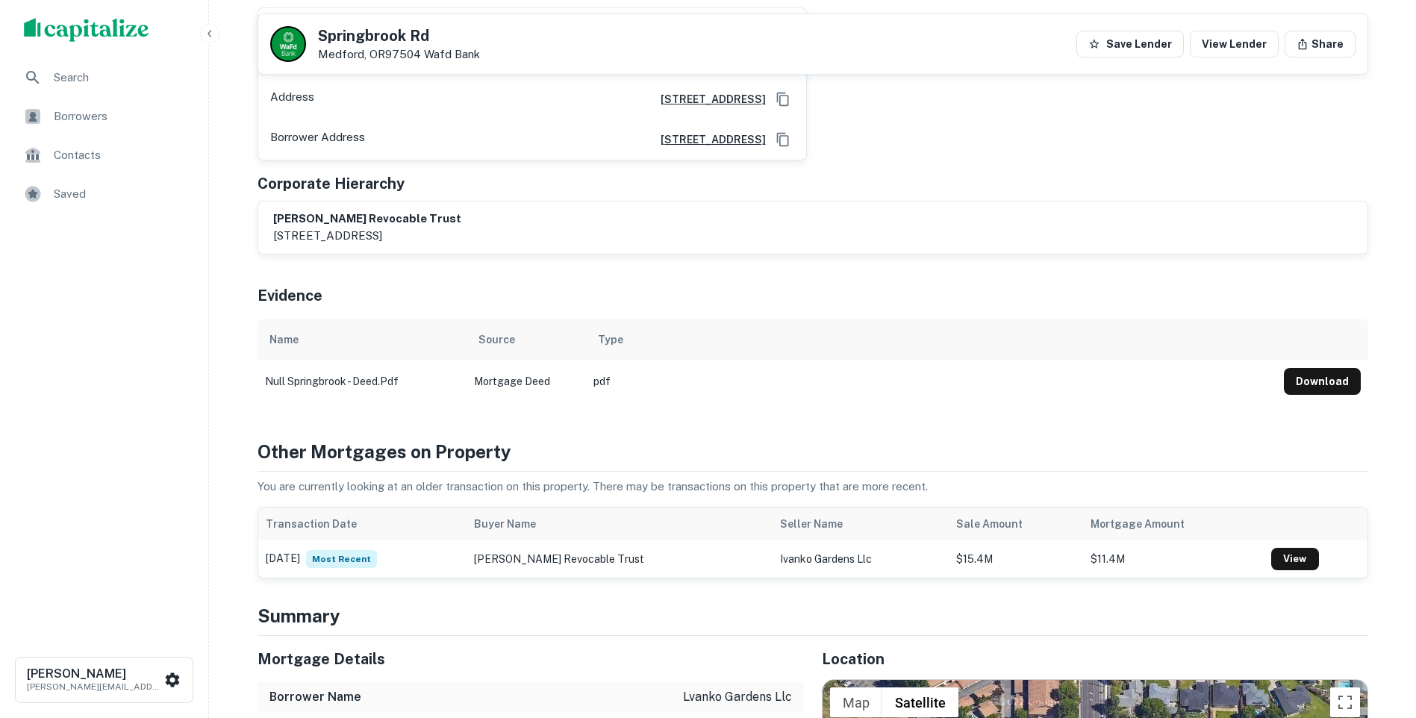
scroll to position [224, 0]
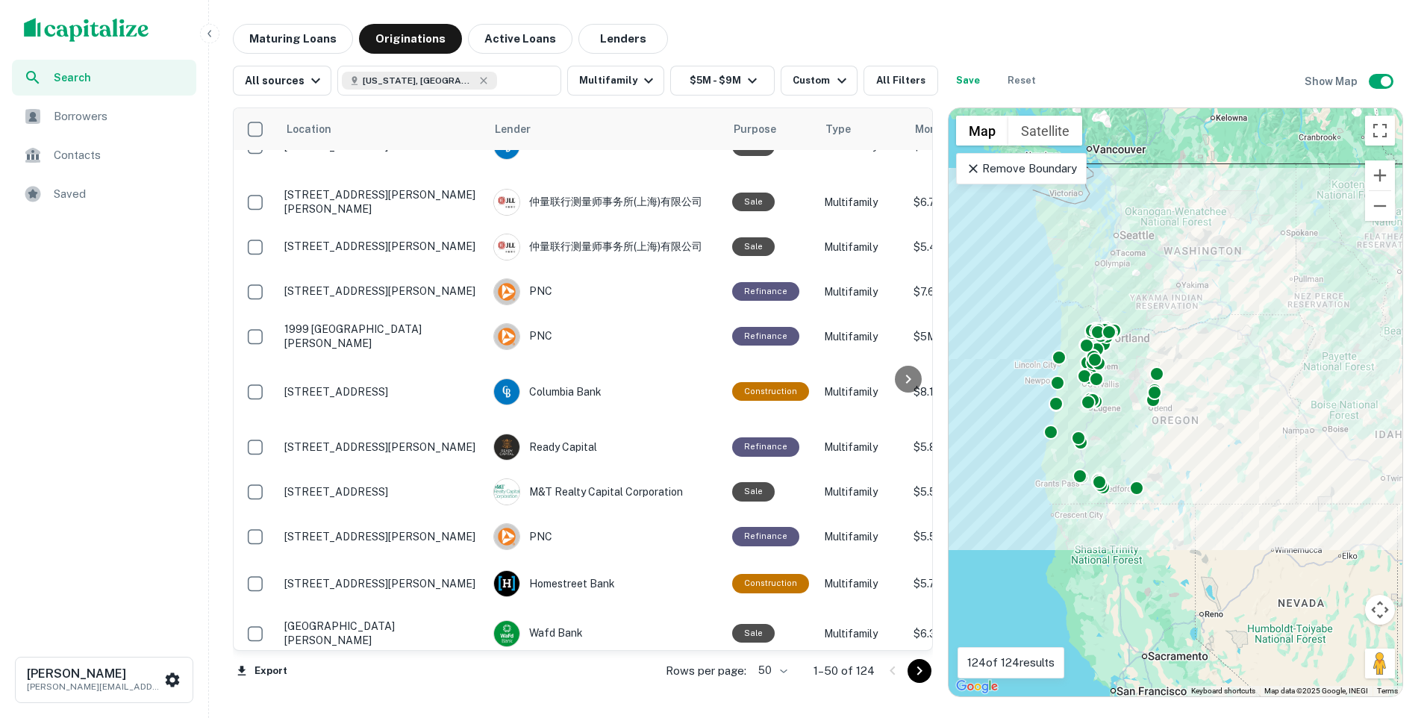
scroll to position [1958, 0]
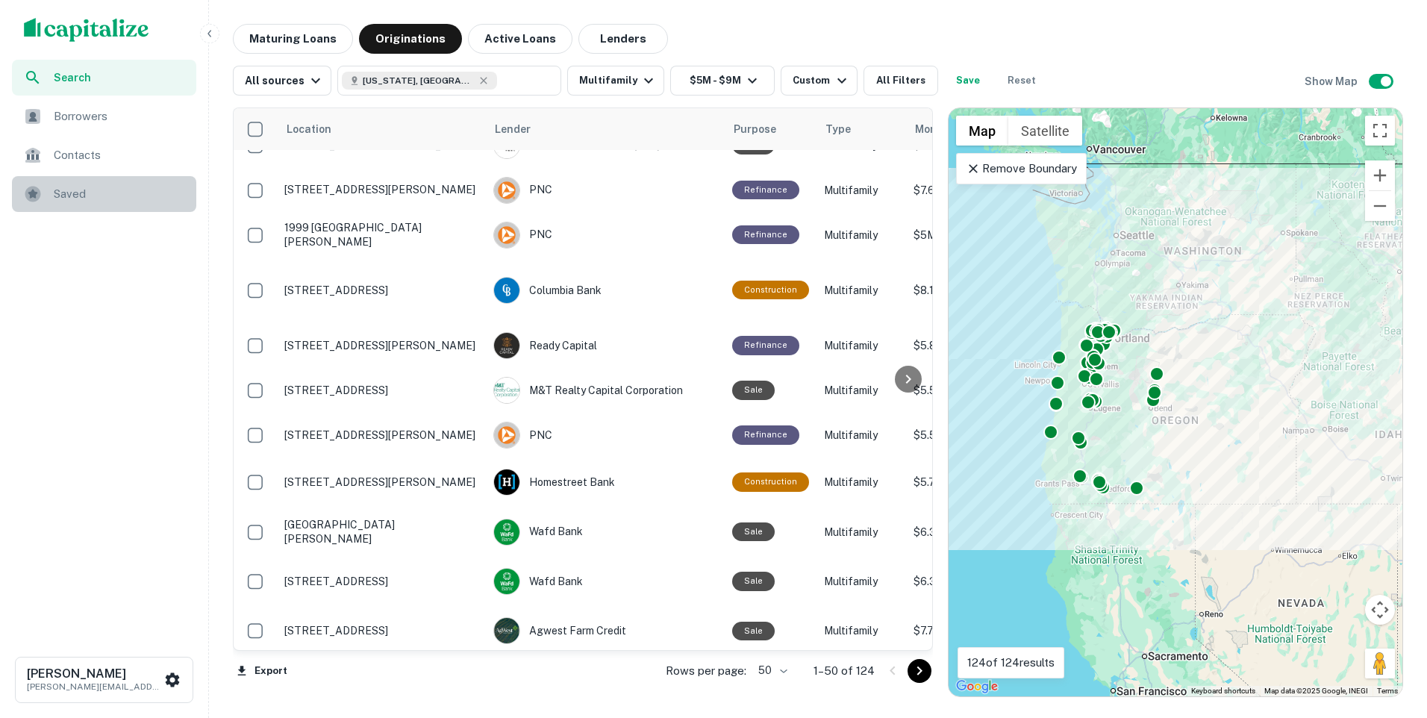
click at [63, 189] on span "Saved" at bounding box center [121, 194] width 134 height 18
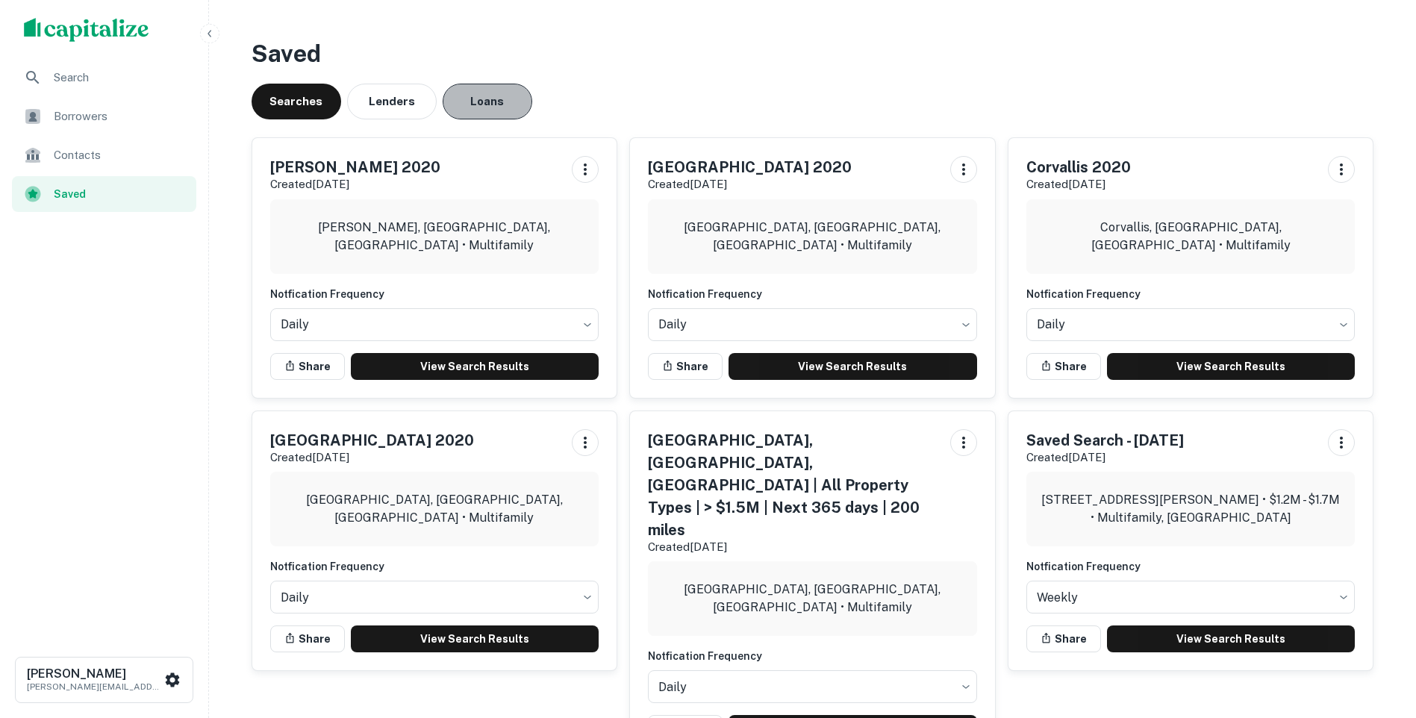
click at [482, 100] on button "Loans" at bounding box center [488, 102] width 90 height 36
